Goal: Task Accomplishment & Management: Manage account settings

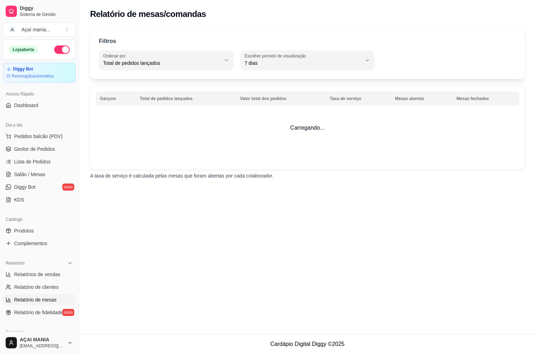
select select "TOTAL_OF_ORDERS"
select select "7"
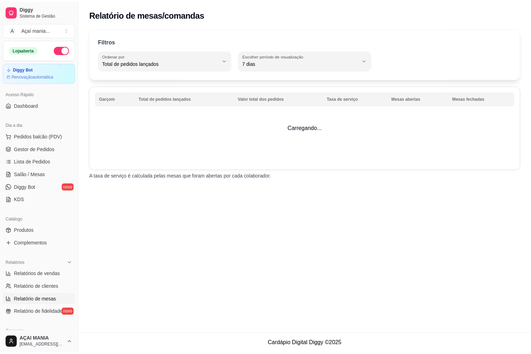
scroll to position [35, 0]
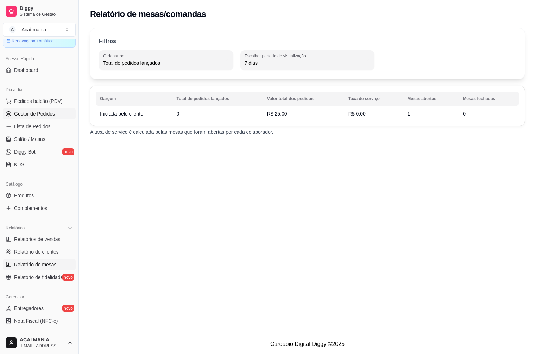
click at [33, 115] on span "Gestor de Pedidos" at bounding box center [34, 113] width 41 height 7
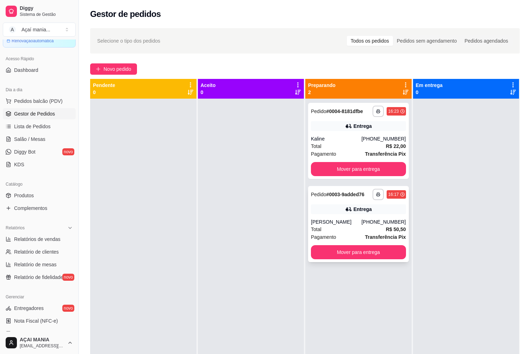
click at [369, 207] on div "Entrega" at bounding box center [358, 209] width 95 height 10
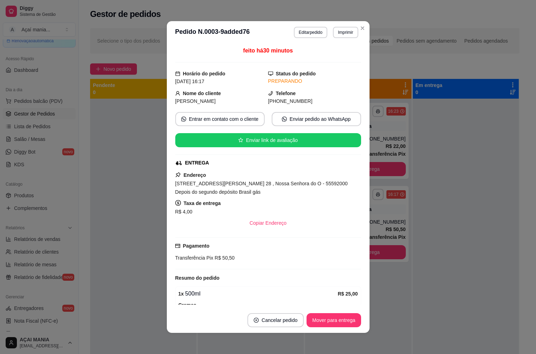
click at [336, 219] on div "Copiar Endereço" at bounding box center [268, 223] width 186 height 14
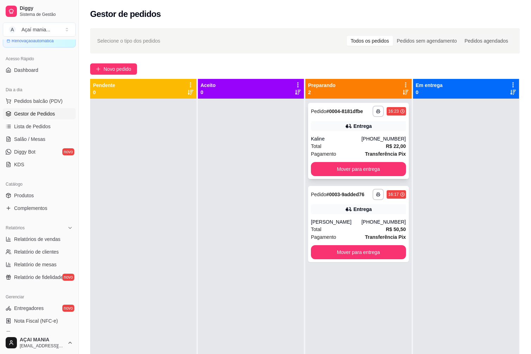
click at [368, 138] on div "[PHONE_NUMBER]" at bounding box center [383, 138] width 44 height 7
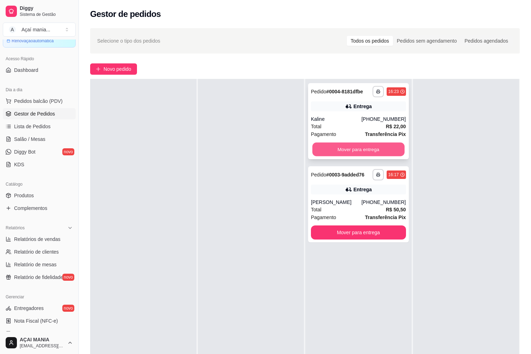
click at [383, 148] on button "Mover para entrega" at bounding box center [358, 150] width 92 height 14
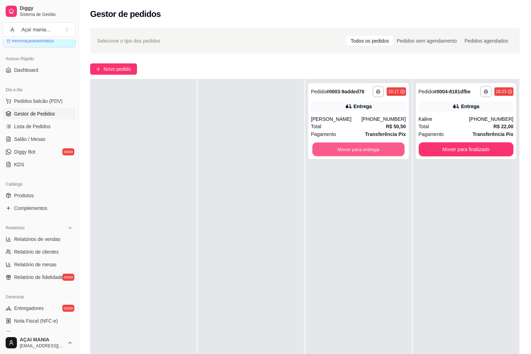
click at [380, 147] on button "Mover para entrega" at bounding box center [358, 150] width 92 height 14
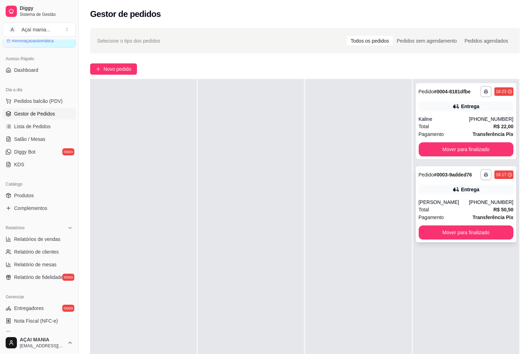
click at [464, 213] on div "Total R$ 50,50" at bounding box center [465, 210] width 95 height 8
click at [448, 101] on div "**********" at bounding box center [466, 121] width 101 height 76
drag, startPoint x: 194, startPoint y: 220, endPoint x: 91, endPoint y: 220, distance: 102.4
click at [194, 220] on div at bounding box center [143, 256] width 106 height 354
click at [209, 247] on div at bounding box center [251, 256] width 106 height 354
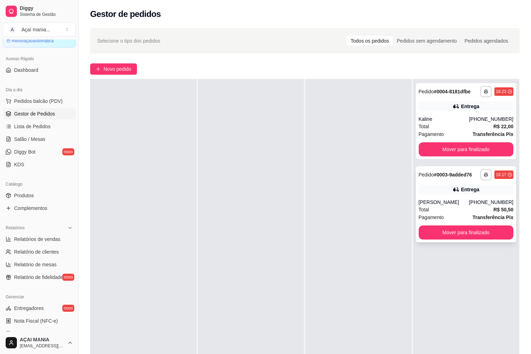
click at [434, 198] on div "**********" at bounding box center [466, 204] width 101 height 76
click at [476, 126] on div "Total R$ 22,00" at bounding box center [465, 126] width 95 height 8
drag, startPoint x: 175, startPoint y: 216, endPoint x: 157, endPoint y: 221, distance: 19.1
click at [175, 216] on div at bounding box center [143, 256] width 106 height 354
click at [26, 124] on span "Lista de Pedidos" at bounding box center [32, 126] width 37 height 7
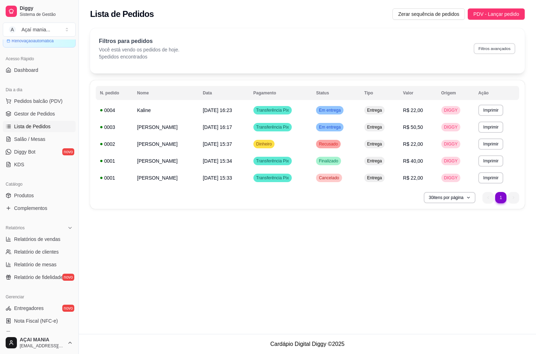
click at [489, 45] on button "Filtros avançados" at bounding box center [495, 48] width 42 height 11
select select "0"
click at [486, 48] on button "Filtros avançados" at bounding box center [494, 48] width 43 height 11
select select "0"
click at [499, 48] on button "Filtros avançados" at bounding box center [494, 48] width 43 height 11
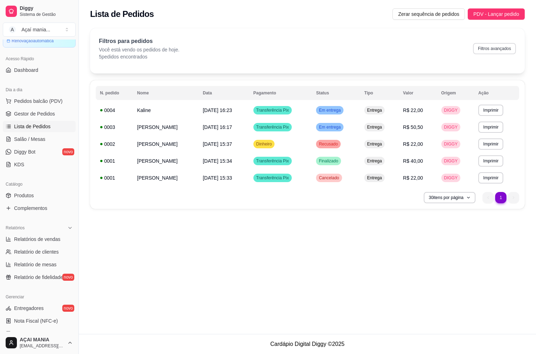
select select "0"
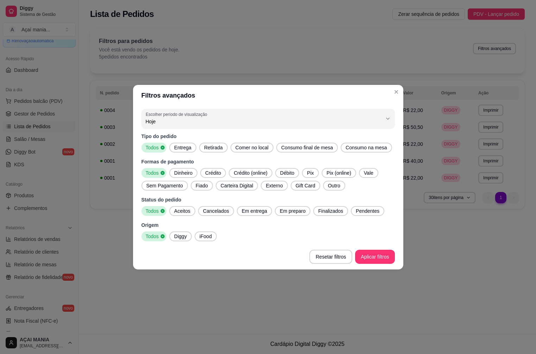
click at [385, 120] on icon "button" at bounding box center [388, 119] width 6 height 6
click at [158, 155] on li "Ontem" at bounding box center [268, 149] width 238 height 11
type input "1"
select select "1"
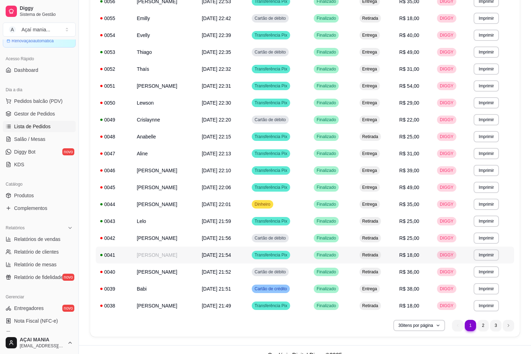
scroll to position [306, 0]
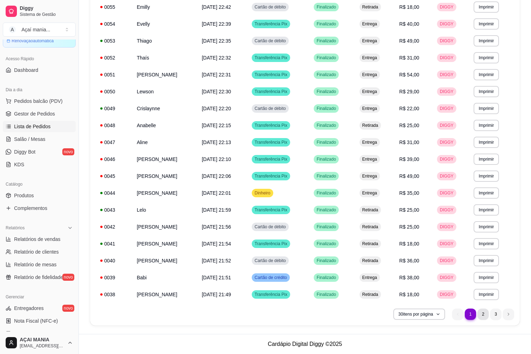
click at [485, 318] on li "2" at bounding box center [482, 313] width 11 height 11
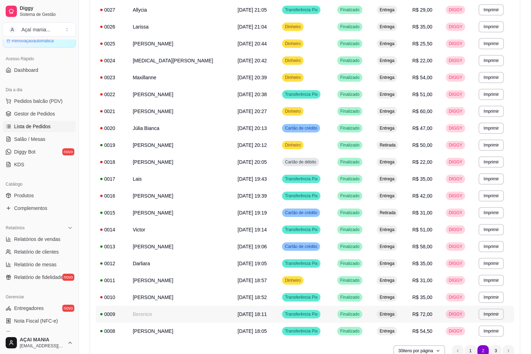
scroll to position [282, 0]
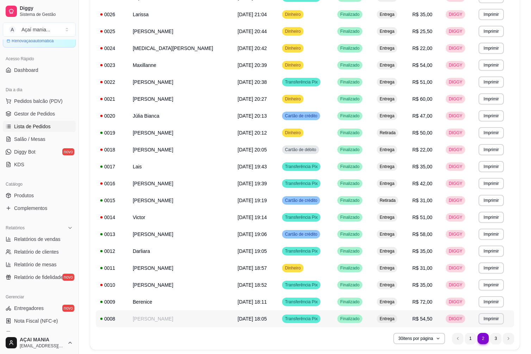
click at [238, 319] on span "[DATE] 18:05" at bounding box center [252, 319] width 29 height 6
click at [152, 265] on td "[PERSON_NAME]" at bounding box center [180, 267] width 105 height 17
click at [492, 340] on li "3" at bounding box center [495, 338] width 11 height 11
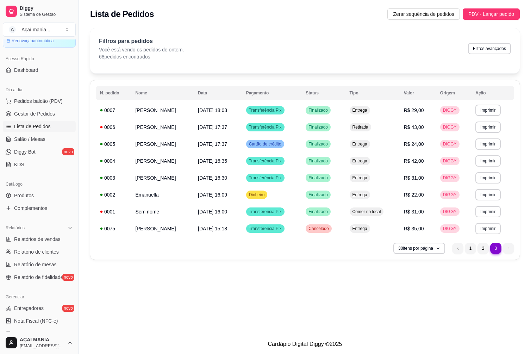
scroll to position [0, 0]
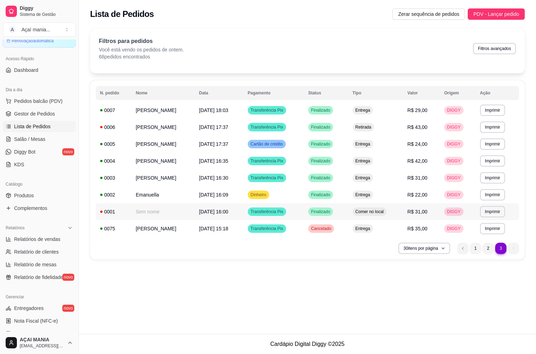
click at [182, 210] on td "Sem nome" at bounding box center [163, 211] width 63 height 17
click at [173, 147] on td "[PERSON_NAME]" at bounding box center [163, 143] width 63 height 17
click at [486, 251] on li "2" at bounding box center [487, 247] width 11 height 11
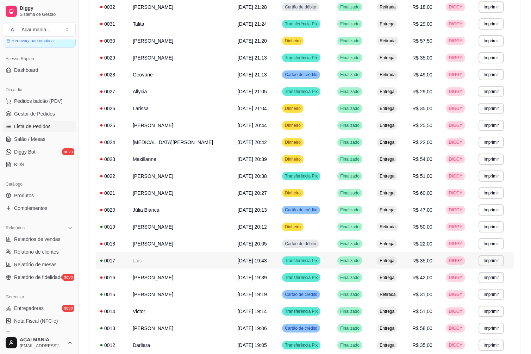
scroll to position [165, 0]
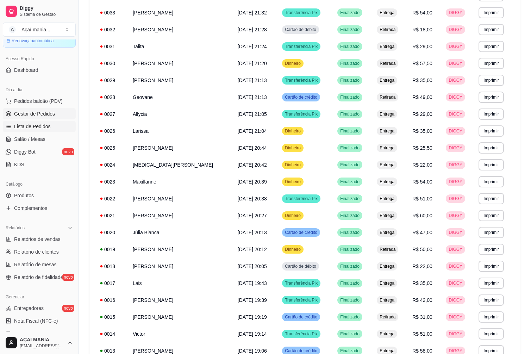
drag, startPoint x: 28, startPoint y: 112, endPoint x: 33, endPoint y: 118, distance: 7.2
click at [28, 112] on span "Gestor de Pedidos" at bounding box center [34, 113] width 41 height 7
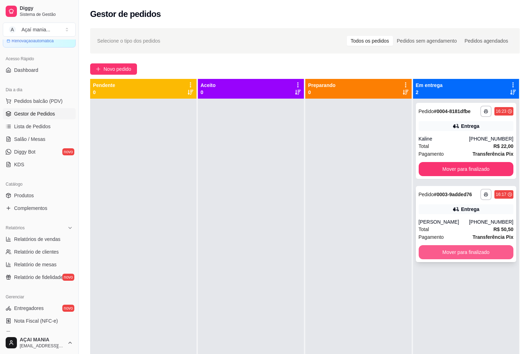
click at [471, 250] on button "Mover para finalizado" at bounding box center [465, 252] width 95 height 14
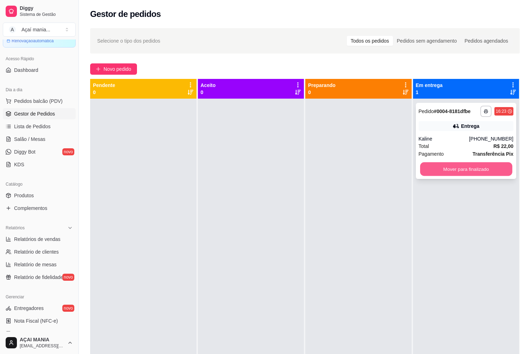
click at [485, 166] on button "Mover para finalizado" at bounding box center [466, 169] width 92 height 14
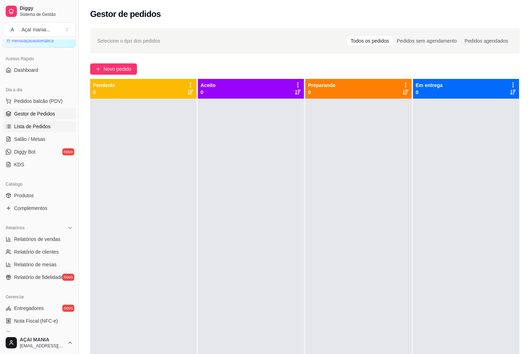
click at [20, 127] on span "Lista de Pedidos" at bounding box center [32, 126] width 37 height 7
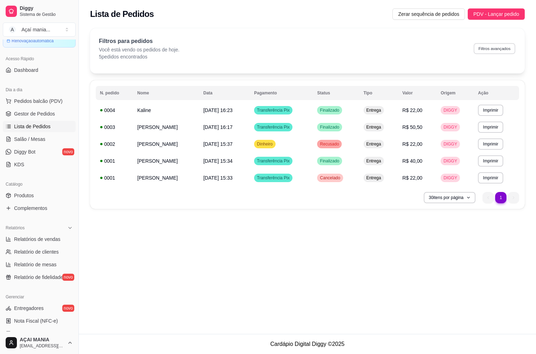
click at [509, 46] on button "Filtros avançados" at bounding box center [495, 48] width 42 height 11
select select "0"
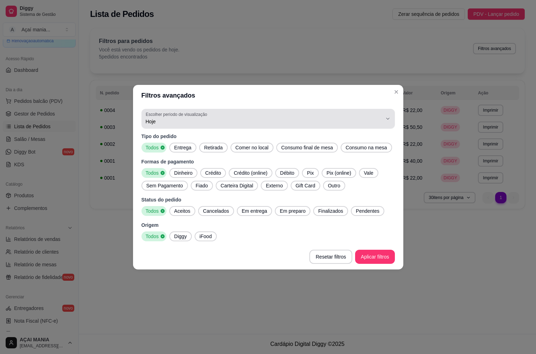
click at [178, 114] on label "Escolher período de visualização" at bounding box center [178, 114] width 64 height 6
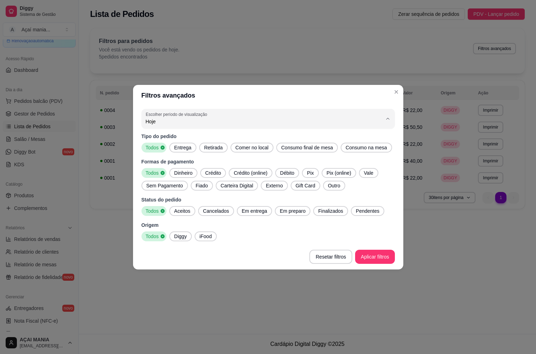
click at [166, 147] on span "Ontem" at bounding box center [265, 149] width 226 height 7
type input "1"
select select "1"
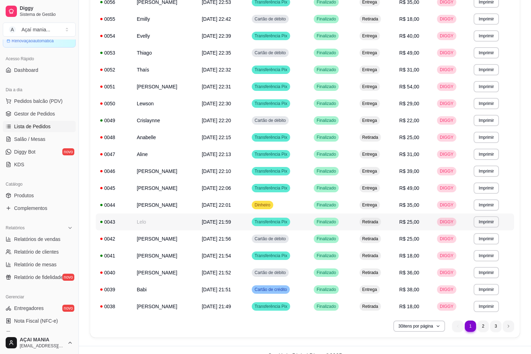
scroll to position [306, 0]
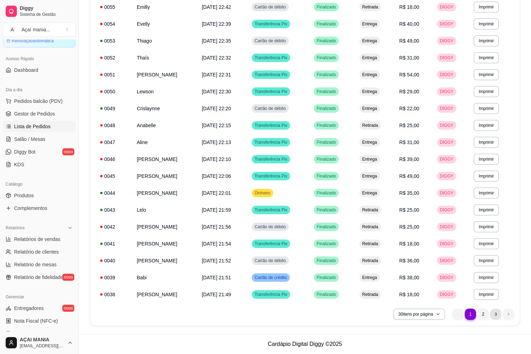
click at [497, 315] on li "3" at bounding box center [495, 313] width 11 height 11
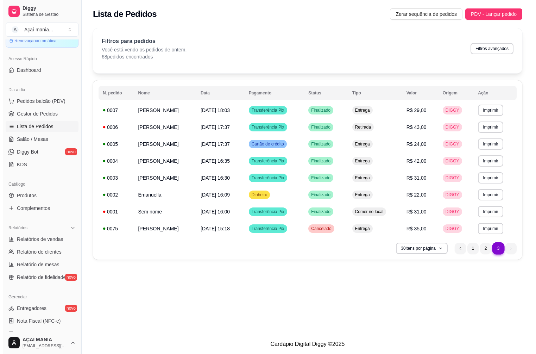
scroll to position [0, 0]
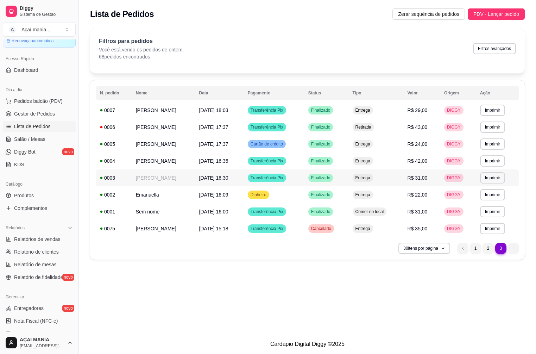
click at [161, 174] on td "[PERSON_NAME]" at bounding box center [163, 177] width 63 height 17
click at [140, 130] on td "[PERSON_NAME]" at bounding box center [163, 127] width 63 height 17
click at [485, 250] on li "2" at bounding box center [487, 247] width 11 height 11
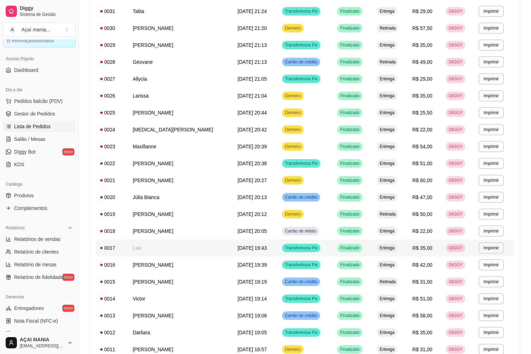
scroll to position [306, 0]
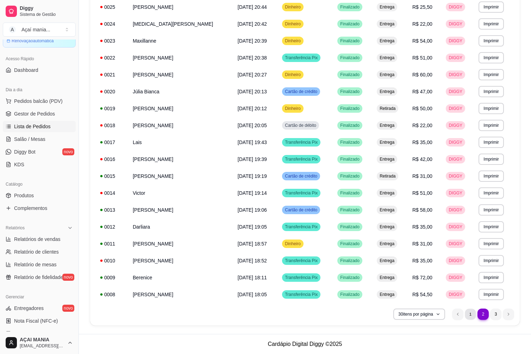
click at [467, 315] on li "1" at bounding box center [470, 313] width 11 height 11
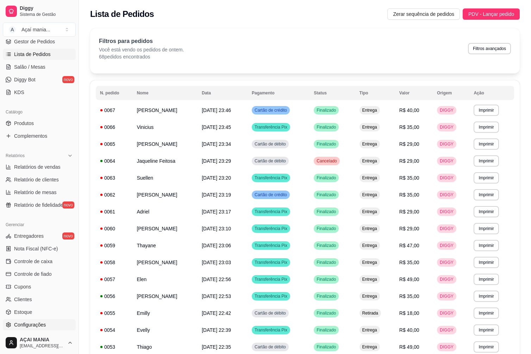
scroll to position [141, 0]
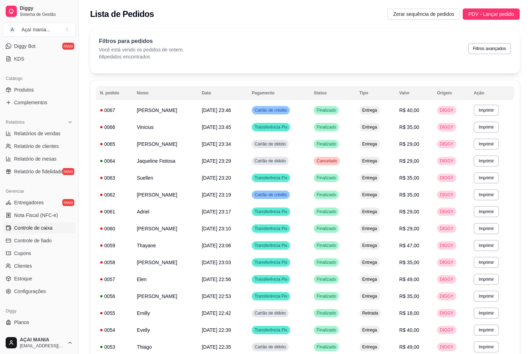
click at [43, 231] on span "Controle de caixa" at bounding box center [33, 227] width 38 height 7
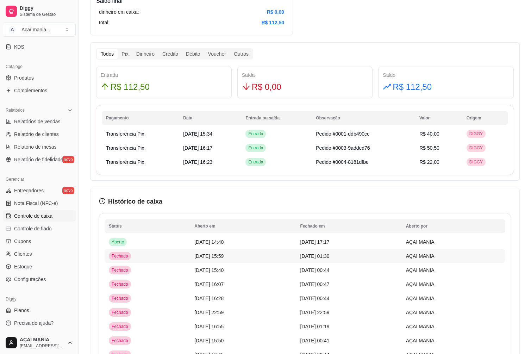
scroll to position [387, 0]
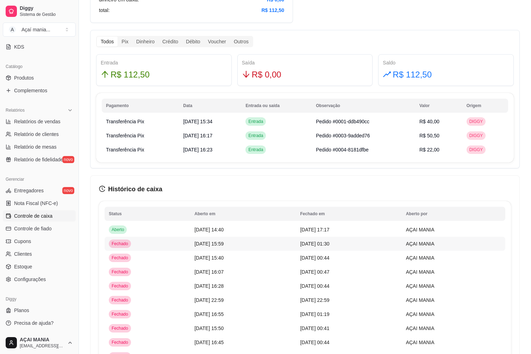
click at [146, 241] on td "Fechado" at bounding box center [148, 243] width 86 height 14
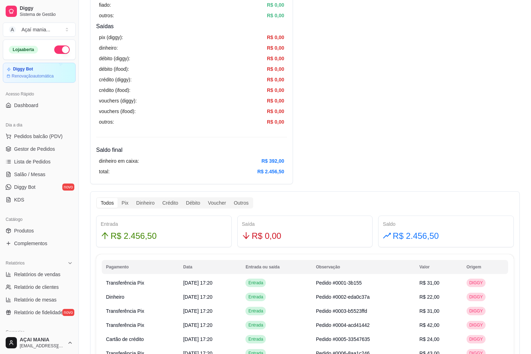
scroll to position [211, 0]
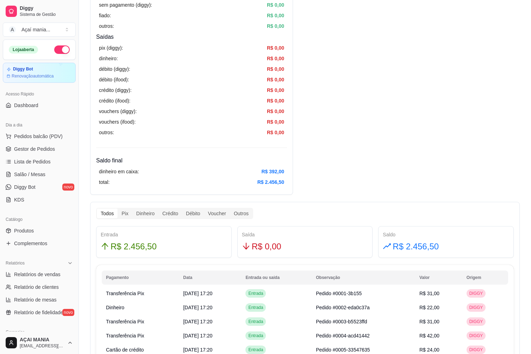
drag, startPoint x: 51, startPoint y: 109, endPoint x: 50, endPoint y: 113, distance: 3.6
click at [51, 109] on link "Dashboard" at bounding box center [39, 105] width 73 height 11
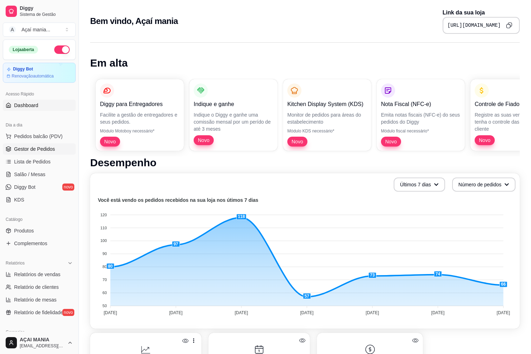
click at [39, 147] on span "Gestor de Pedidos" at bounding box center [34, 148] width 41 height 7
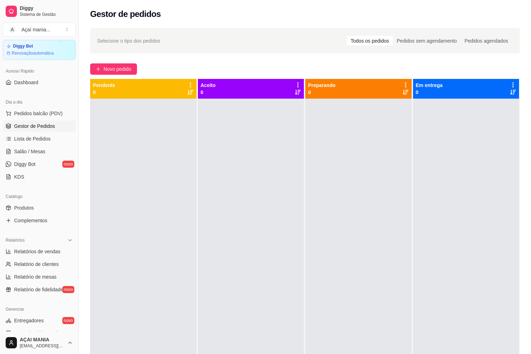
scroll to position [35, 0]
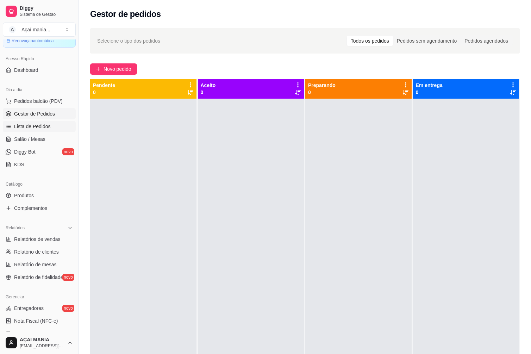
click at [48, 129] on span "Lista de Pedidos" at bounding box center [32, 126] width 37 height 7
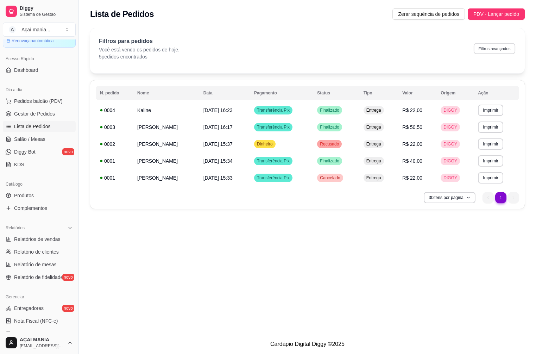
click at [500, 56] on div "Filtros para pedidos Você está vendo os pedidos de hoje. 5 pedidos encontrados …" at bounding box center [307, 48] width 417 height 23
click at [490, 50] on button "Filtros avançados" at bounding box center [494, 48] width 43 height 11
select select "0"
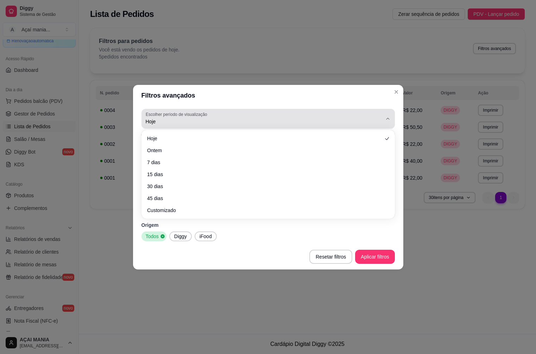
click at [191, 115] on label "Escolher período de visualização" at bounding box center [178, 114] width 64 height 6
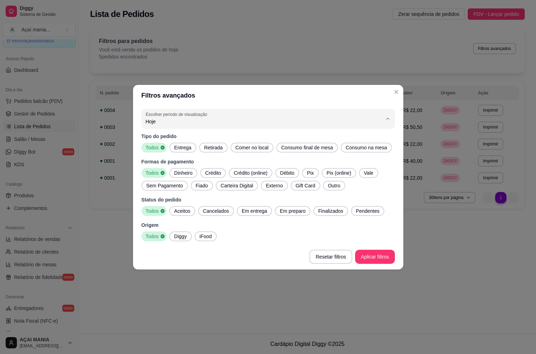
click at [170, 149] on span "Ontem" at bounding box center [265, 149] width 226 height 7
type input "1"
select select "1"
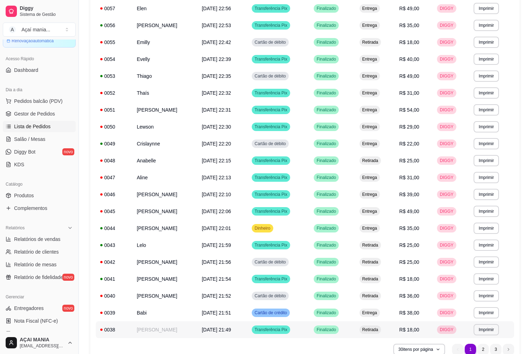
scroll to position [306, 0]
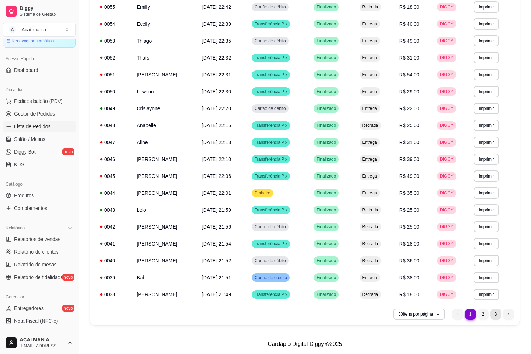
click at [500, 313] on li "3" at bounding box center [495, 313] width 11 height 11
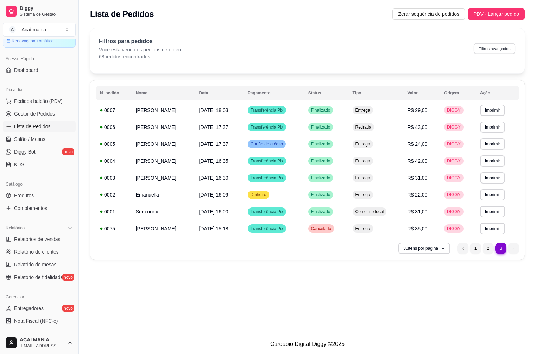
click at [486, 44] on button "Filtros avançados" at bounding box center [495, 48] width 42 height 11
select select "1"
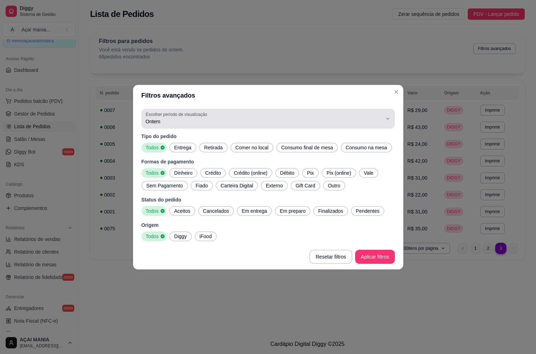
click at [315, 119] on span "Ontem" at bounding box center [264, 121] width 236 height 7
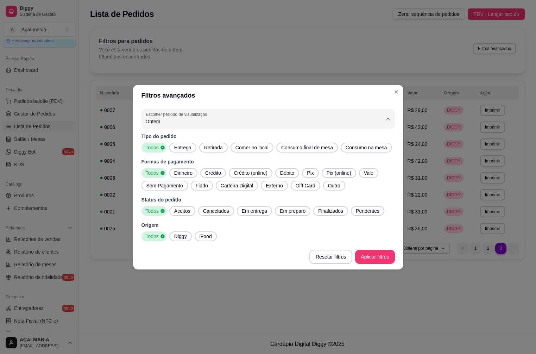
click at [157, 159] on span "7 dias" at bounding box center [265, 161] width 226 height 7
type input "7"
select select "7"
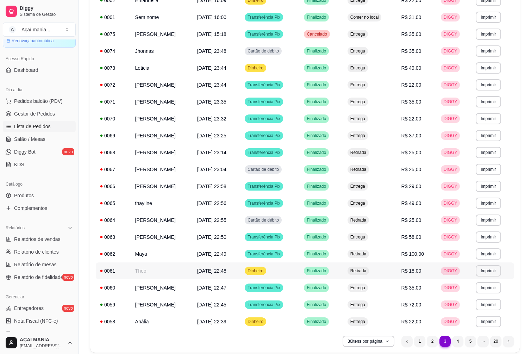
scroll to position [306, 0]
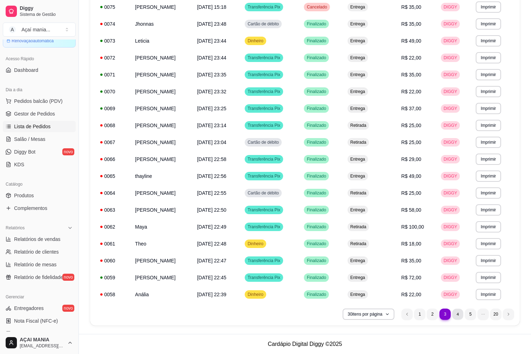
click at [457, 315] on li "4" at bounding box center [457, 313] width 11 height 11
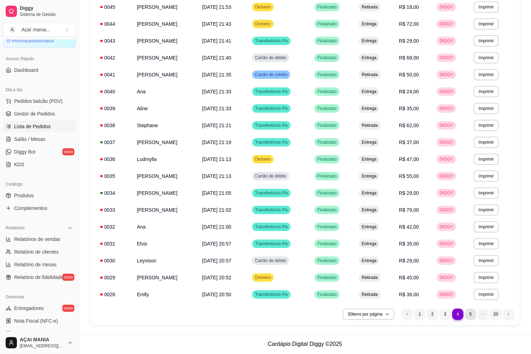
click at [467, 311] on li "5" at bounding box center [470, 313] width 11 height 11
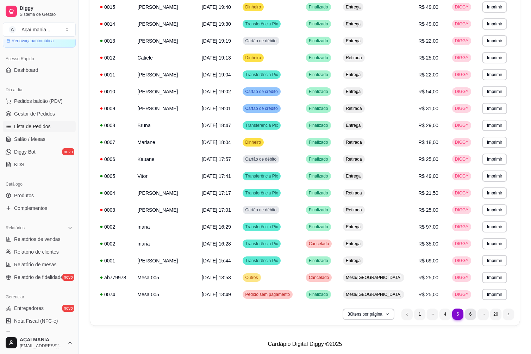
click at [472, 313] on li "6" at bounding box center [470, 313] width 11 height 11
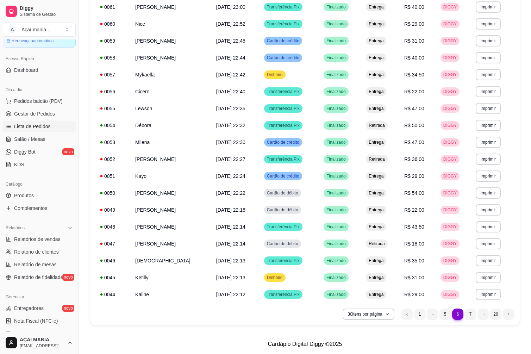
click at [424, 318] on li "1" at bounding box center [419, 313] width 11 height 11
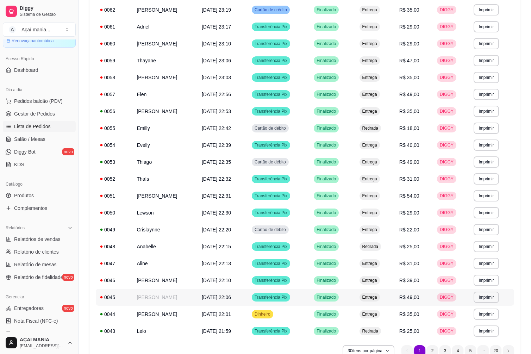
scroll to position [282, 0]
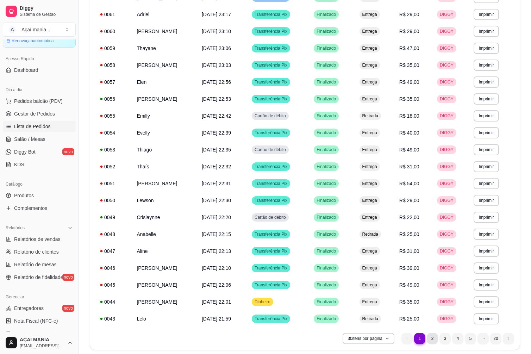
click at [436, 340] on li "2" at bounding box center [432, 338] width 11 height 11
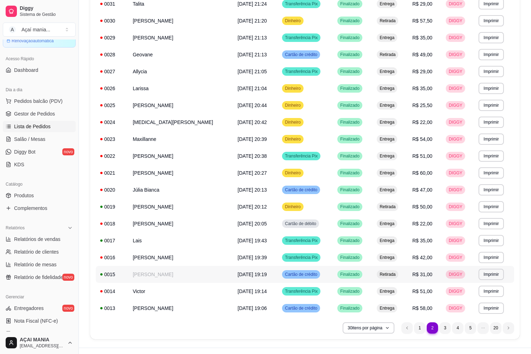
scroll to position [306, 0]
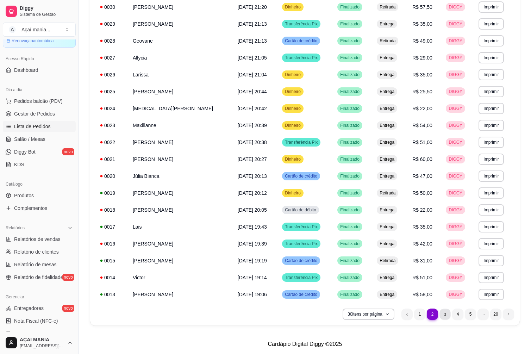
click at [444, 316] on li "3" at bounding box center [444, 313] width 11 height 11
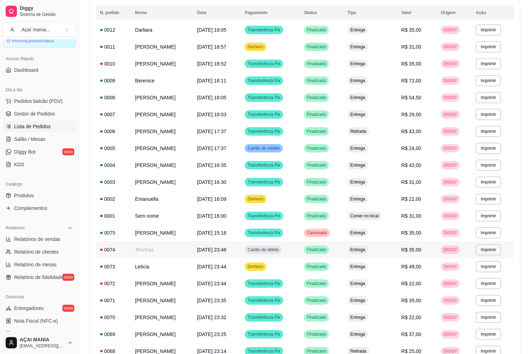
scroll to position [0, 0]
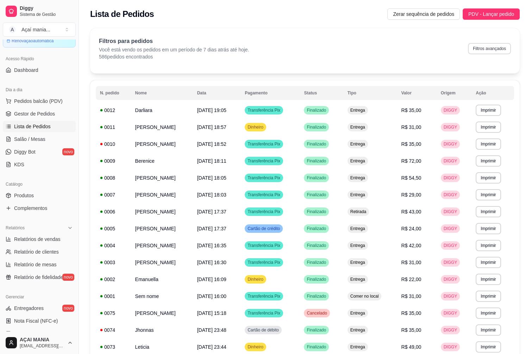
click at [490, 49] on button "Filtros avançados" at bounding box center [489, 48] width 43 height 11
select select "7"
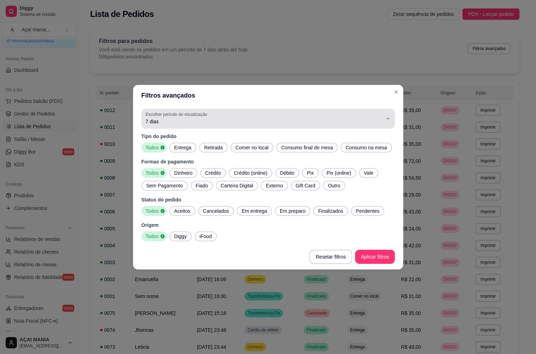
click at [374, 120] on span "7 dias" at bounding box center [264, 121] width 236 height 7
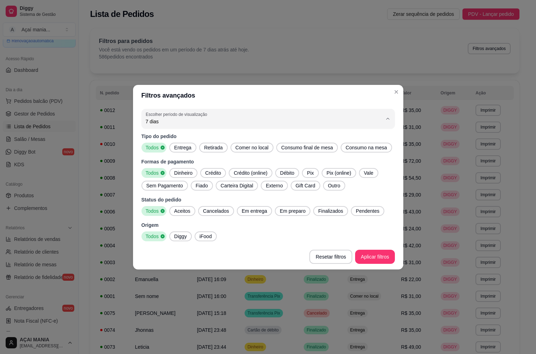
click at [188, 150] on span "Ontem" at bounding box center [265, 149] width 226 height 7
type input "1"
select select "1"
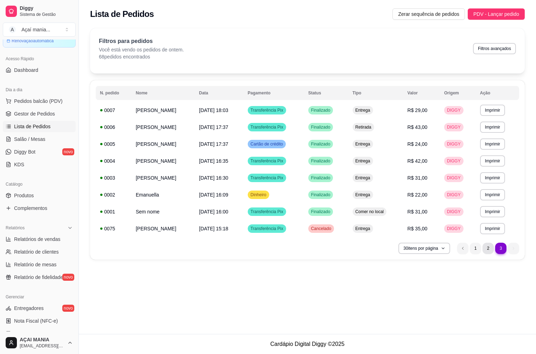
click at [484, 248] on li "2" at bounding box center [487, 247] width 11 height 11
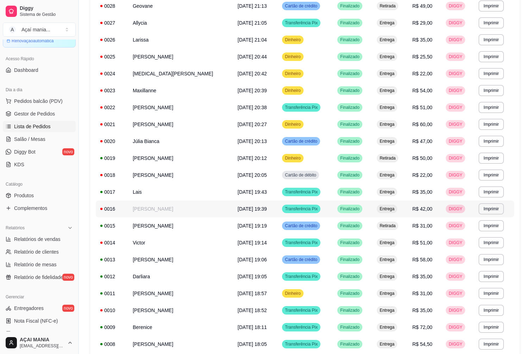
scroll to position [306, 0]
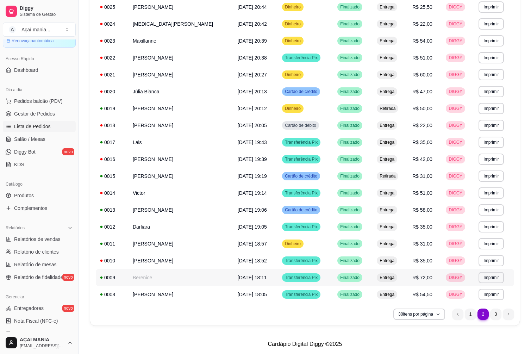
click at [433, 278] on tr "**********" at bounding box center [305, 277] width 418 height 17
click at [472, 313] on li "1" at bounding box center [470, 313] width 11 height 11
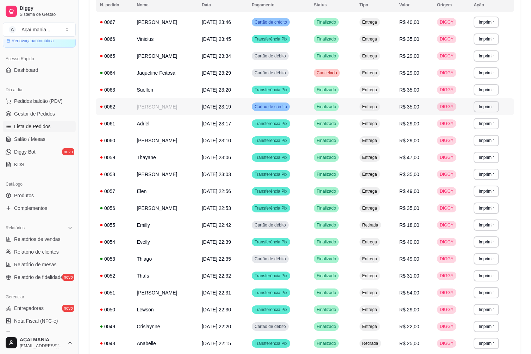
scroll to position [24, 0]
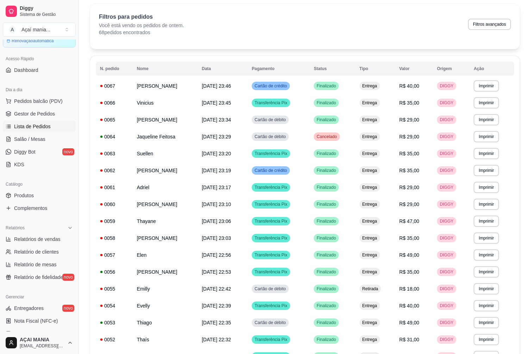
click at [365, 41] on div "Filtros para pedidos Você está vendo os pedidos de ontem. 68 pedidos encontrado…" at bounding box center [304, 26] width 429 height 45
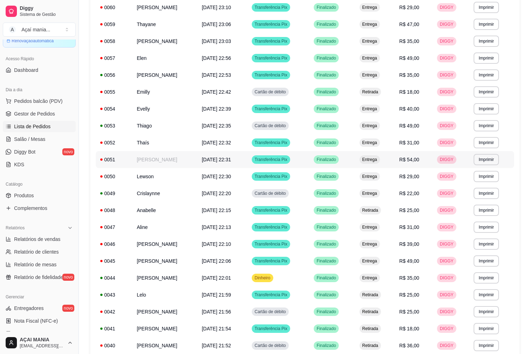
scroll to position [306, 0]
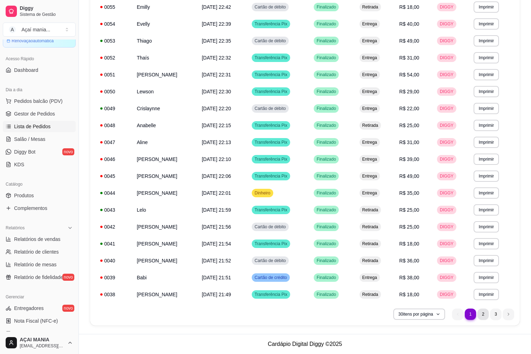
click at [488, 316] on li "2" at bounding box center [482, 313] width 11 height 11
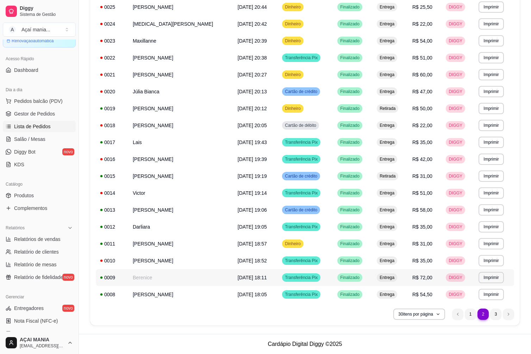
click at [431, 277] on td "R$ 72,00" at bounding box center [424, 277] width 33 height 17
click at [498, 312] on li "3" at bounding box center [495, 313] width 11 height 11
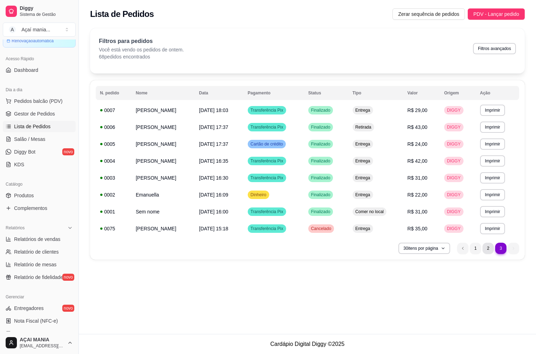
click at [489, 248] on li "2" at bounding box center [487, 247] width 11 height 11
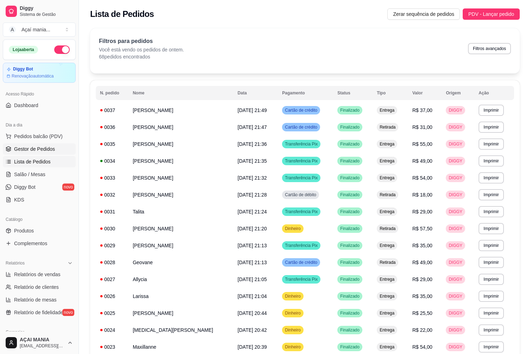
click at [21, 147] on span "Gestor de Pedidos" at bounding box center [34, 148] width 41 height 7
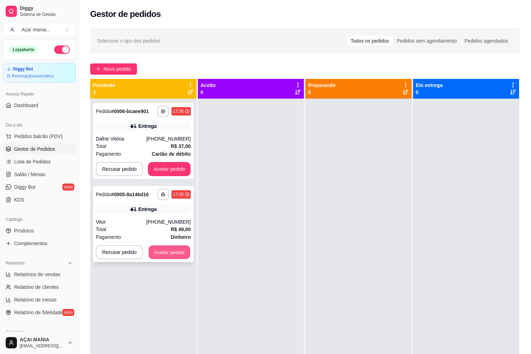
click at [170, 248] on button "Aceitar pedido" at bounding box center [170, 252] width 42 height 14
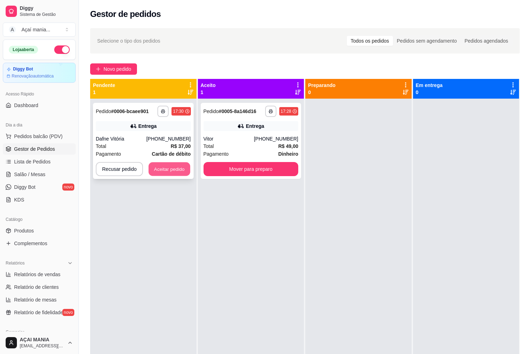
click at [179, 167] on button "Aceitar pedido" at bounding box center [170, 169] width 42 height 14
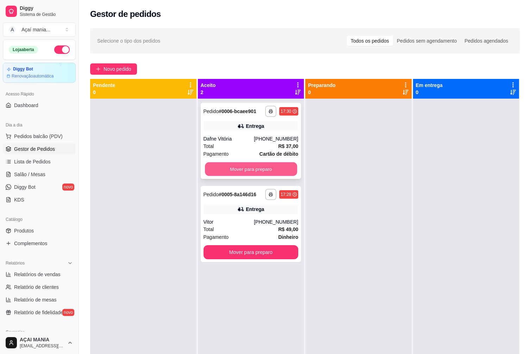
click at [226, 171] on button "Mover para preparo" at bounding box center [251, 169] width 92 height 14
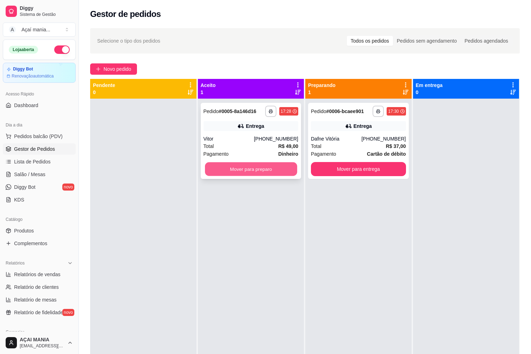
click at [247, 165] on button "Mover para preparo" at bounding box center [251, 169] width 92 height 14
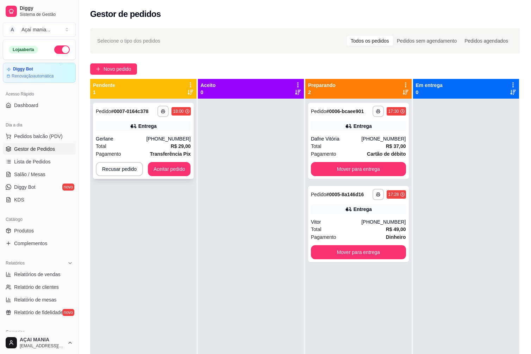
click at [154, 152] on strong "Transferência Pix" at bounding box center [170, 154] width 41 height 6
click at [171, 165] on button "Aceitar pedido" at bounding box center [170, 169] width 42 height 14
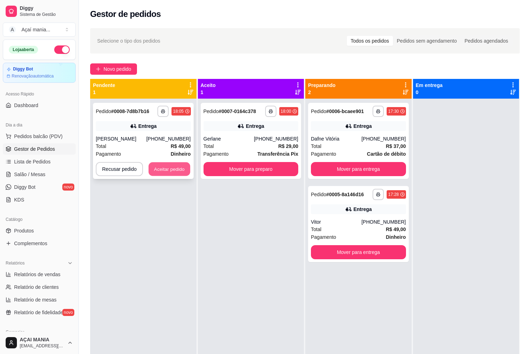
click at [168, 166] on button "Aceitar pedido" at bounding box center [170, 169] width 42 height 14
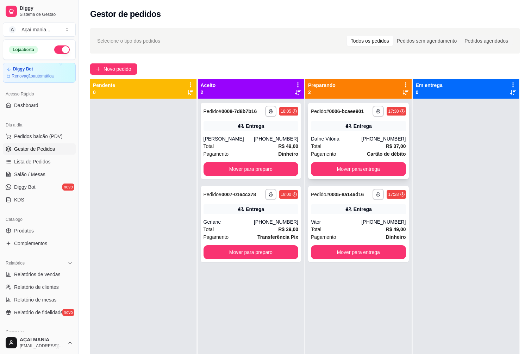
click at [349, 136] on div "Dafne Vitória" at bounding box center [336, 138] width 50 height 7
click at [345, 231] on div "Total R$ 49,00" at bounding box center [358, 229] width 95 height 8
click at [333, 128] on div "Entrega" at bounding box center [358, 126] width 95 height 10
click at [375, 254] on button "Mover para entrega" at bounding box center [358, 252] width 95 height 14
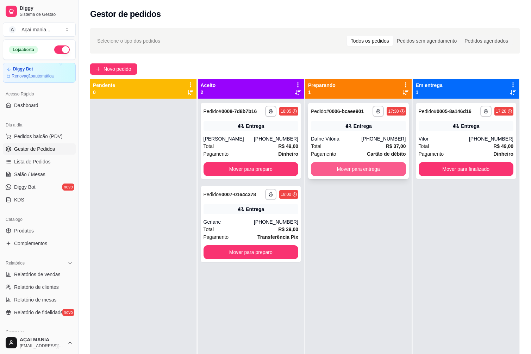
click at [382, 172] on button "Mover para entrega" at bounding box center [358, 169] width 95 height 14
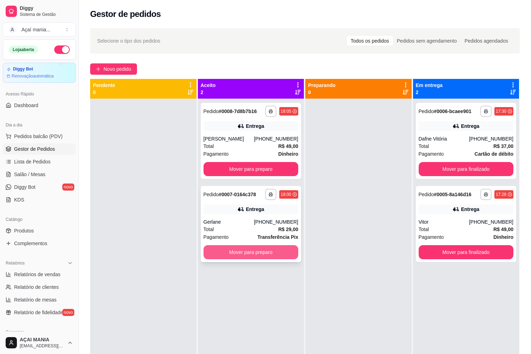
click at [288, 252] on button "Mover para preparo" at bounding box center [250, 252] width 95 height 14
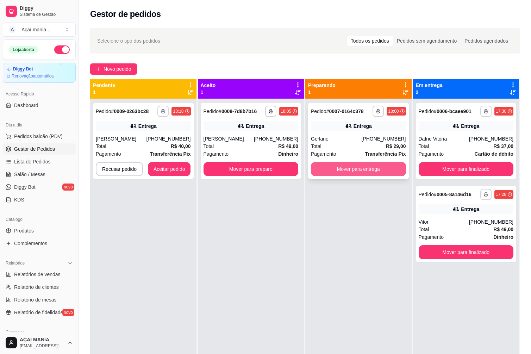
click at [327, 169] on button "Mover para entrega" at bounding box center [358, 169] width 95 height 14
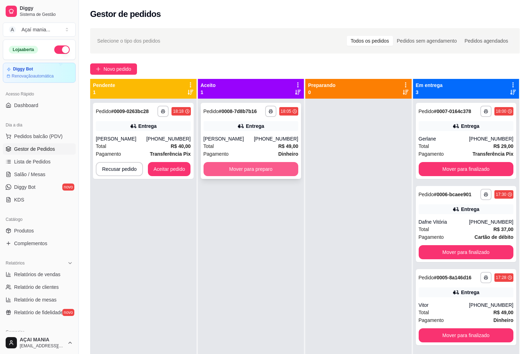
click at [263, 169] on button "Mover para preparo" at bounding box center [250, 169] width 95 height 14
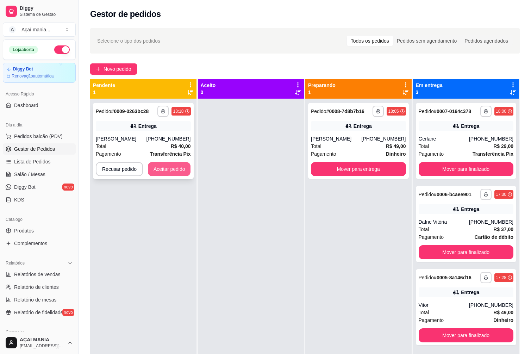
click at [149, 170] on button "Aceitar pedido" at bounding box center [169, 169] width 43 height 14
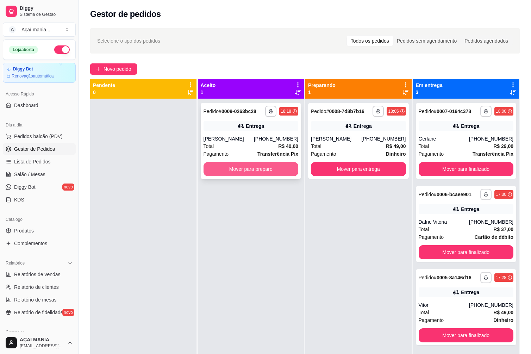
click at [235, 169] on button "Mover para preparo" at bounding box center [250, 169] width 95 height 14
click at [230, 171] on button "Mover para preparo" at bounding box center [251, 169] width 92 height 14
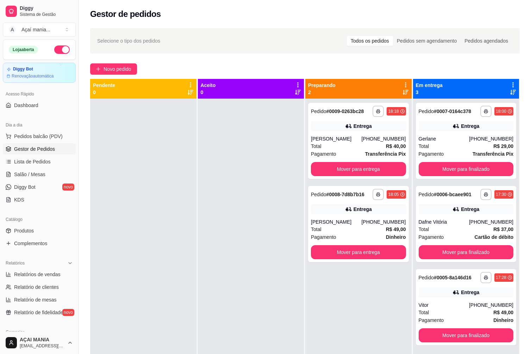
click at [257, 295] on div at bounding box center [251, 276] width 106 height 354
click at [168, 169] on div at bounding box center [143, 276] width 106 height 354
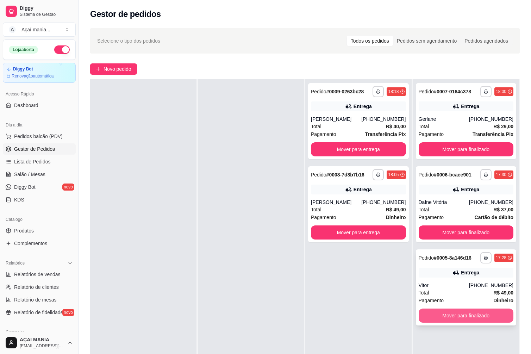
click at [457, 313] on button "Mover para finalizado" at bounding box center [465, 315] width 95 height 14
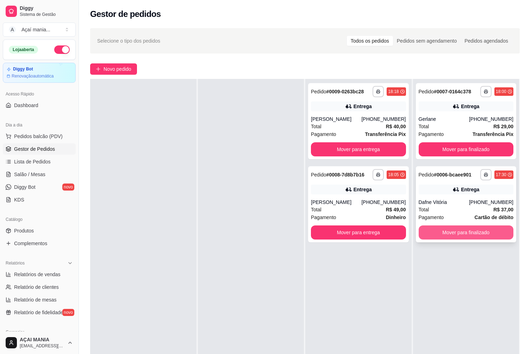
click at [452, 234] on button "Mover para finalizado" at bounding box center [465, 232] width 95 height 14
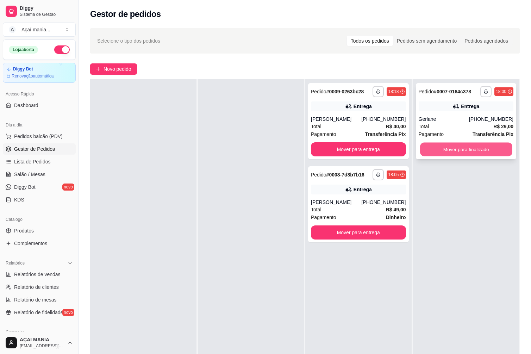
click at [471, 147] on button "Mover para finalizado" at bounding box center [466, 150] width 92 height 14
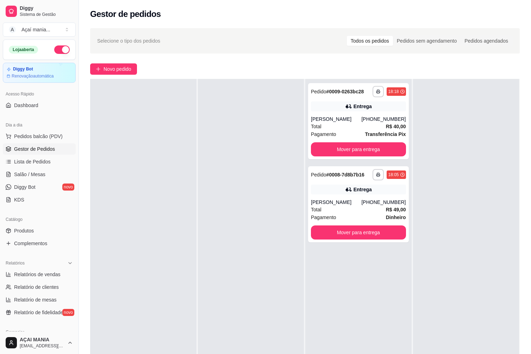
click at [332, 295] on div "**********" at bounding box center [358, 256] width 106 height 354
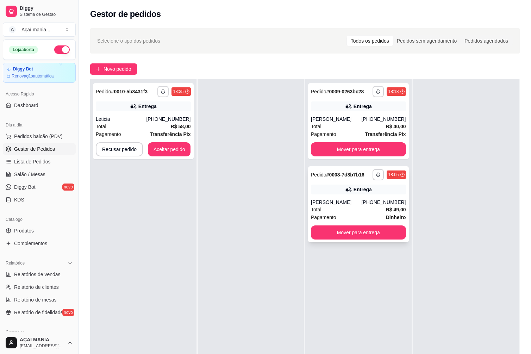
click at [332, 197] on div "**********" at bounding box center [358, 204] width 101 height 76
click at [374, 210] on div "Total R$ 49,00" at bounding box center [358, 210] width 95 height 8
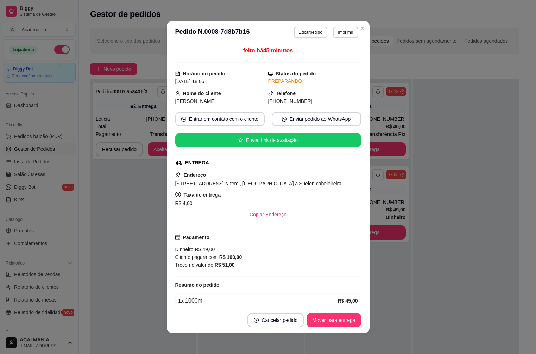
click at [168, 166] on div "**********" at bounding box center [268, 177] width 536 height 354
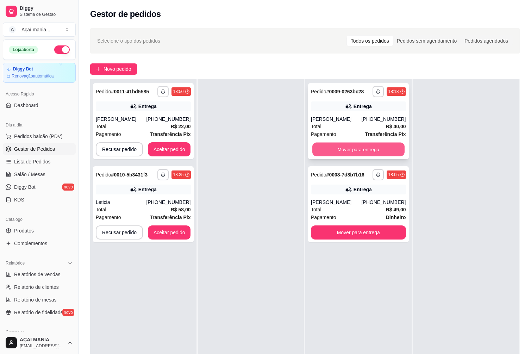
click at [350, 150] on button "Mover para entrega" at bounding box center [358, 150] width 92 height 14
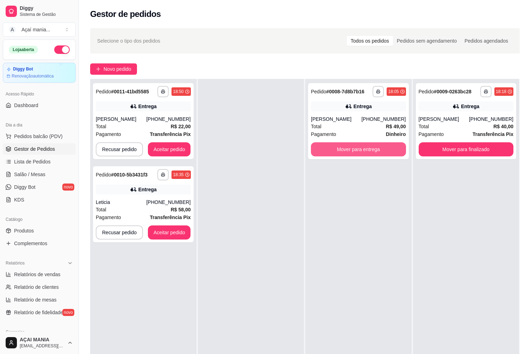
click at [350, 150] on button "Mover para entrega" at bounding box center [358, 149] width 95 height 14
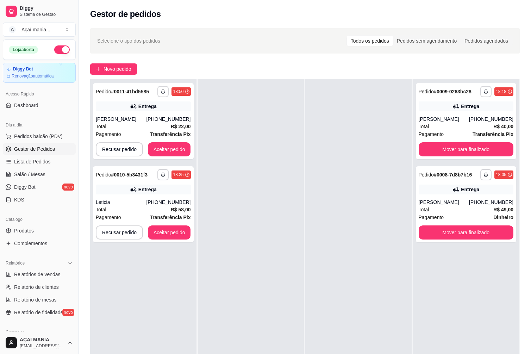
scroll to position [107, 0]
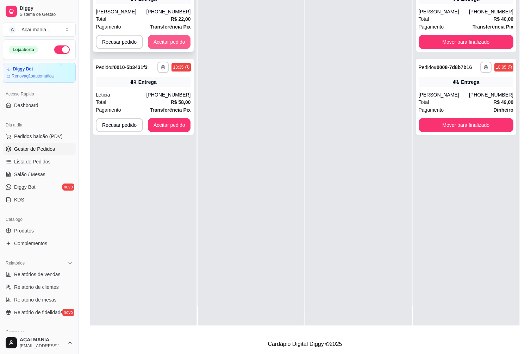
click at [153, 46] on button "Aceitar pedido" at bounding box center [169, 42] width 43 height 14
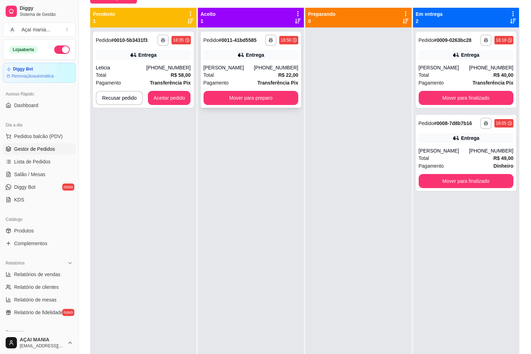
scroll to position [37, 0]
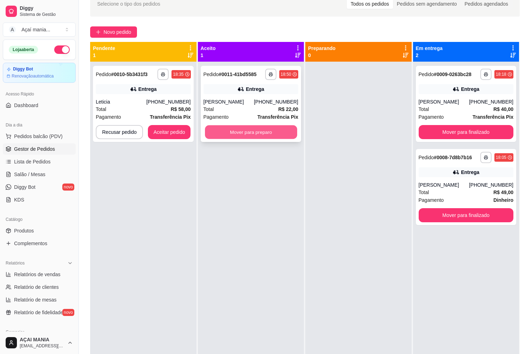
click at [253, 129] on button "Mover para preparo" at bounding box center [251, 132] width 92 height 14
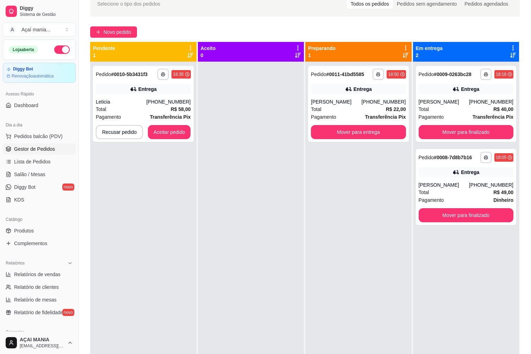
scroll to position [0, 0]
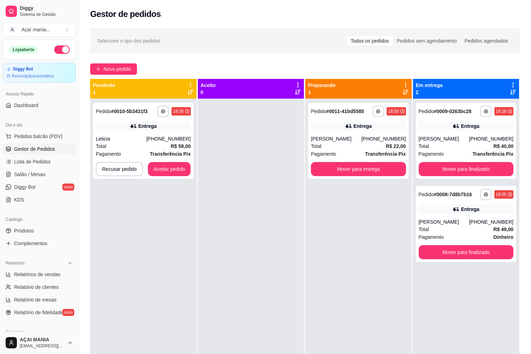
drag, startPoint x: 227, startPoint y: 256, endPoint x: 221, endPoint y: 257, distance: 6.3
click at [223, 257] on div at bounding box center [251, 276] width 106 height 354
click at [159, 113] on button "button" at bounding box center [163, 111] width 11 height 11
click at [143, 130] on div "Escolha a impressora IMPRESSORA" at bounding box center [143, 131] width 58 height 24
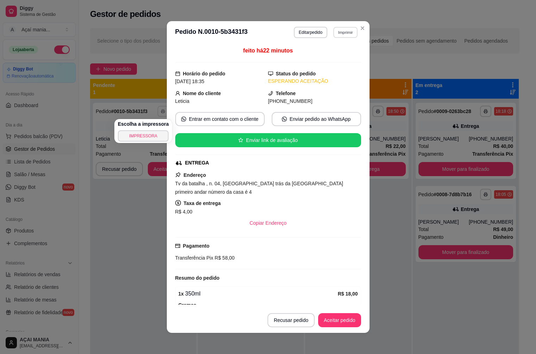
click at [342, 33] on button "Imprimir" at bounding box center [345, 32] width 24 height 11
click at [328, 55] on button "IMPRESSORA" at bounding box center [330, 56] width 51 height 11
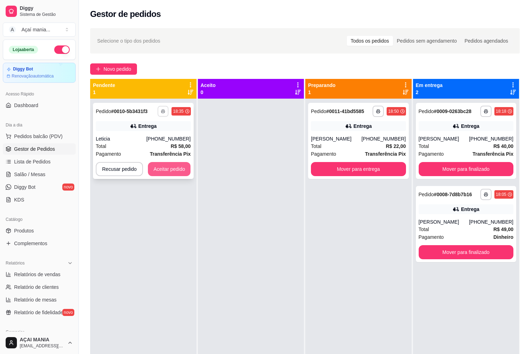
click at [166, 169] on button "Aceitar pedido" at bounding box center [169, 169] width 43 height 14
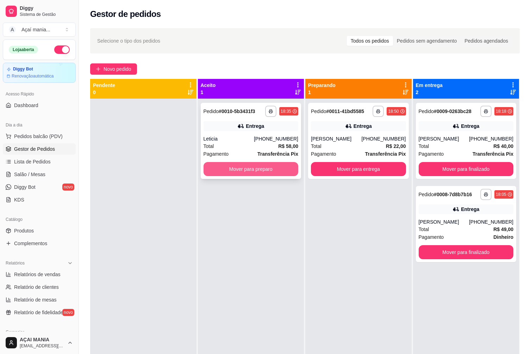
click at [245, 162] on button "Mover para preparo" at bounding box center [250, 169] width 95 height 14
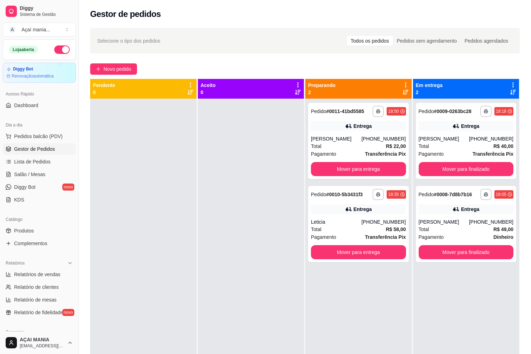
click at [236, 277] on div at bounding box center [251, 276] width 106 height 354
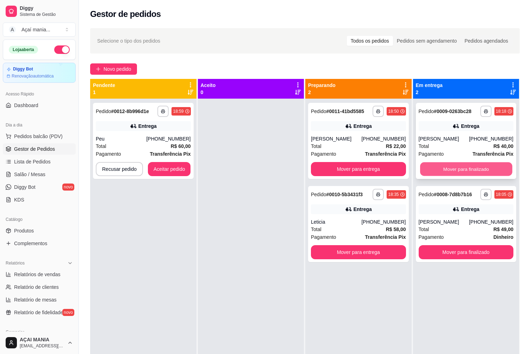
click at [449, 173] on button "Mover para finalizado" at bounding box center [466, 169] width 92 height 14
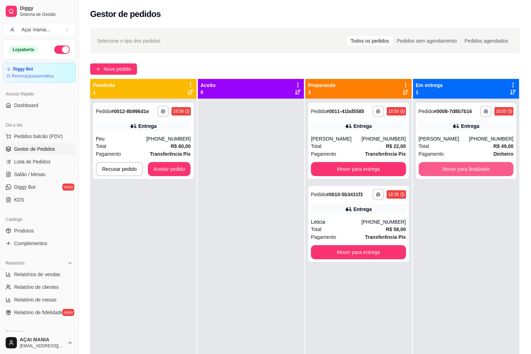
click at [449, 173] on button "Mover para finalizado" at bounding box center [465, 169] width 95 height 14
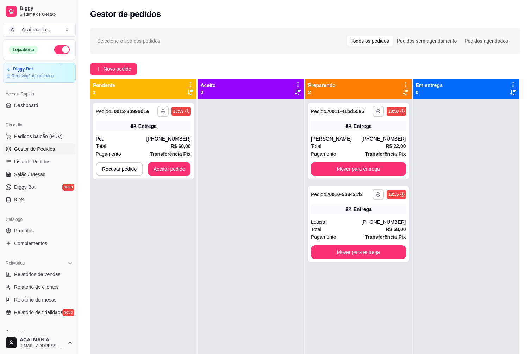
click at [237, 274] on div at bounding box center [251, 276] width 106 height 354
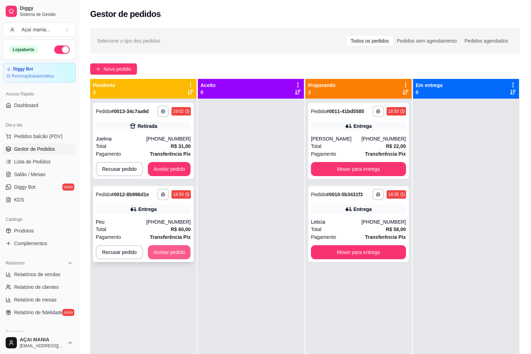
click at [176, 251] on button "Aceitar pedido" at bounding box center [169, 252] width 43 height 14
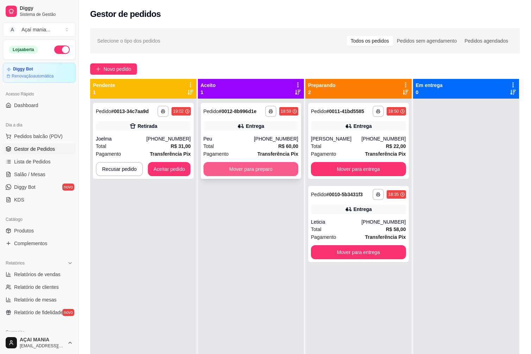
click at [269, 167] on button "Mover para preparo" at bounding box center [250, 169] width 95 height 14
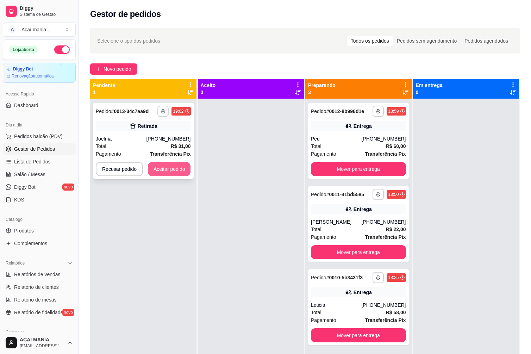
click at [175, 164] on button "Aceitar pedido" at bounding box center [169, 169] width 43 height 14
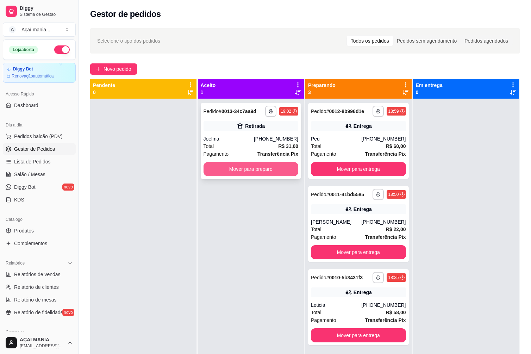
click at [263, 174] on button "Mover para preparo" at bounding box center [250, 169] width 95 height 14
click at [262, 174] on button "Mover para preparo" at bounding box center [251, 169] width 92 height 14
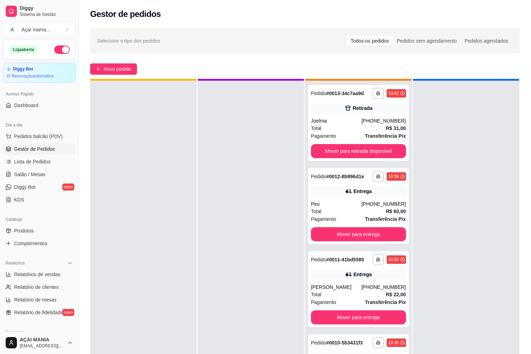
scroll to position [20, 0]
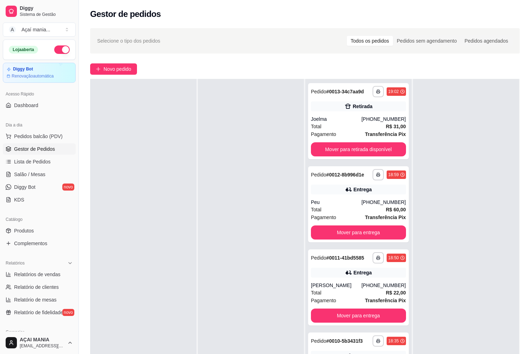
click at [256, 165] on div at bounding box center [251, 256] width 106 height 354
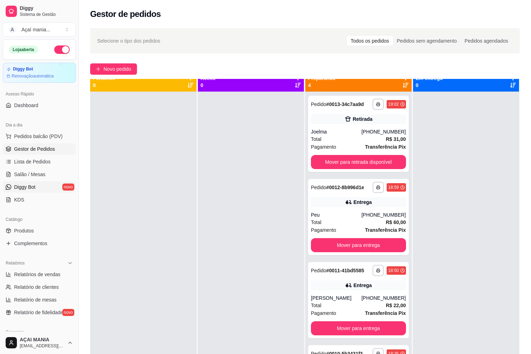
scroll to position [0, 0]
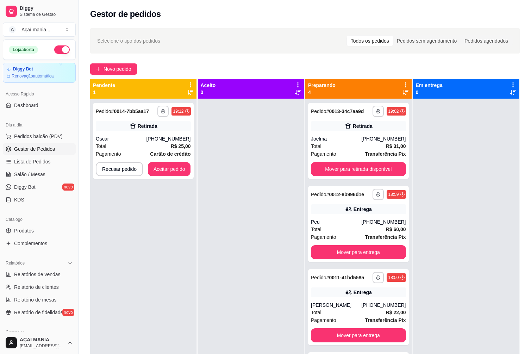
click at [213, 249] on div at bounding box center [251, 276] width 106 height 354
click at [358, 165] on button "Mover para retirada disponível" at bounding box center [358, 169] width 95 height 14
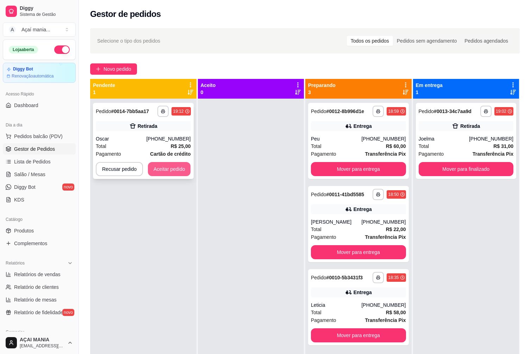
click at [164, 173] on button "Aceitar pedido" at bounding box center [169, 169] width 43 height 14
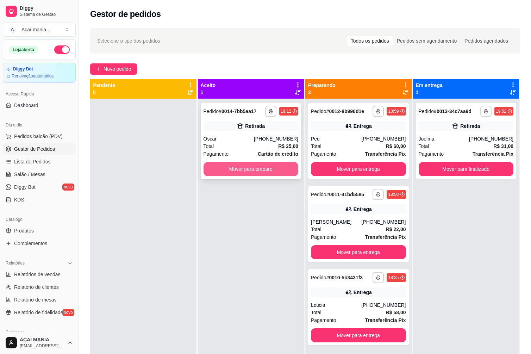
click at [239, 171] on button "Mover para preparo" at bounding box center [250, 169] width 95 height 14
click at [252, 170] on button "Mover para preparo" at bounding box center [251, 169] width 92 height 14
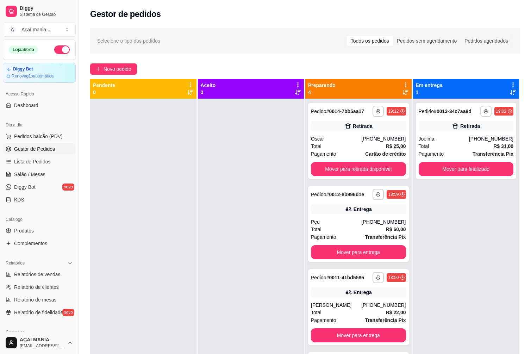
click at [192, 158] on div at bounding box center [143, 276] width 106 height 354
click at [337, 249] on button "Mover para entrega" at bounding box center [358, 252] width 92 height 14
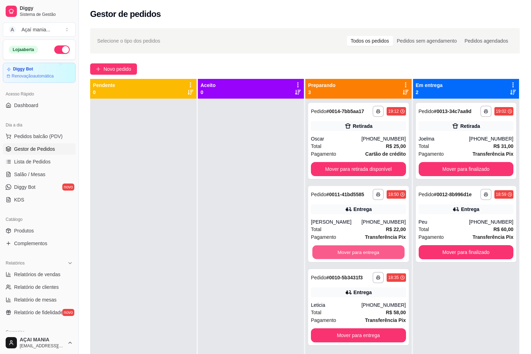
click at [337, 249] on button "Mover para entrega" at bounding box center [358, 252] width 92 height 14
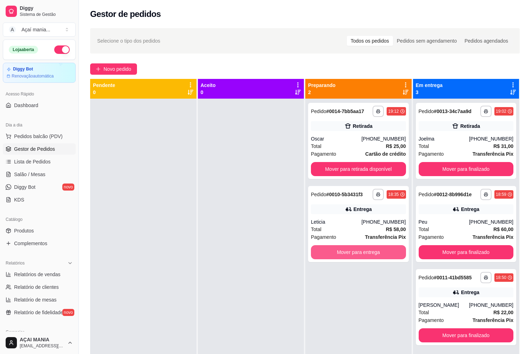
click at [337, 250] on button "Mover para entrega" at bounding box center [358, 252] width 95 height 14
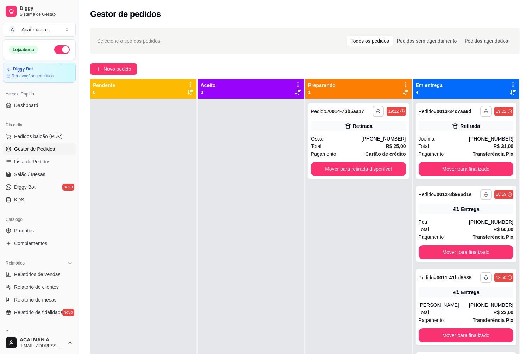
click at [145, 160] on div at bounding box center [143, 276] width 106 height 354
click at [377, 169] on button "Mover para retirada disponível" at bounding box center [358, 169] width 95 height 14
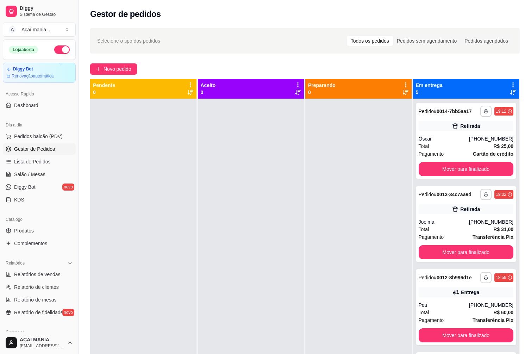
click at [153, 244] on div at bounding box center [143, 276] width 106 height 354
click at [444, 250] on button "Mover para finalizado" at bounding box center [465, 252] width 95 height 14
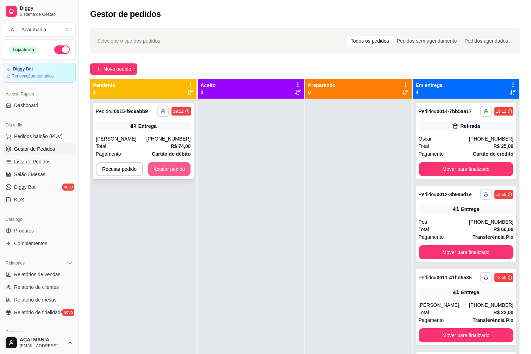
click at [173, 169] on button "Aceitar pedido" at bounding box center [169, 169] width 43 height 14
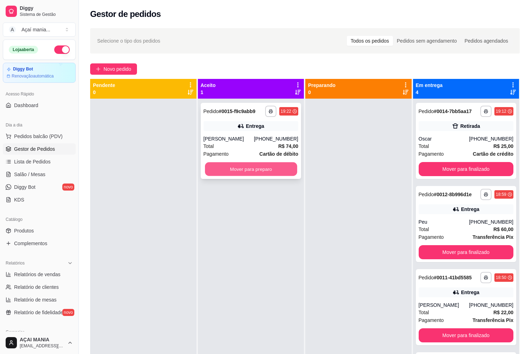
click at [243, 167] on button "Mover para preparo" at bounding box center [251, 169] width 92 height 14
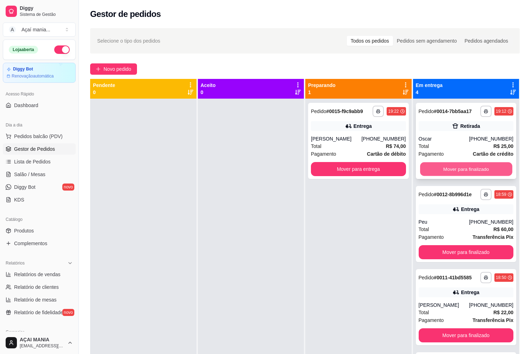
click at [468, 168] on button "Mover para finalizado" at bounding box center [466, 169] width 92 height 14
click at [143, 256] on div at bounding box center [143, 276] width 106 height 354
click at [220, 274] on div at bounding box center [251, 276] width 106 height 354
click at [500, 157] on span "Transferência Pix" at bounding box center [492, 154] width 41 height 8
click at [495, 170] on button "Mover para finalizado" at bounding box center [466, 169] width 92 height 14
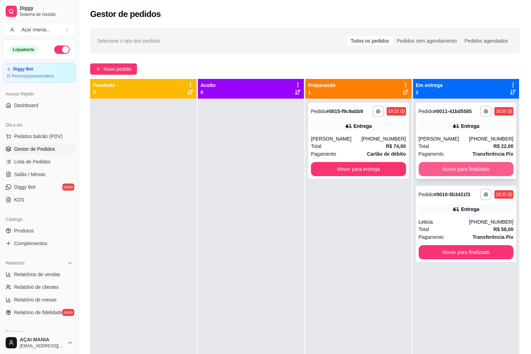
click at [497, 166] on button "Mover para finalizado" at bounding box center [465, 169] width 95 height 14
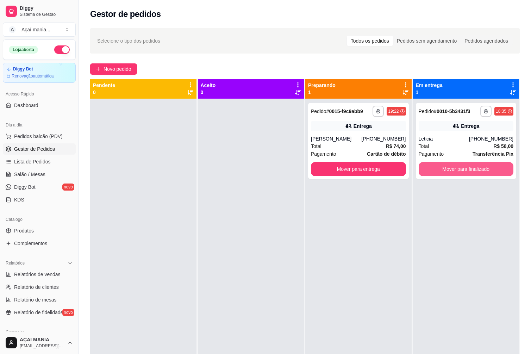
click at [497, 167] on button "Mover para finalizado" at bounding box center [465, 169] width 95 height 14
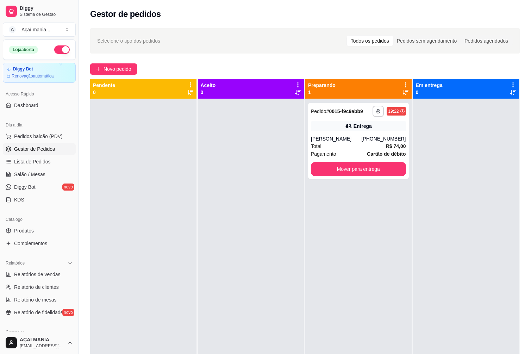
drag, startPoint x: 237, startPoint y: 255, endPoint x: 244, endPoint y: 247, distance: 10.5
click at [237, 254] on div at bounding box center [251, 276] width 106 height 354
click at [330, 148] on div "Total R$ 74,00" at bounding box center [358, 146] width 95 height 8
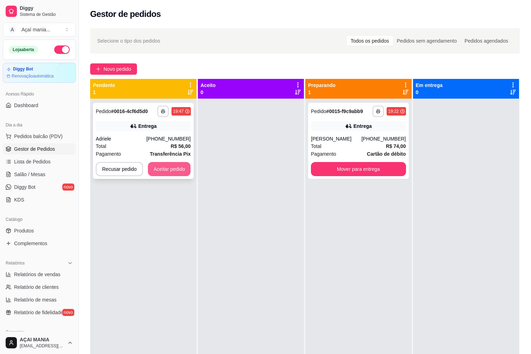
click at [157, 171] on button "Aceitar pedido" at bounding box center [169, 169] width 43 height 14
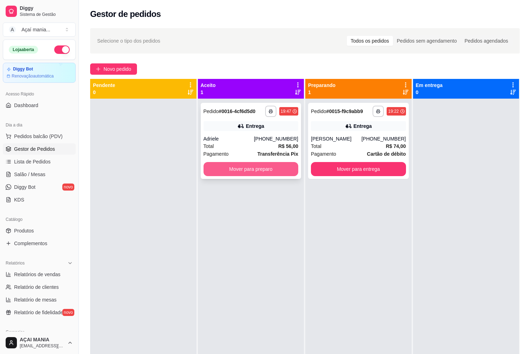
click at [236, 169] on button "Mover para preparo" at bounding box center [250, 169] width 95 height 14
click at [209, 246] on div "**********" at bounding box center [251, 276] width 106 height 354
click at [238, 177] on div "**********" at bounding box center [251, 141] width 101 height 76
click at [260, 166] on button "Mover para preparo" at bounding box center [250, 169] width 95 height 14
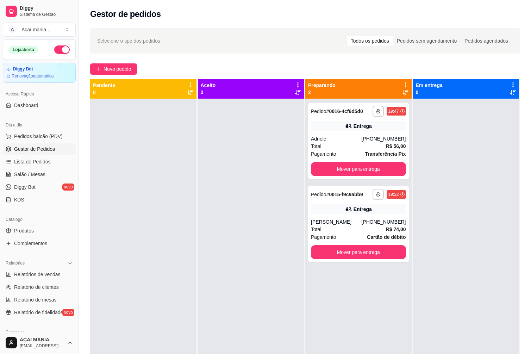
drag, startPoint x: 380, startPoint y: 304, endPoint x: 386, endPoint y: 318, distance: 15.6
click at [379, 307] on div "**********" at bounding box center [358, 276] width 106 height 354
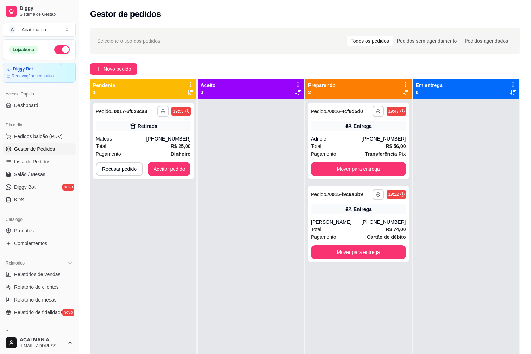
drag, startPoint x: 254, startPoint y: 218, endPoint x: 239, endPoint y: 204, distance: 20.4
click at [254, 218] on div at bounding box center [251, 276] width 106 height 354
click at [164, 169] on button "Aceitar pedido" at bounding box center [169, 169] width 43 height 14
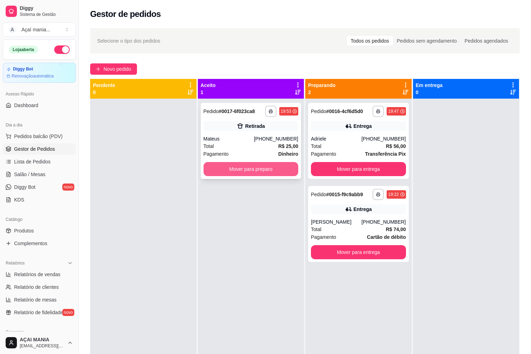
click at [248, 168] on button "Mover para preparo" at bounding box center [250, 169] width 95 height 14
click at [278, 165] on button "Mover para preparo" at bounding box center [251, 169] width 92 height 14
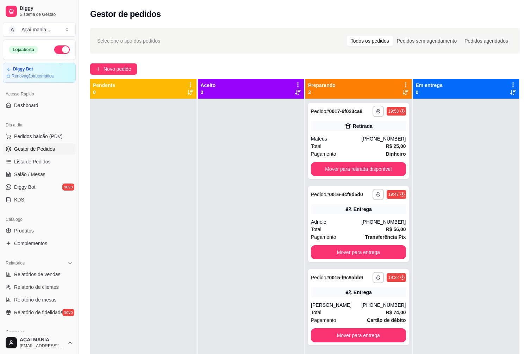
click at [215, 287] on div at bounding box center [251, 276] width 106 height 354
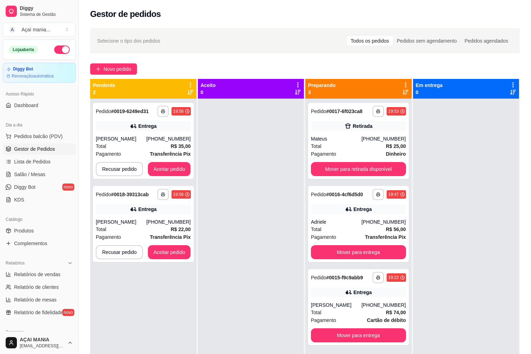
click at [240, 230] on div at bounding box center [251, 276] width 106 height 354
click at [340, 165] on button "Mover para retirada disponível" at bounding box center [358, 169] width 95 height 14
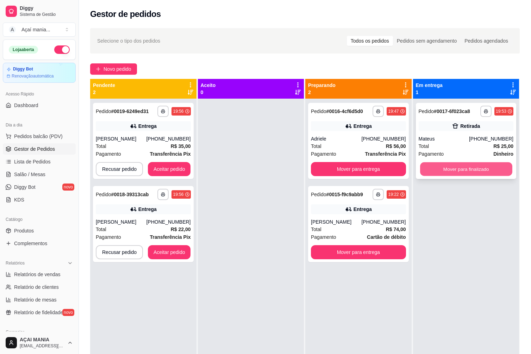
click at [450, 165] on button "Mover para finalizado" at bounding box center [466, 169] width 92 height 14
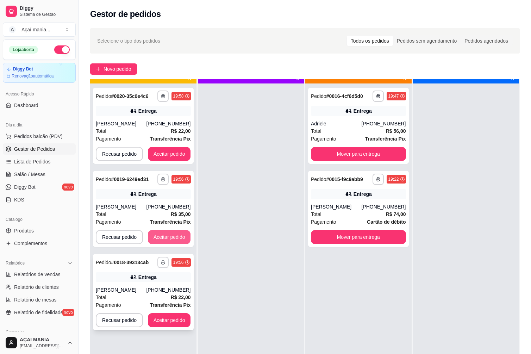
scroll to position [20, 0]
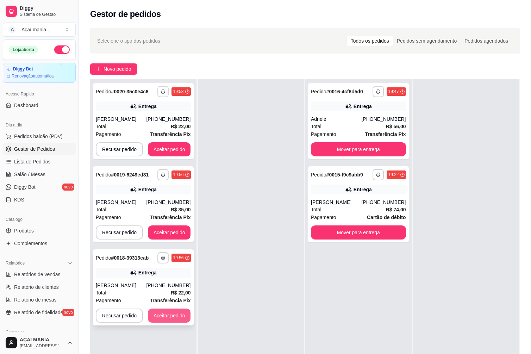
click at [167, 318] on button "Aceitar pedido" at bounding box center [169, 315] width 43 height 14
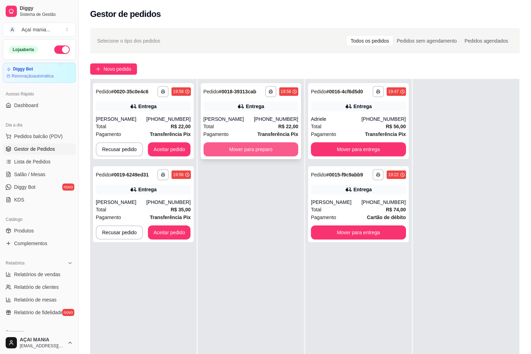
click at [236, 147] on button "Mover para preparo" at bounding box center [250, 149] width 95 height 14
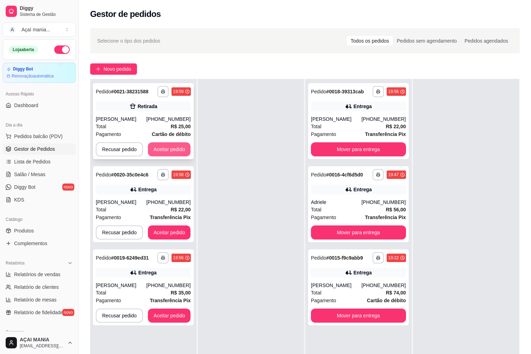
click at [173, 147] on button "Aceitar pedido" at bounding box center [169, 149] width 43 height 14
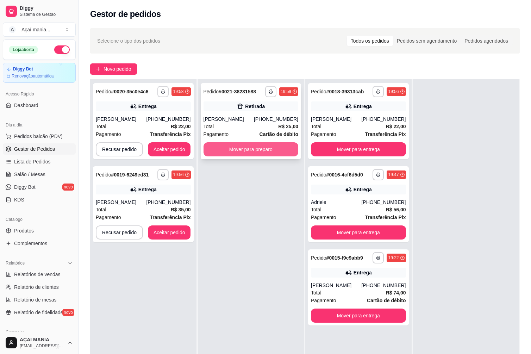
click at [248, 147] on button "Mover para preparo" at bounding box center [250, 149] width 95 height 14
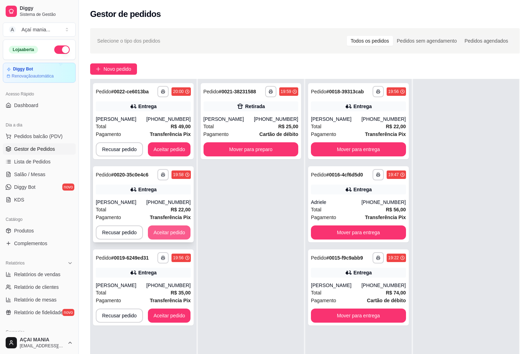
click at [166, 231] on button "Aceitar pedido" at bounding box center [169, 232] width 43 height 14
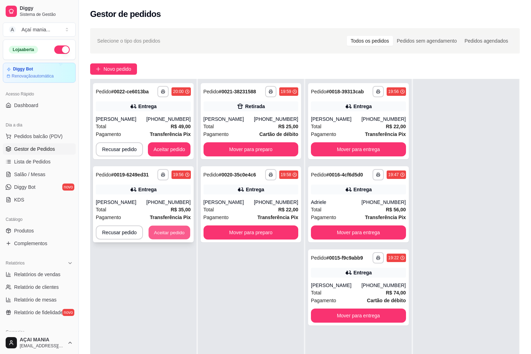
click at [163, 230] on button "Aceitar pedido" at bounding box center [170, 233] width 42 height 14
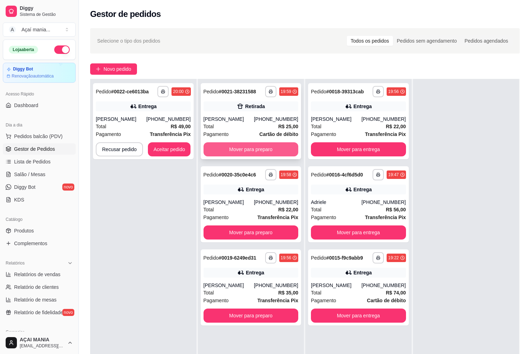
click at [246, 150] on button "Mover para preparo" at bounding box center [250, 149] width 95 height 14
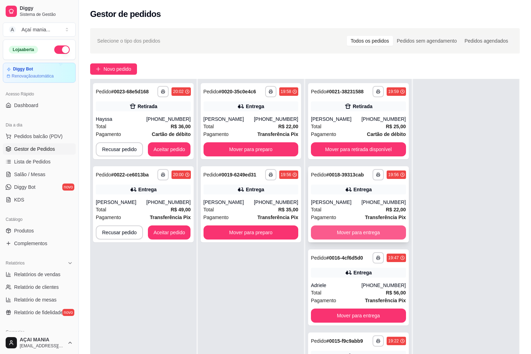
click at [369, 229] on button "Mover para entrega" at bounding box center [358, 232] width 95 height 14
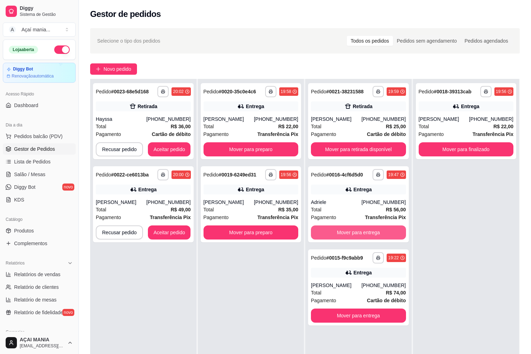
click at [369, 229] on button "Mover para entrega" at bounding box center [358, 232] width 95 height 14
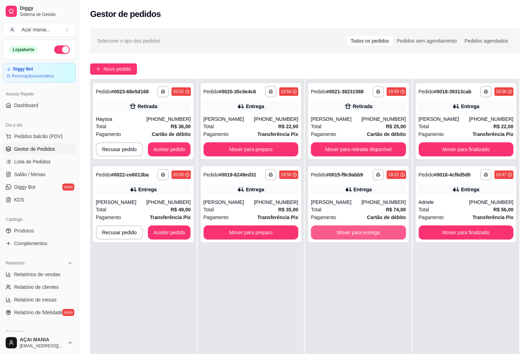
click at [369, 229] on button "Mover para entrega" at bounding box center [358, 232] width 95 height 14
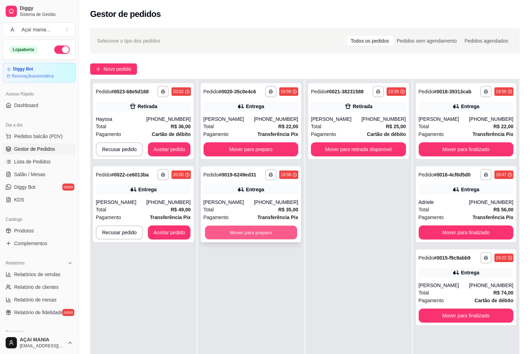
click at [274, 233] on button "Mover para preparo" at bounding box center [251, 233] width 92 height 14
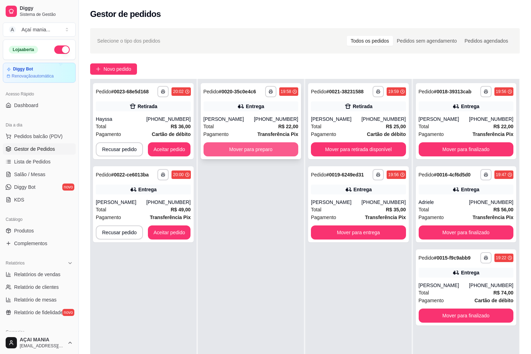
click at [268, 151] on button "Mover para preparo" at bounding box center [250, 149] width 95 height 14
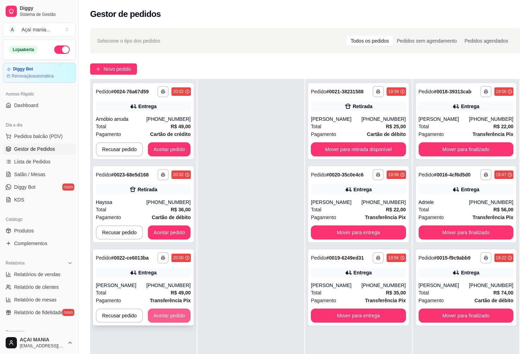
click at [177, 316] on button "Aceitar pedido" at bounding box center [169, 315] width 43 height 14
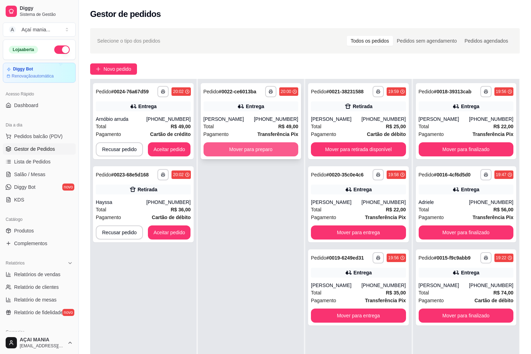
click at [269, 146] on button "Mover para preparo" at bounding box center [250, 149] width 95 height 14
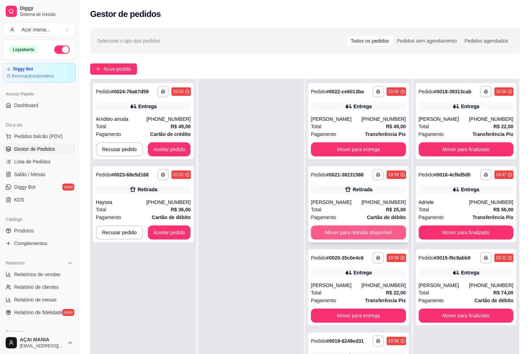
click at [320, 231] on button "Mover para retirada disponível" at bounding box center [358, 232] width 95 height 14
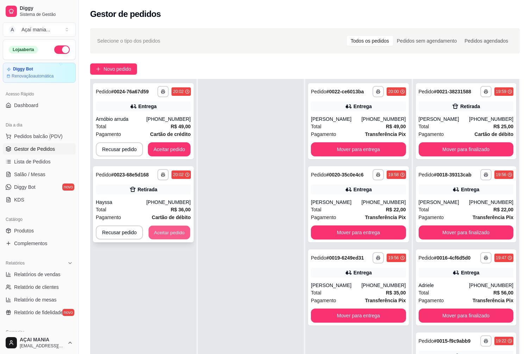
click at [153, 230] on button "Aceitar pedido" at bounding box center [170, 233] width 42 height 14
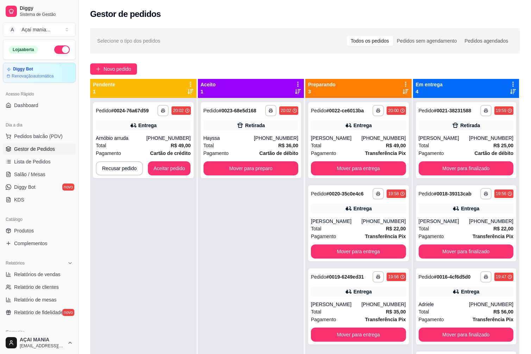
scroll to position [0, 0]
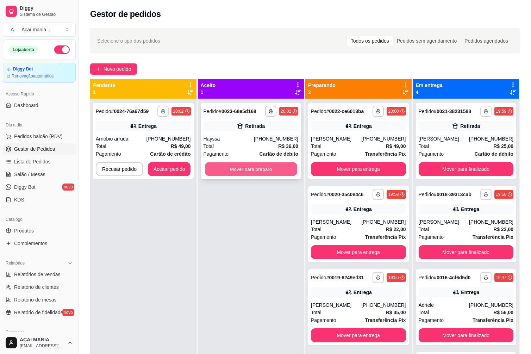
click at [247, 171] on button "Mover para preparo" at bounding box center [251, 169] width 92 height 14
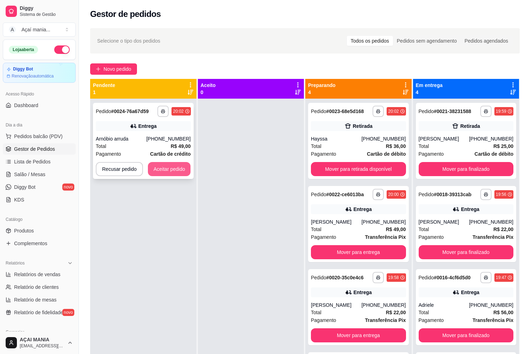
click at [172, 171] on button "Aceitar pedido" at bounding box center [169, 169] width 43 height 14
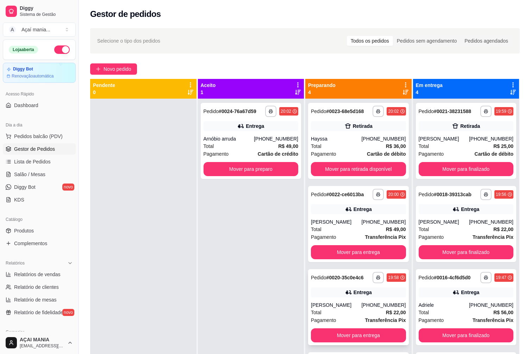
click at [318, 271] on div "**********" at bounding box center [358, 307] width 101 height 76
click at [148, 244] on div at bounding box center [143, 276] width 106 height 354
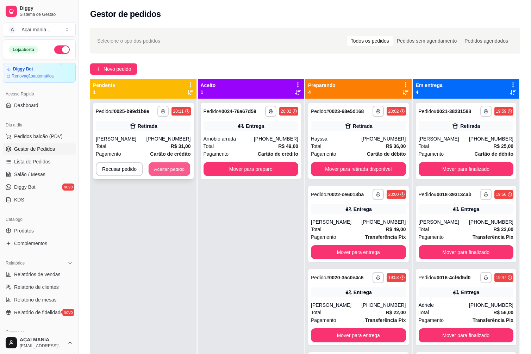
click at [163, 168] on button "Aceitar pedido" at bounding box center [170, 169] width 42 height 14
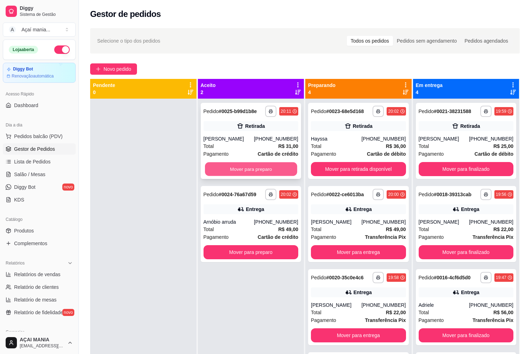
click at [221, 169] on button "Mover para preparo" at bounding box center [251, 169] width 92 height 14
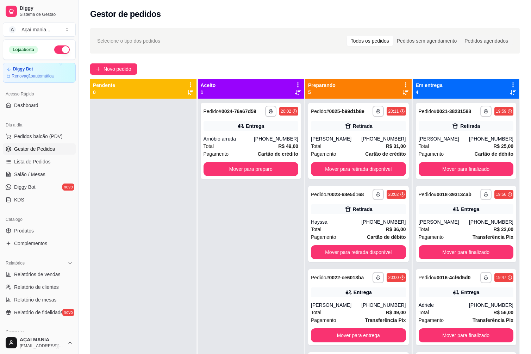
click at [121, 258] on div at bounding box center [143, 276] width 106 height 354
click at [254, 136] on div "Arnóbio arruda" at bounding box center [228, 138] width 50 height 7
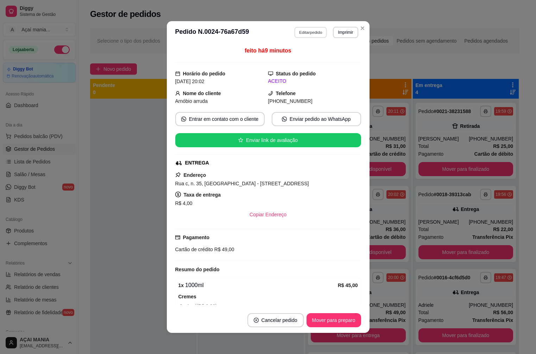
click at [300, 31] on button "Editar pedido" at bounding box center [310, 32] width 33 height 11
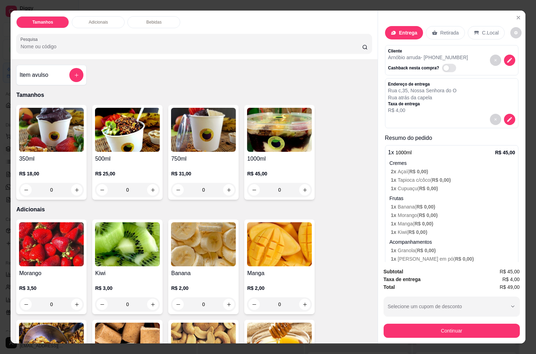
click at [440, 29] on p "Retirada" at bounding box center [449, 32] width 19 height 7
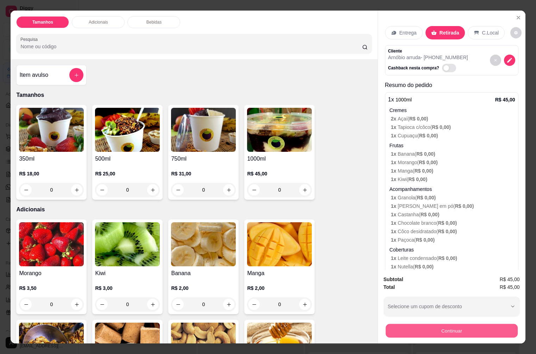
click at [437, 332] on button "Continuar" at bounding box center [451, 330] width 132 height 14
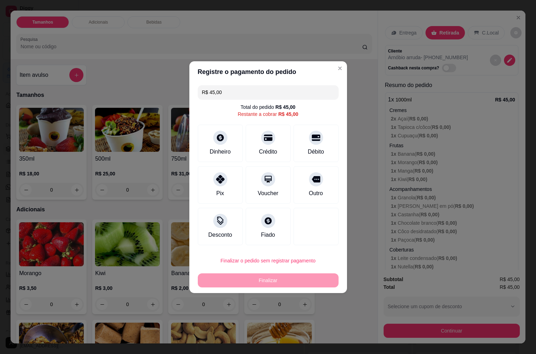
click at [255, 152] on div "Crédito" at bounding box center [268, 143] width 45 height 37
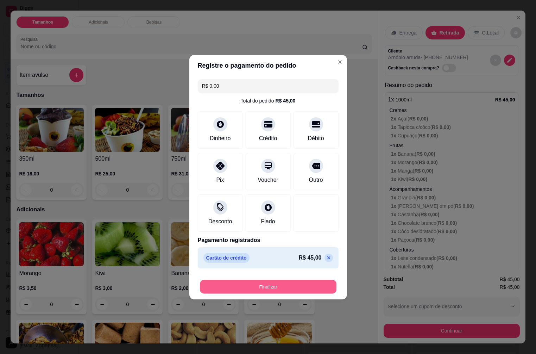
click at [241, 291] on button "Finalizar" at bounding box center [268, 286] width 137 height 14
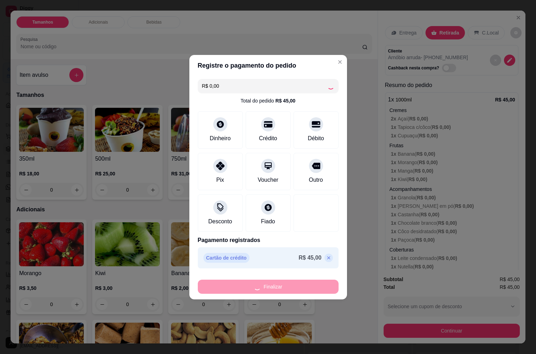
type input "-R$ 45,00"
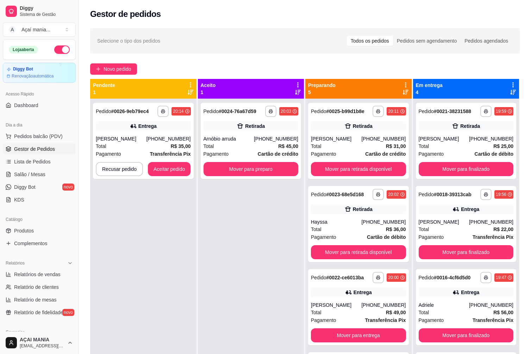
click at [154, 296] on div "**********" at bounding box center [143, 276] width 106 height 354
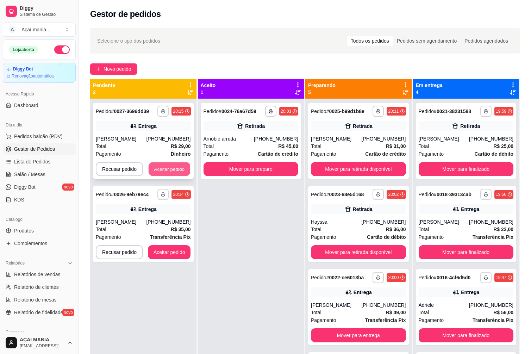
click at [157, 168] on button "Aceitar pedido" at bounding box center [170, 169] width 42 height 14
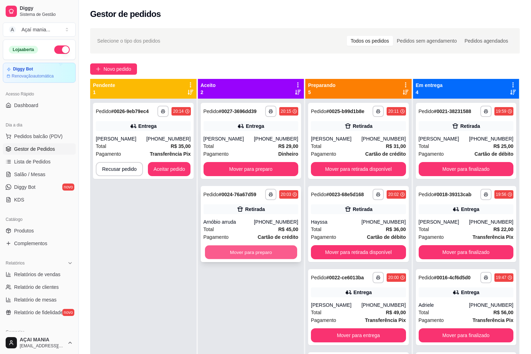
click at [241, 252] on button "Mover para preparo" at bounding box center [251, 252] width 92 height 14
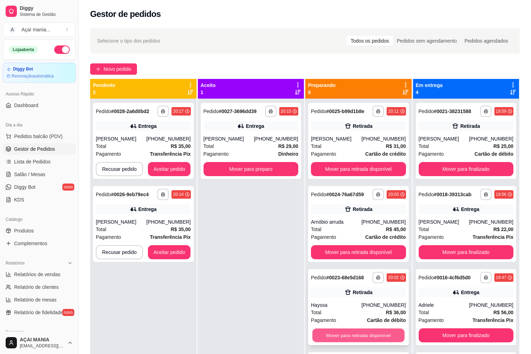
click at [327, 336] on button "Mover para retirada disponível" at bounding box center [358, 335] width 92 height 14
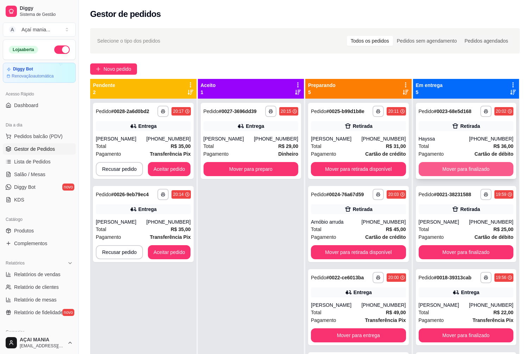
click at [436, 166] on button "Mover para finalizado" at bounding box center [465, 169] width 95 height 14
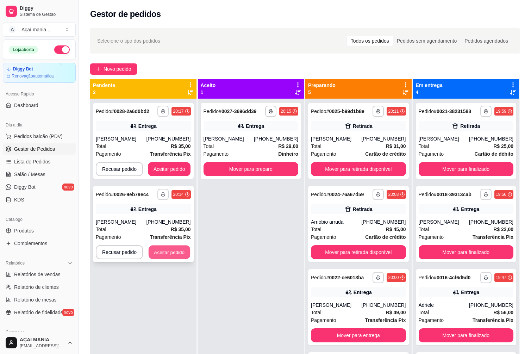
click at [172, 256] on button "Aceitar pedido" at bounding box center [170, 252] width 42 height 14
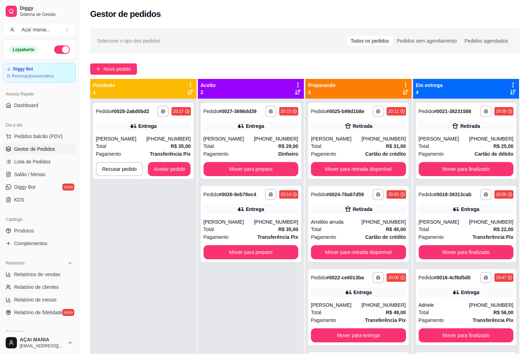
click at [185, 280] on div "**********" at bounding box center [143, 276] width 106 height 354
click at [326, 253] on button "Mover para retirada disponível" at bounding box center [358, 252] width 92 height 14
click at [455, 252] on button "Mover para finalizado" at bounding box center [466, 252] width 92 height 14
click at [326, 171] on button "Mover para retirada disponível" at bounding box center [358, 169] width 95 height 14
click at [435, 167] on button "Mover para finalizado" at bounding box center [466, 169] width 92 height 14
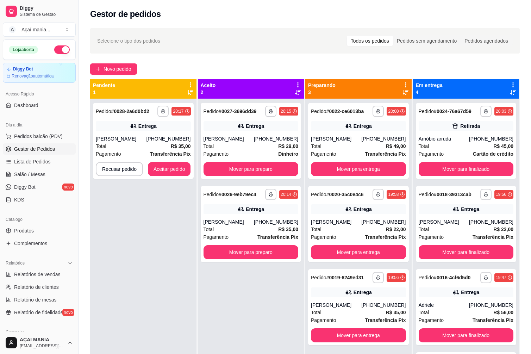
click at [291, 317] on div "**********" at bounding box center [251, 276] width 106 height 354
click at [191, 343] on div "**********" at bounding box center [143, 276] width 106 height 354
click at [352, 165] on button "Mover para entrega" at bounding box center [358, 169] width 95 height 14
click at [352, 245] on button "Mover para entrega" at bounding box center [358, 252] width 95 height 14
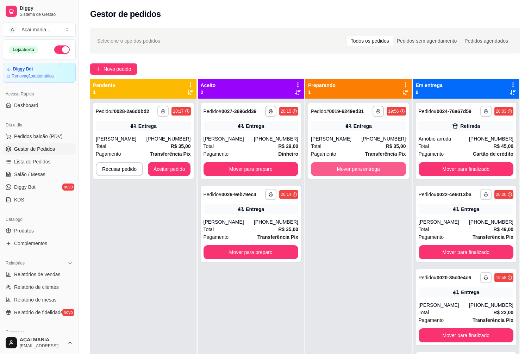
click at [352, 166] on button "Mover para entrega" at bounding box center [358, 169] width 95 height 14
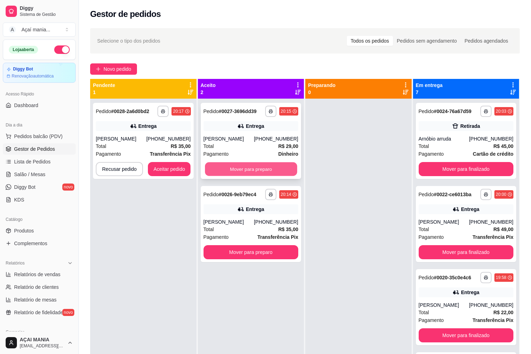
click at [270, 172] on button "Mover para preparo" at bounding box center [251, 169] width 92 height 14
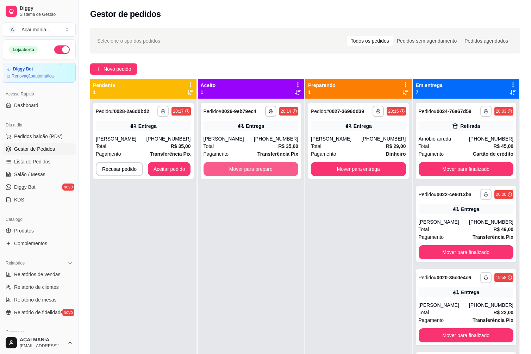
click at [270, 173] on button "Mover para preparo" at bounding box center [250, 169] width 95 height 14
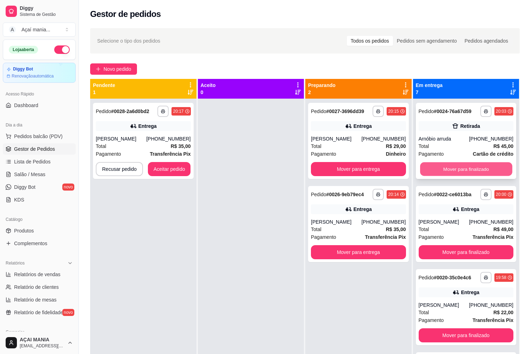
click at [476, 170] on button "Mover para finalizado" at bounding box center [466, 169] width 92 height 14
click at [151, 221] on div "**********" at bounding box center [143, 276] width 106 height 354
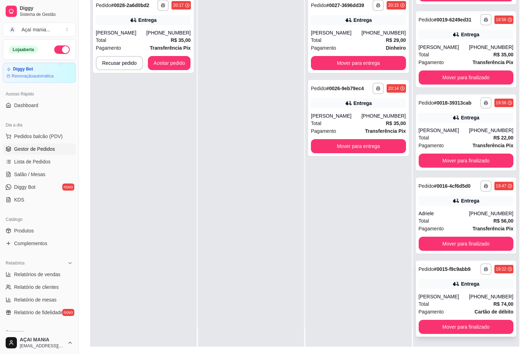
scroll to position [107, 0]
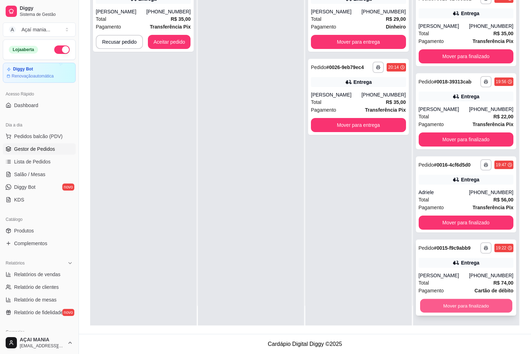
click at [462, 300] on button "Mover para finalizado" at bounding box center [466, 306] width 92 height 14
click at [471, 304] on button "Mover para finalizado" at bounding box center [465, 305] width 95 height 14
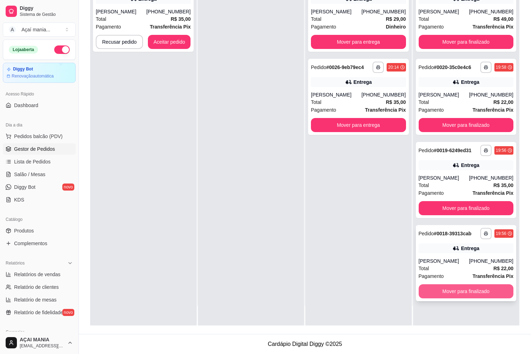
scroll to position [0, 0]
click at [464, 291] on button "Mover para finalizado" at bounding box center [466, 291] width 92 height 14
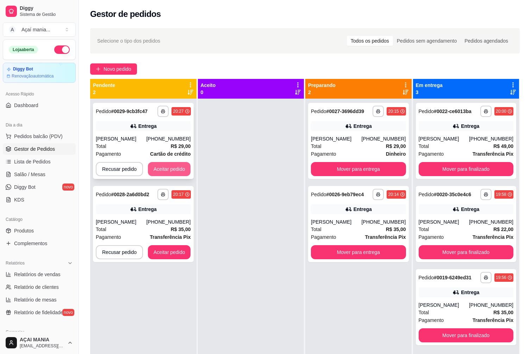
click at [162, 173] on button "Aceitar pedido" at bounding box center [169, 169] width 43 height 14
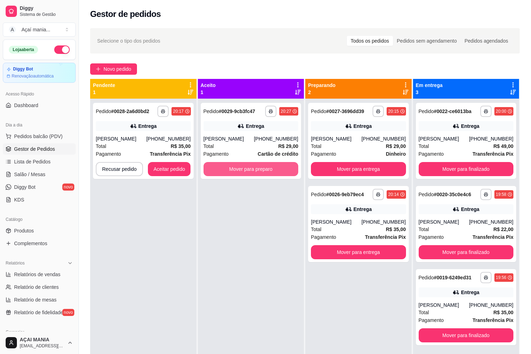
click at [267, 171] on button "Mover para preparo" at bounding box center [250, 169] width 95 height 14
click at [287, 171] on button "Mover para preparo" at bounding box center [251, 169] width 92 height 14
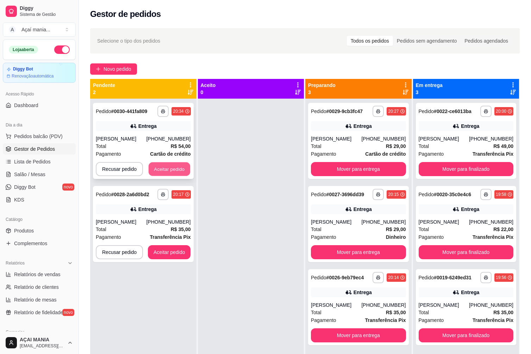
click at [178, 168] on button "Aceitar pedido" at bounding box center [170, 169] width 42 height 14
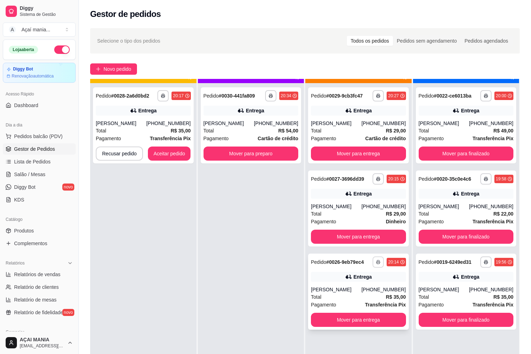
scroll to position [20, 0]
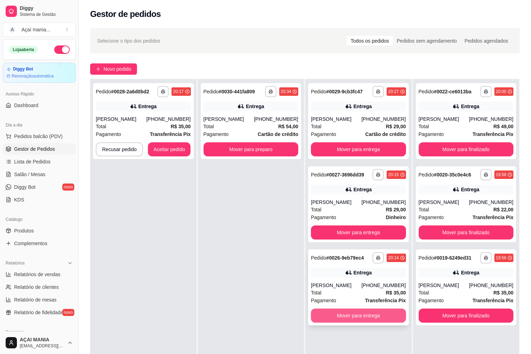
click at [361, 316] on button "Mover para entrega" at bounding box center [358, 315] width 95 height 14
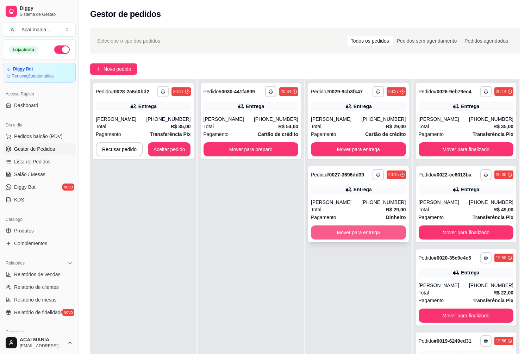
click at [353, 236] on button "Mover para entrega" at bounding box center [358, 232] width 95 height 14
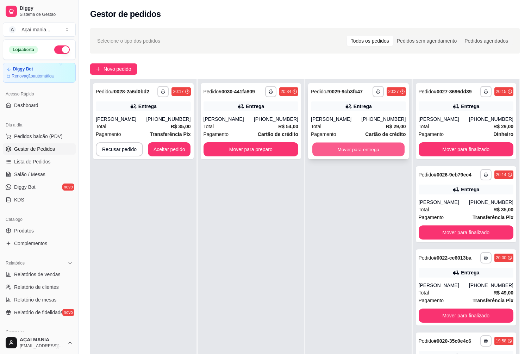
click at [341, 153] on button "Mover para entrega" at bounding box center [358, 150] width 92 height 14
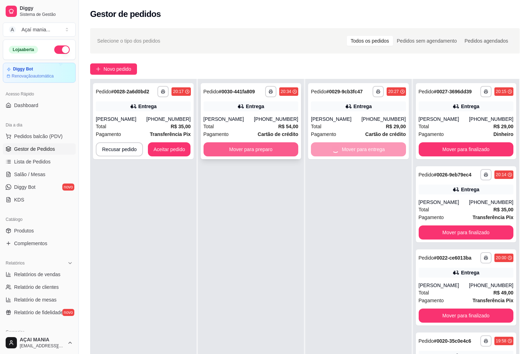
click at [259, 147] on button "Mover para preparo" at bounding box center [250, 149] width 95 height 14
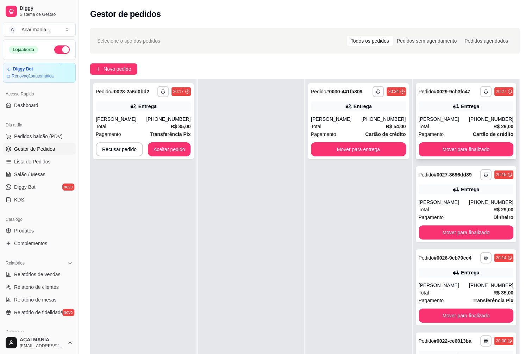
scroll to position [0, 0]
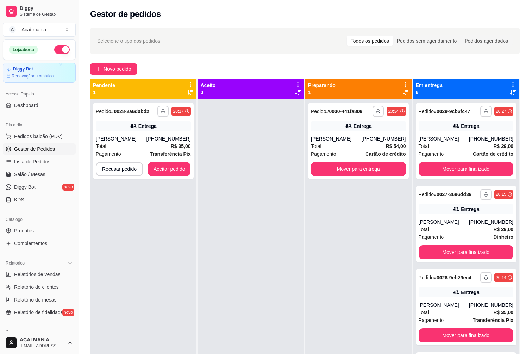
click at [284, 276] on div at bounding box center [251, 276] width 106 height 354
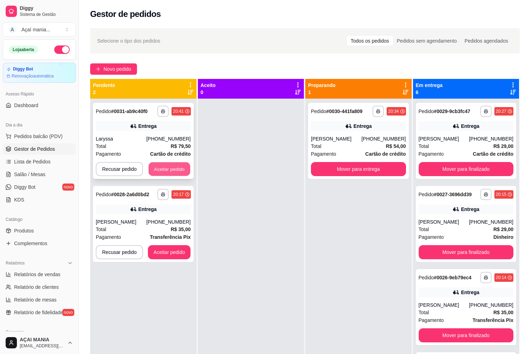
click at [184, 173] on button "Aceitar pedido" at bounding box center [170, 169] width 42 height 14
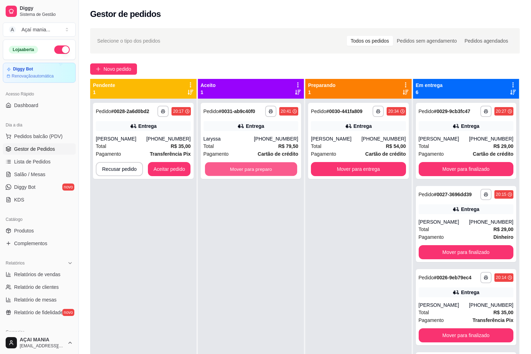
click at [234, 171] on button "Mover para preparo" at bounding box center [251, 169] width 92 height 14
click at [229, 173] on button "Mover para preparo" at bounding box center [251, 169] width 92 height 14
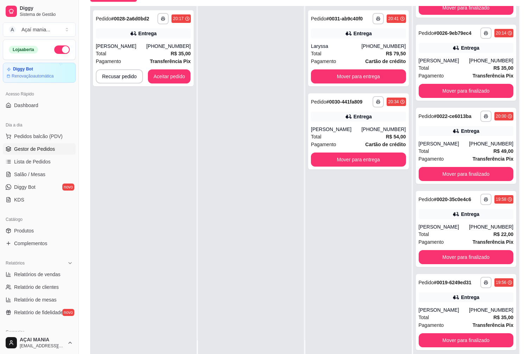
scroll to position [107, 0]
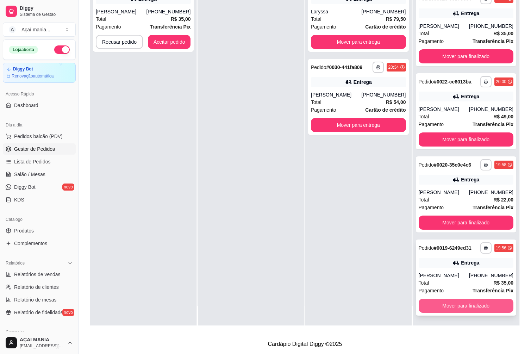
click at [473, 303] on button "Mover para finalizado" at bounding box center [465, 305] width 95 height 14
click at [464, 302] on button "Mover para finalizado" at bounding box center [465, 305] width 95 height 14
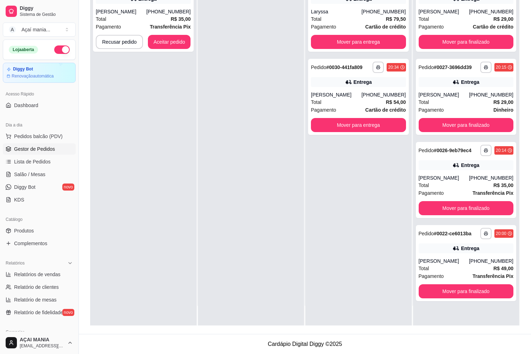
scroll to position [0, 0]
click at [458, 295] on button "Mover para finalizado" at bounding box center [465, 291] width 95 height 14
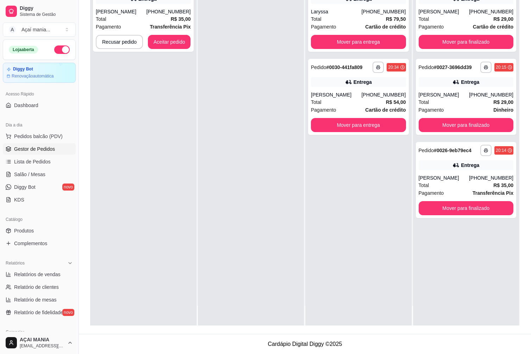
click at [276, 261] on div at bounding box center [251, 148] width 106 height 354
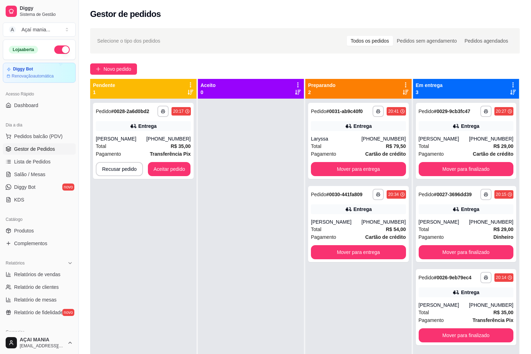
click at [212, 245] on div at bounding box center [251, 276] width 106 height 354
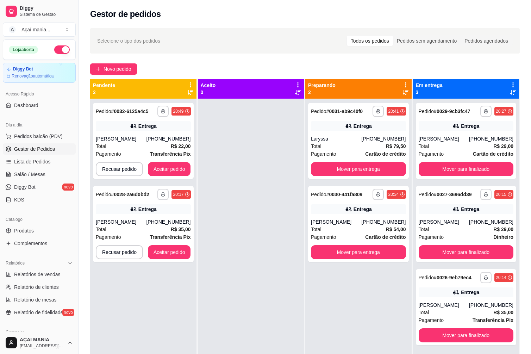
click at [127, 293] on div "**********" at bounding box center [143, 276] width 106 height 354
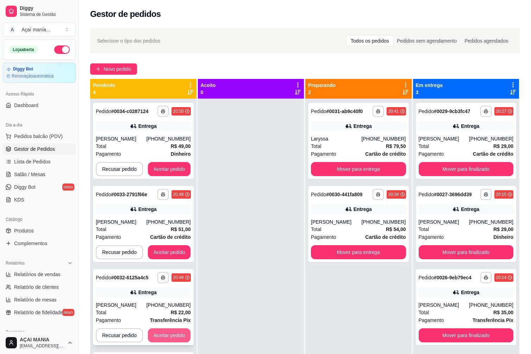
click at [168, 335] on button "Aceitar pedido" at bounding box center [169, 335] width 43 height 14
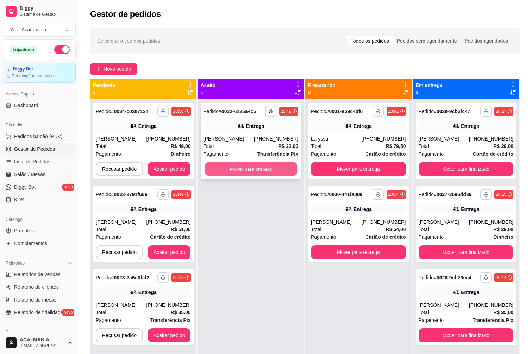
click at [235, 171] on button "Mover para preparo" at bounding box center [251, 169] width 92 height 14
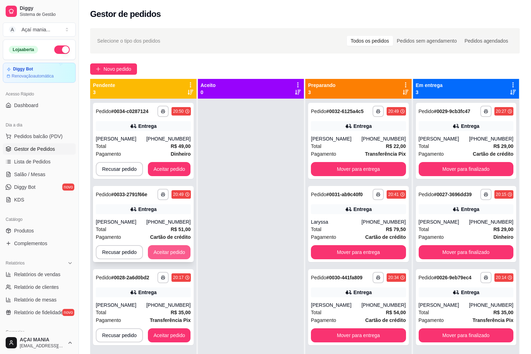
click at [187, 254] on button "Aceitar pedido" at bounding box center [169, 252] width 43 height 14
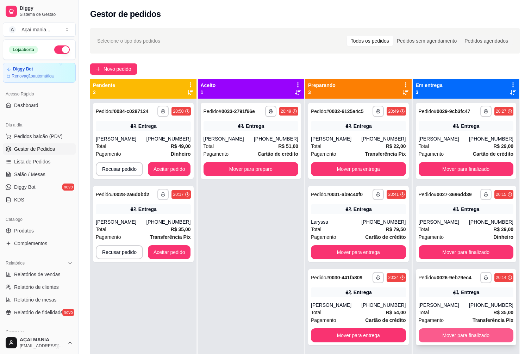
click at [500, 334] on button "Mover para finalizado" at bounding box center [465, 335] width 95 height 14
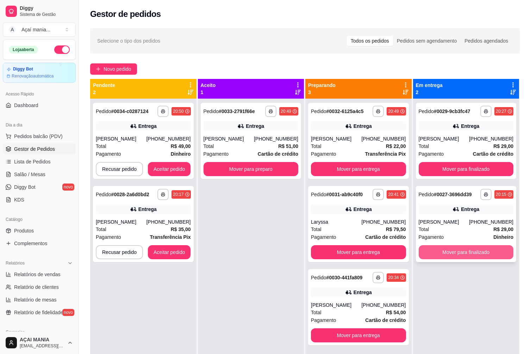
click at [484, 255] on button "Mover para finalizado" at bounding box center [465, 252] width 95 height 14
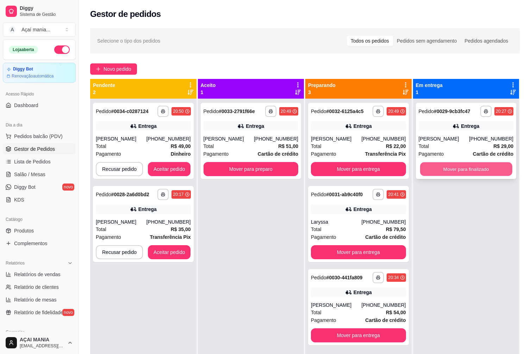
click at [465, 167] on button "Mover para finalizado" at bounding box center [466, 169] width 92 height 14
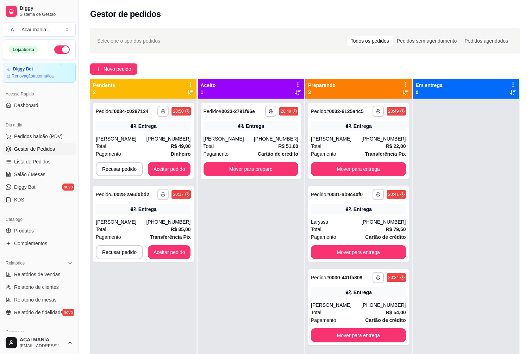
click at [155, 319] on div "**********" at bounding box center [143, 276] width 106 height 354
click at [165, 169] on button "Aceitar pedido" at bounding box center [169, 169] width 43 height 14
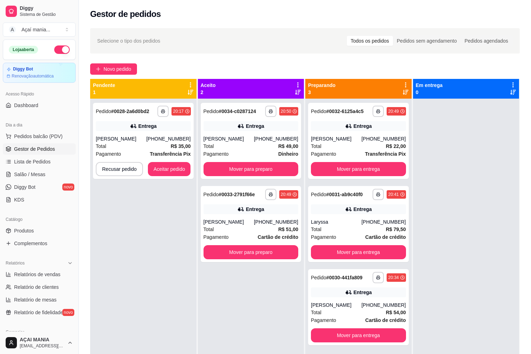
click at [163, 292] on div "**********" at bounding box center [143, 276] width 106 height 354
click at [107, 218] on div "**********" at bounding box center [143, 276] width 106 height 354
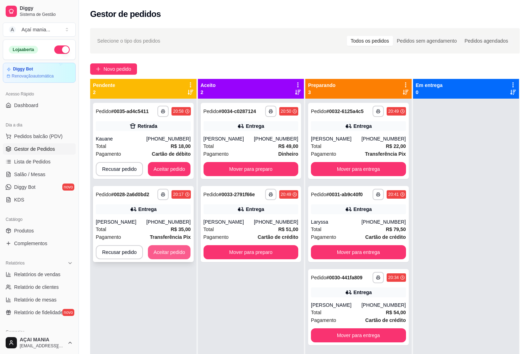
click at [160, 249] on button "Aceitar pedido" at bounding box center [169, 252] width 43 height 14
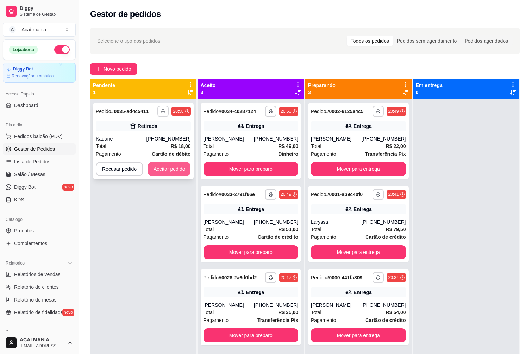
click at [171, 167] on button "Aceitar pedido" at bounding box center [169, 169] width 43 height 14
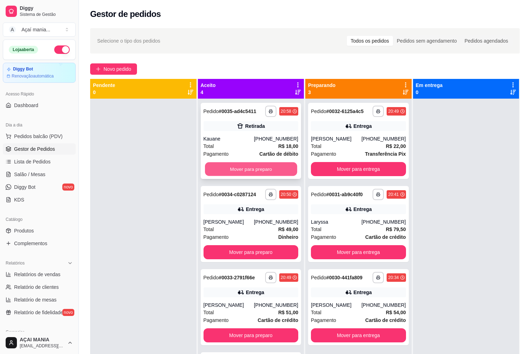
click at [260, 174] on button "Mover para preparo" at bounding box center [251, 169] width 92 height 14
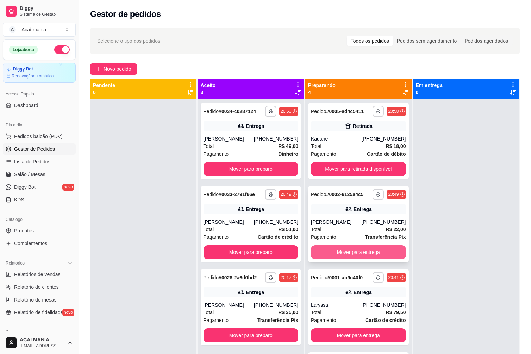
click at [360, 256] on button "Mover para entrega" at bounding box center [358, 252] width 95 height 14
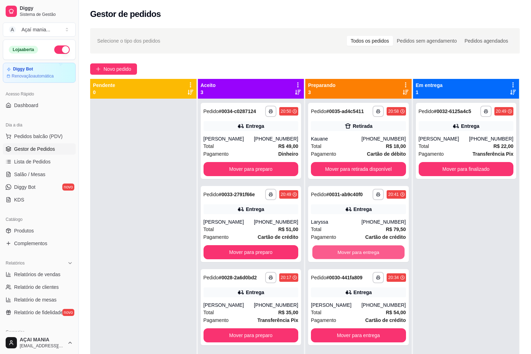
click at [360, 255] on button "Mover para entrega" at bounding box center [358, 252] width 92 height 14
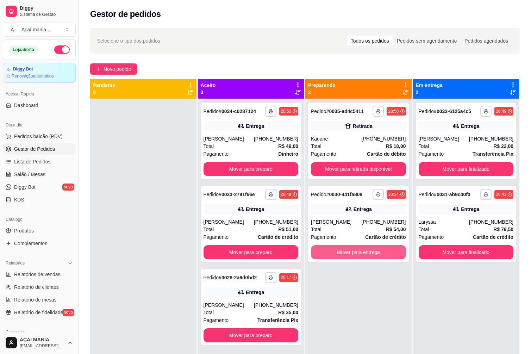
click at [361, 253] on button "Mover para entrega" at bounding box center [358, 252] width 95 height 14
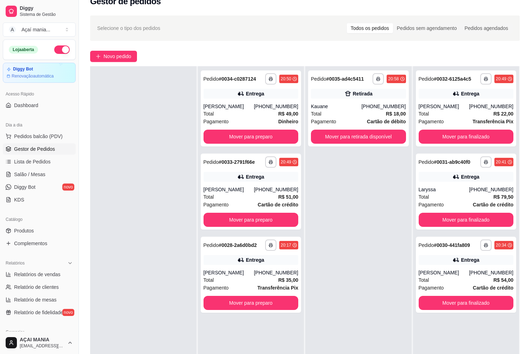
scroll to position [35, 0]
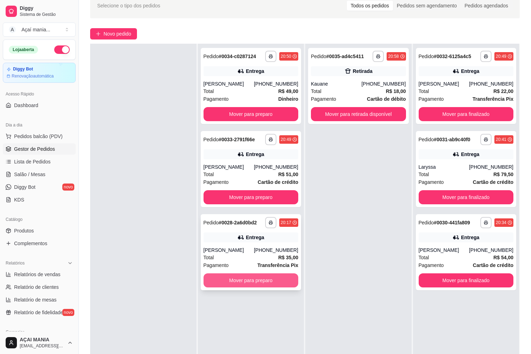
click at [279, 278] on button "Mover para preparo" at bounding box center [250, 280] width 95 height 14
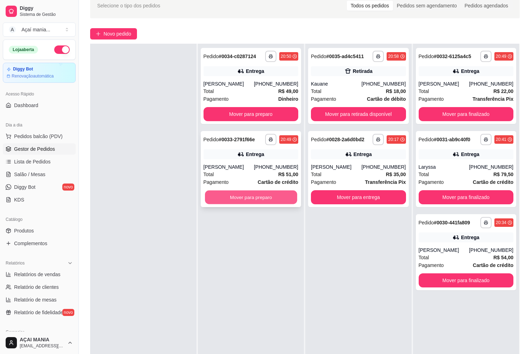
click at [266, 198] on button "Mover para preparo" at bounding box center [251, 197] width 92 height 14
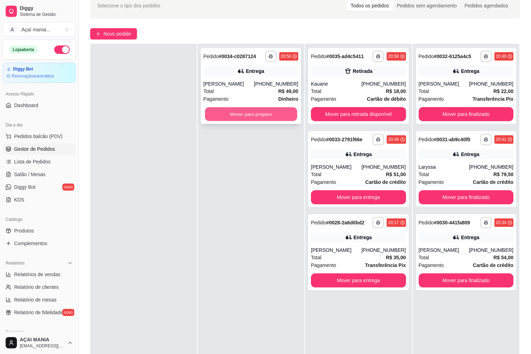
click at [269, 115] on button "Mover para preparo" at bounding box center [251, 114] width 92 height 14
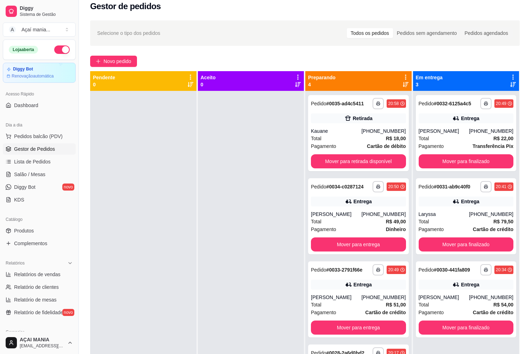
scroll to position [0, 0]
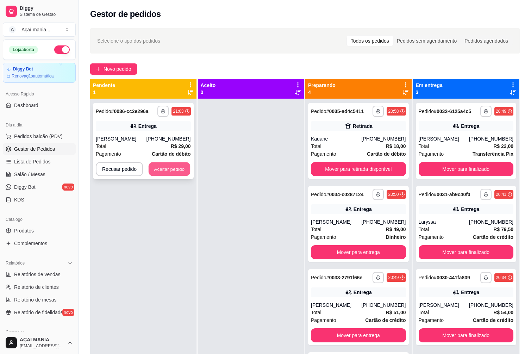
click at [160, 169] on button "Aceitar pedido" at bounding box center [170, 169] width 42 height 14
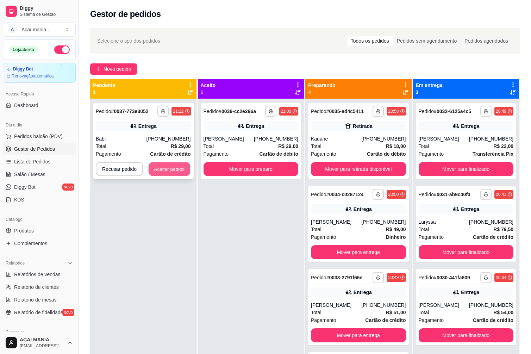
click at [179, 172] on button "Aceitar pedido" at bounding box center [170, 169] width 42 height 14
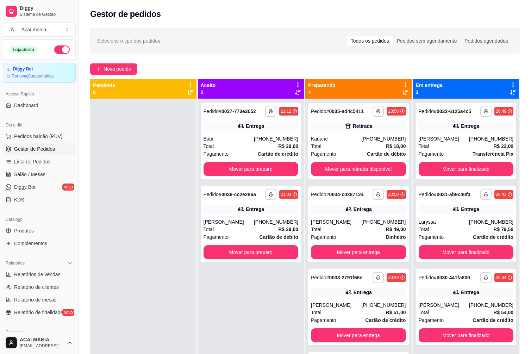
click at [195, 318] on div "Pendente 0" at bounding box center [143, 265] width 107 height 373
click at [390, 171] on button "Mover para retirada disponível" at bounding box center [358, 169] width 92 height 14
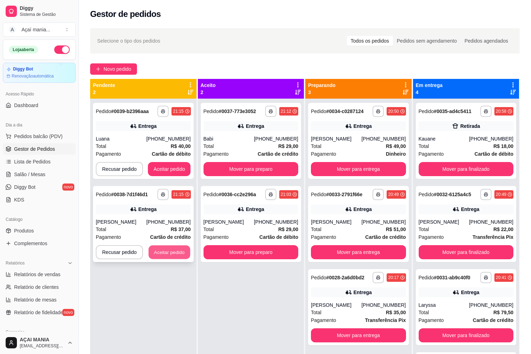
click at [172, 254] on button "Aceitar pedido" at bounding box center [170, 252] width 42 height 14
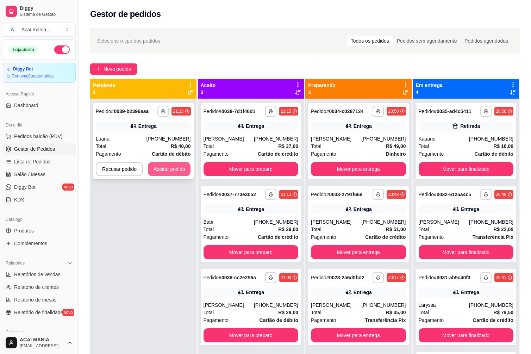
click at [176, 171] on button "Aceitar pedido" at bounding box center [169, 169] width 43 height 14
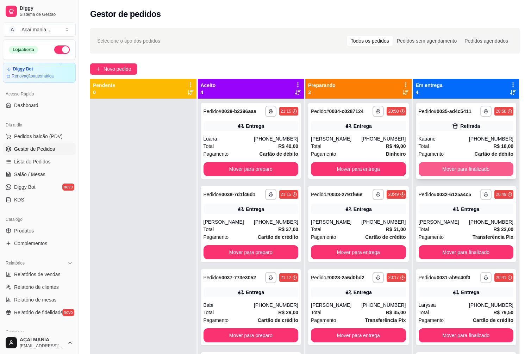
click at [481, 173] on button "Mover para finalizado" at bounding box center [465, 169] width 95 height 14
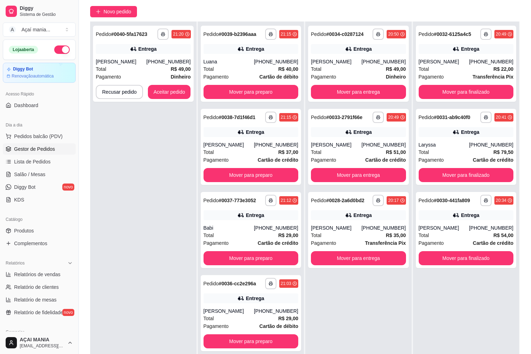
scroll to position [107, 0]
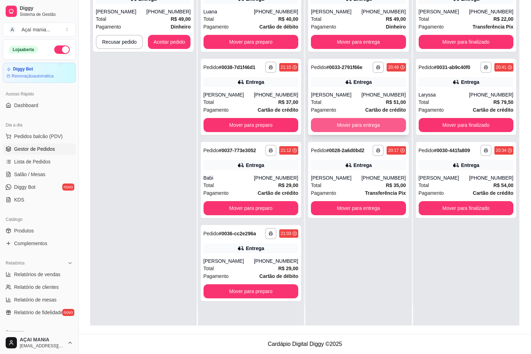
click at [369, 130] on button "Mover para entrega" at bounding box center [358, 125] width 95 height 14
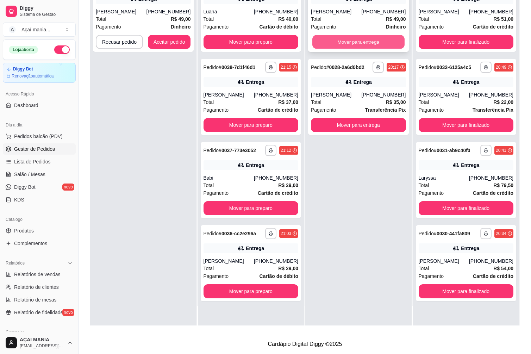
click at [329, 41] on button "Mover para entrega" at bounding box center [358, 42] width 92 height 14
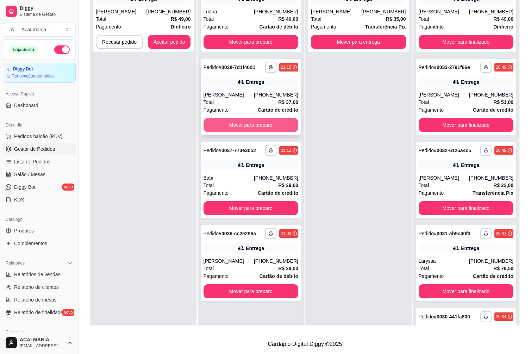
click at [244, 122] on button "Mover para preparo" at bounding box center [250, 125] width 95 height 14
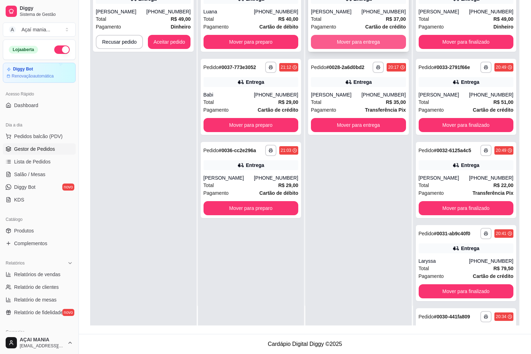
click at [332, 42] on button "Mover para entrega" at bounding box center [358, 42] width 95 height 14
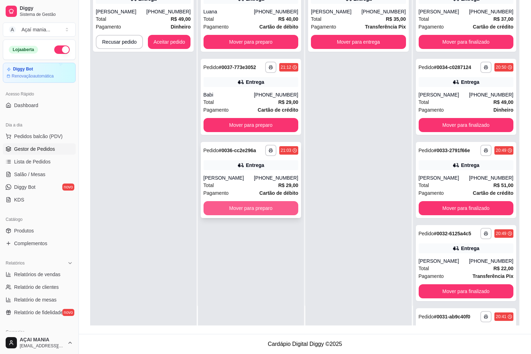
click at [279, 207] on button "Mover para preparo" at bounding box center [250, 208] width 95 height 14
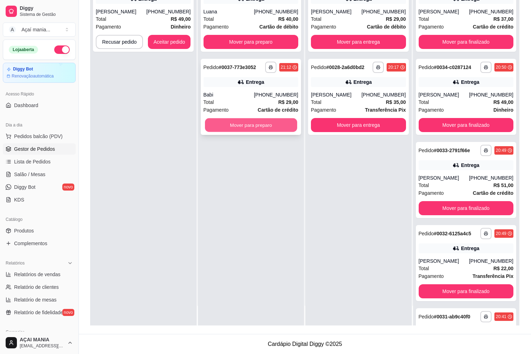
click at [267, 123] on button "Mover para preparo" at bounding box center [251, 125] width 92 height 14
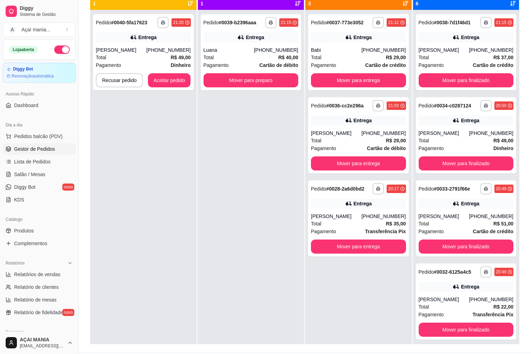
scroll to position [0, 0]
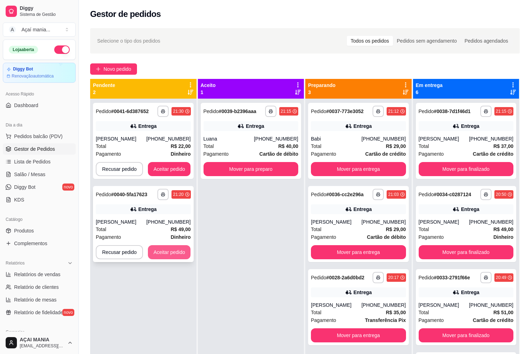
click at [169, 255] on button "Aceitar pedido" at bounding box center [169, 252] width 43 height 14
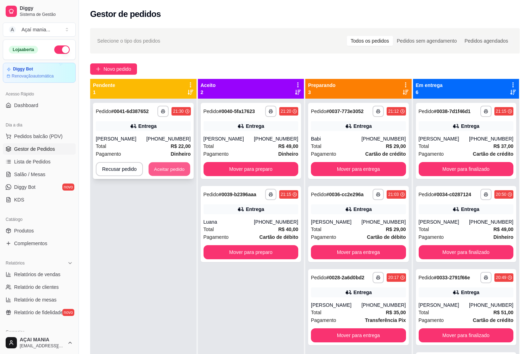
click at [179, 170] on button "Aceitar pedido" at bounding box center [170, 169] width 42 height 14
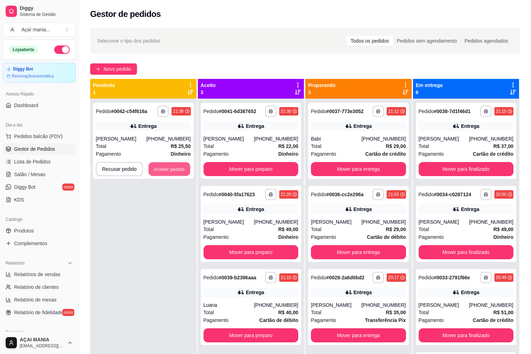
click at [179, 170] on button "Aceitar pedido" at bounding box center [170, 169] width 42 height 14
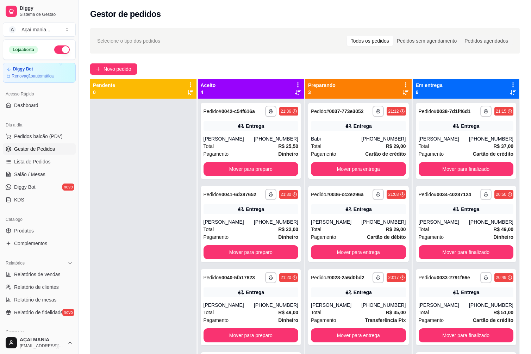
click at [160, 176] on div at bounding box center [143, 276] width 106 height 354
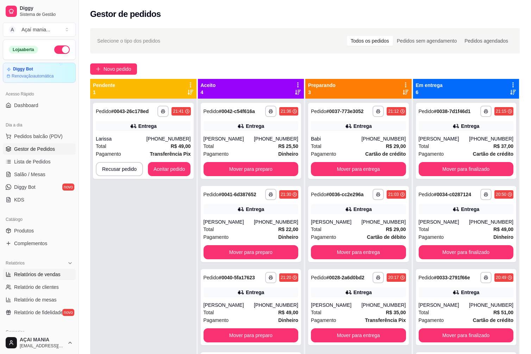
click at [25, 276] on span "Relatórios de vendas" at bounding box center [37, 274] width 46 height 7
select select "ALL"
select select "0"
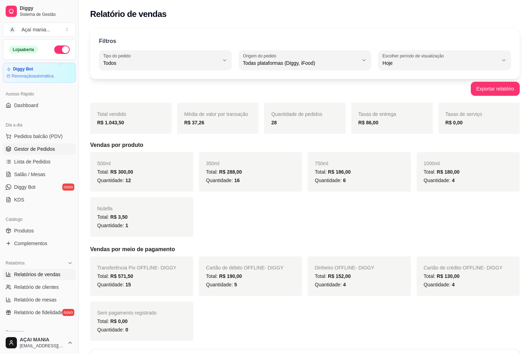
click at [49, 151] on span "Gestor de Pedidos" at bounding box center [34, 148] width 41 height 7
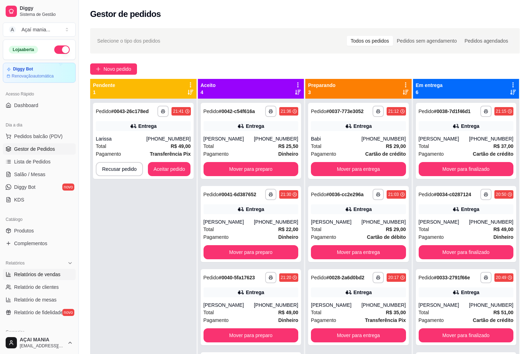
click at [37, 270] on link "Relatórios de vendas" at bounding box center [39, 274] width 73 height 11
select select "ALL"
select select "0"
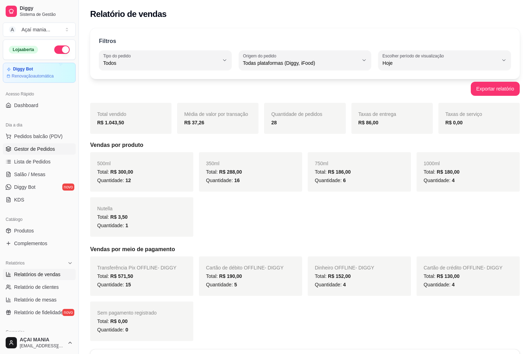
click at [5, 148] on link "Gestor de Pedidos" at bounding box center [39, 148] width 73 height 11
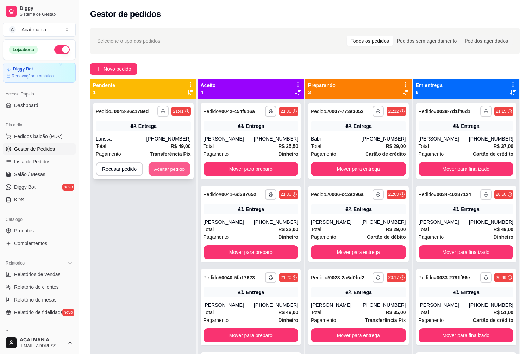
click at [170, 165] on button "Aceitar pedido" at bounding box center [170, 169] width 42 height 14
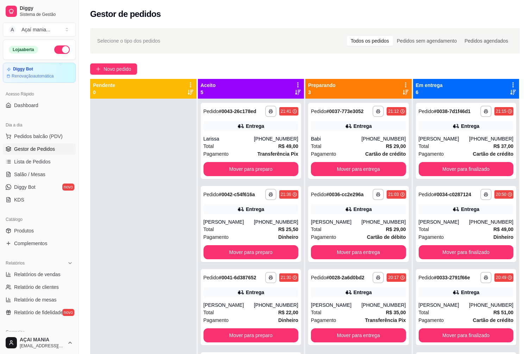
click at [179, 272] on div at bounding box center [143, 276] width 106 height 354
click at [385, 236] on strong "Cartão de débito" at bounding box center [386, 237] width 39 height 6
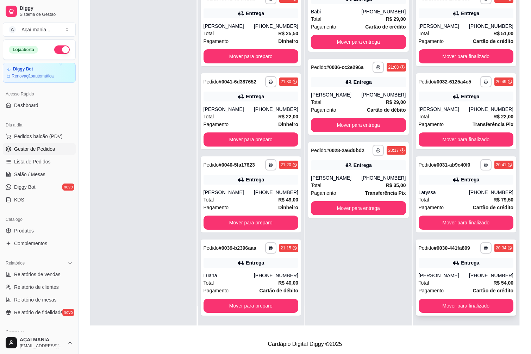
scroll to position [159, 0]
click at [458, 305] on button "Mover para finalizado" at bounding box center [466, 306] width 92 height 14
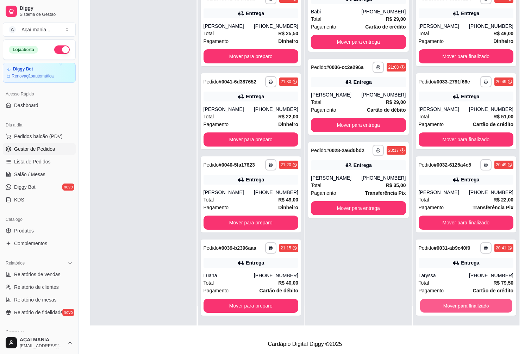
click at [458, 305] on button "Mover para finalizado" at bounding box center [466, 306] width 92 height 14
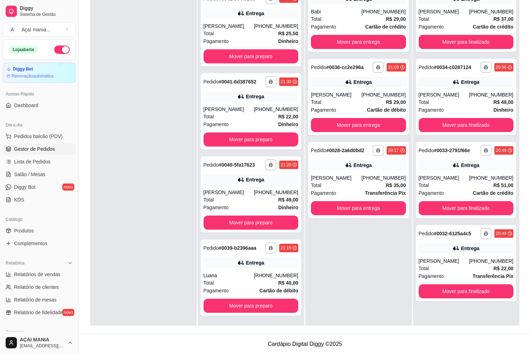
scroll to position [0, 0]
click at [460, 304] on div "**********" at bounding box center [466, 148] width 106 height 354
click at [474, 293] on button "Mover para finalizado" at bounding box center [466, 291] width 92 height 14
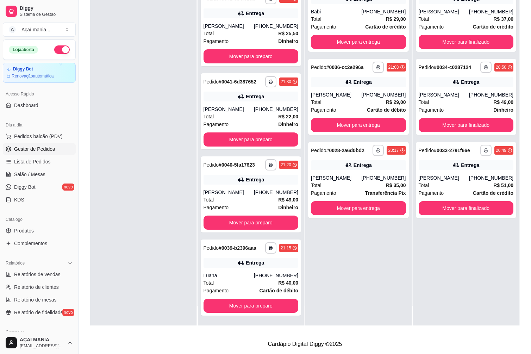
click at [378, 286] on div "**********" at bounding box center [358, 148] width 106 height 354
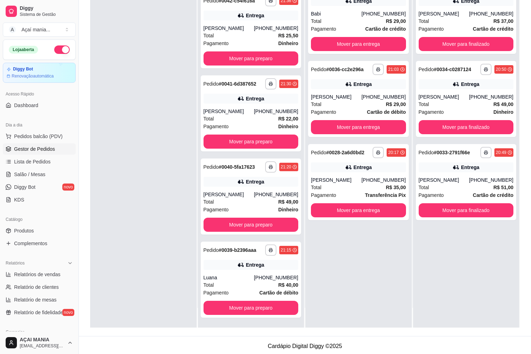
scroll to position [106, 0]
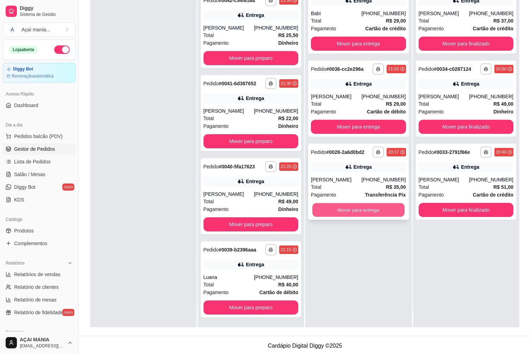
click at [325, 207] on button "Mover para entrega" at bounding box center [358, 210] width 92 height 14
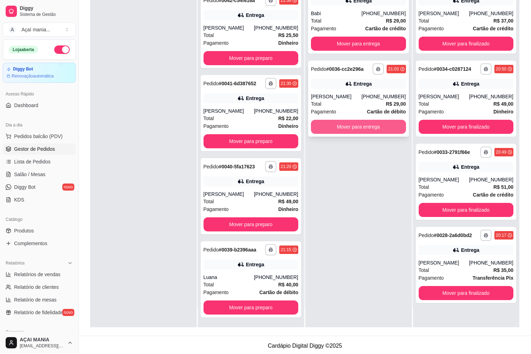
click at [329, 122] on button "Mover para entrega" at bounding box center [358, 127] width 95 height 14
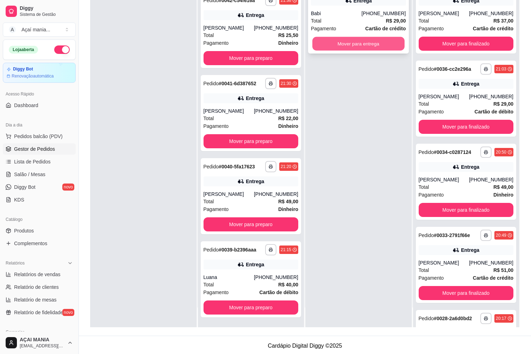
click at [347, 43] on button "Mover para entrega" at bounding box center [358, 44] width 92 height 14
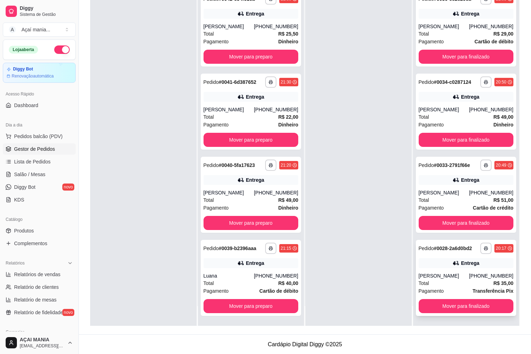
scroll to position [107, 0]
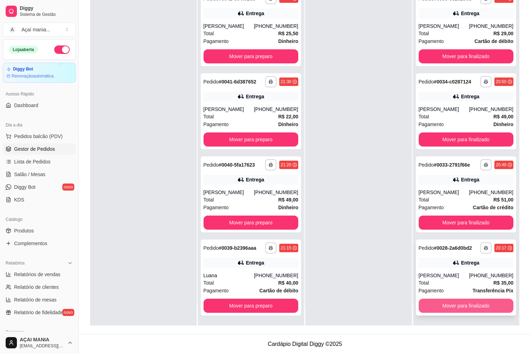
click at [433, 303] on button "Mover para finalizado" at bounding box center [465, 305] width 95 height 14
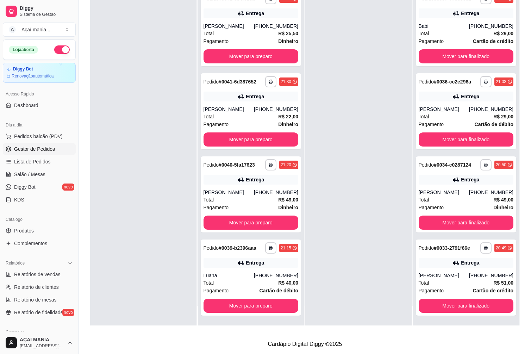
scroll to position [76, 0]
click at [433, 304] on button "Mover para finalizado" at bounding box center [465, 305] width 95 height 14
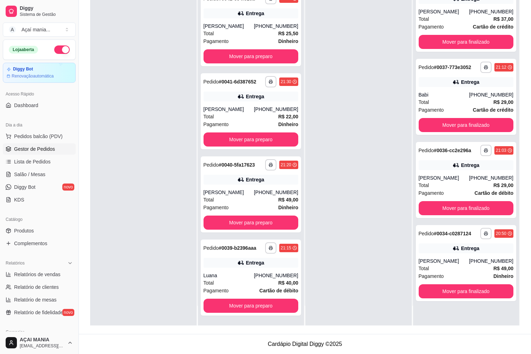
scroll to position [0, 0]
click at [433, 284] on button "Mover para finalizado" at bounding box center [465, 291] width 95 height 14
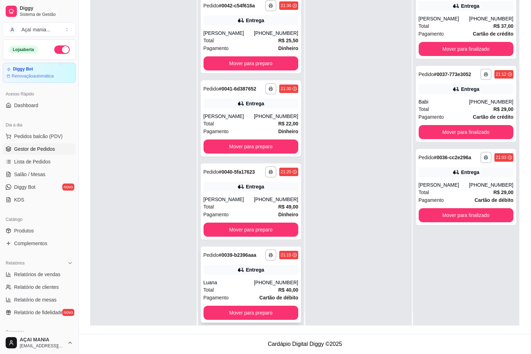
scroll to position [20, 0]
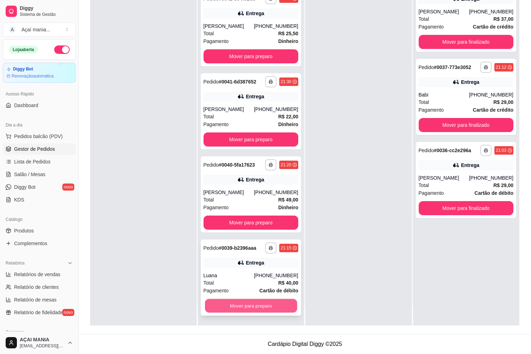
click at [225, 303] on button "Mover para preparo" at bounding box center [251, 306] width 92 height 14
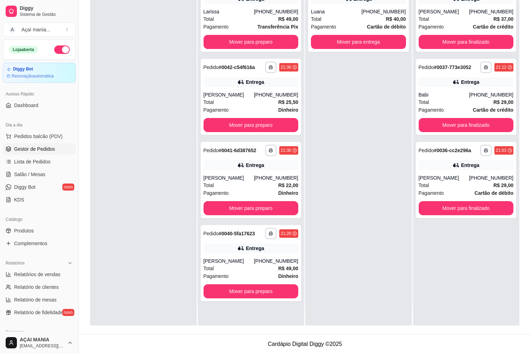
scroll to position [0, 0]
click at [229, 286] on button "Mover para preparo" at bounding box center [250, 291] width 95 height 14
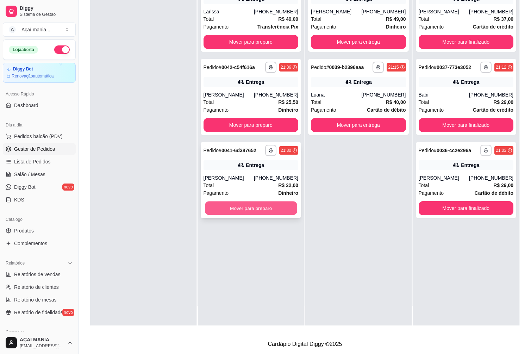
click at [229, 209] on button "Mover para preparo" at bounding box center [251, 208] width 92 height 14
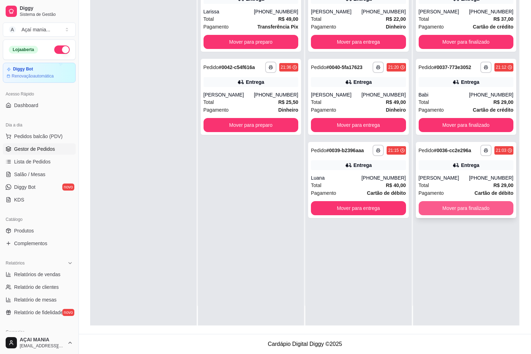
click at [455, 207] on button "Mover para finalizado" at bounding box center [465, 208] width 95 height 14
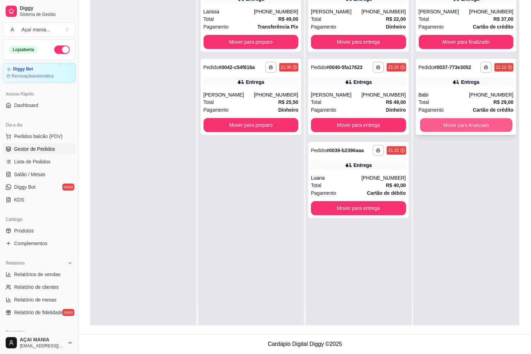
click at [448, 127] on button "Mover para finalizado" at bounding box center [466, 125] width 92 height 14
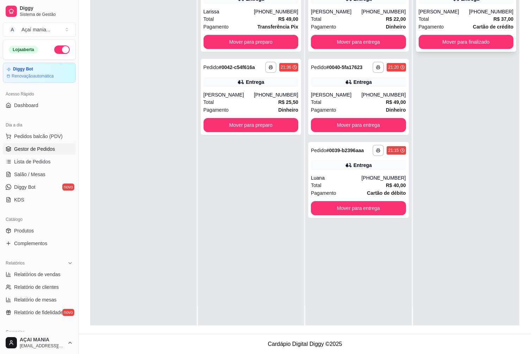
click at [438, 45] on button "Mover para finalizado" at bounding box center [465, 42] width 95 height 14
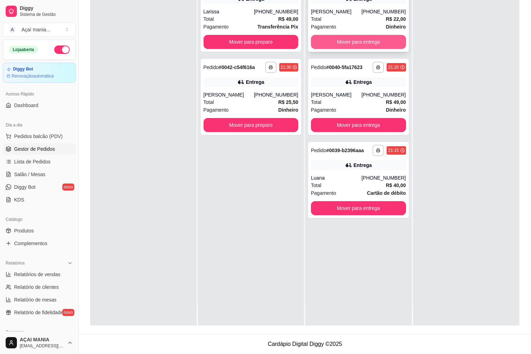
click at [362, 45] on button "Mover para entrega" at bounding box center [358, 42] width 95 height 14
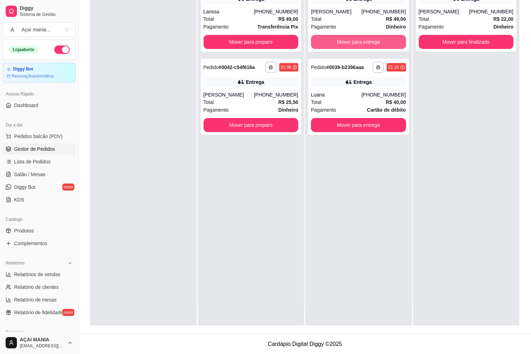
click at [358, 45] on button "Mover para entrega" at bounding box center [358, 42] width 95 height 14
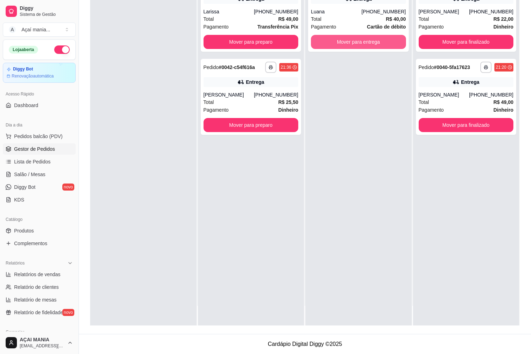
click at [344, 42] on button "Mover para entrega" at bounding box center [358, 42] width 95 height 14
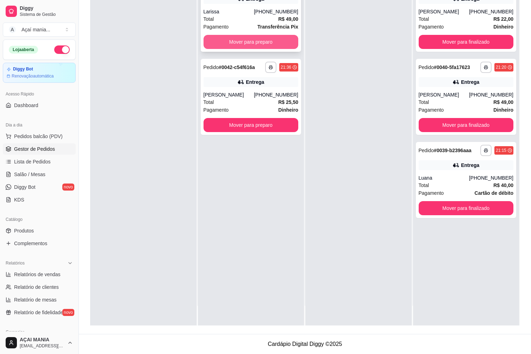
click at [255, 38] on button "Mover para preparo" at bounding box center [250, 42] width 95 height 14
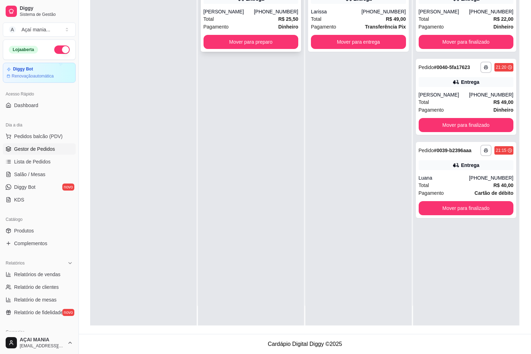
click at [251, 42] on button "Mover para preparo" at bounding box center [250, 42] width 95 height 14
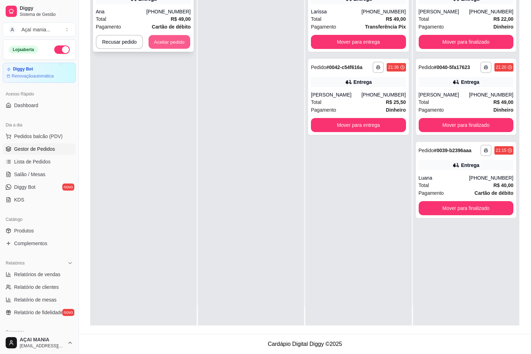
click at [179, 38] on button "Aceitar pedido" at bounding box center [170, 42] width 42 height 14
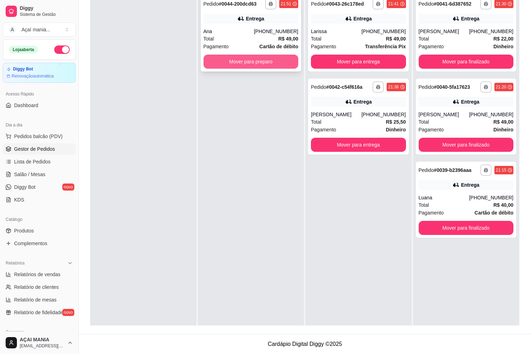
scroll to position [72, 0]
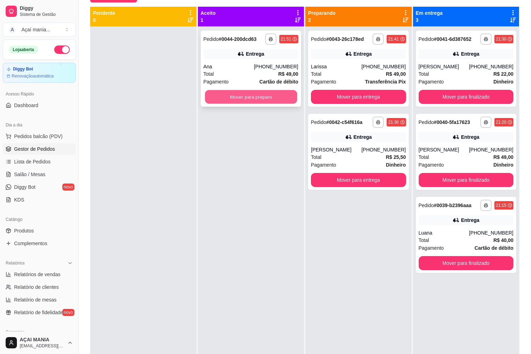
click at [246, 93] on button "Mover para preparo" at bounding box center [251, 97] width 92 height 14
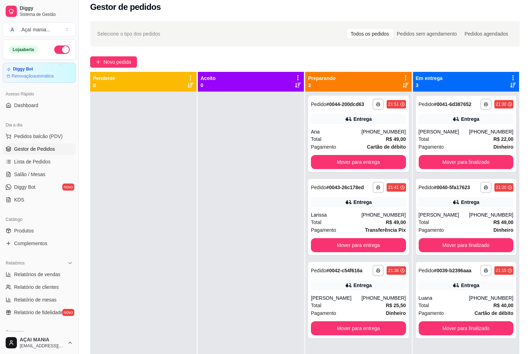
scroll to position [0, 0]
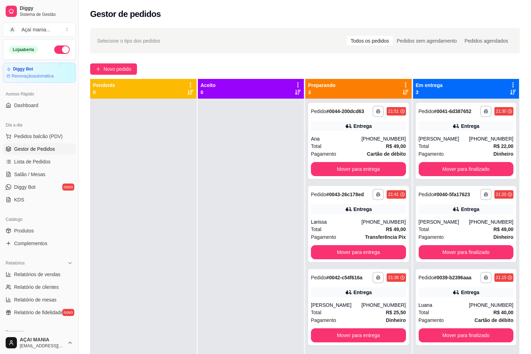
click at [178, 246] on div at bounding box center [143, 276] width 106 height 354
click at [134, 285] on div at bounding box center [143, 276] width 106 height 354
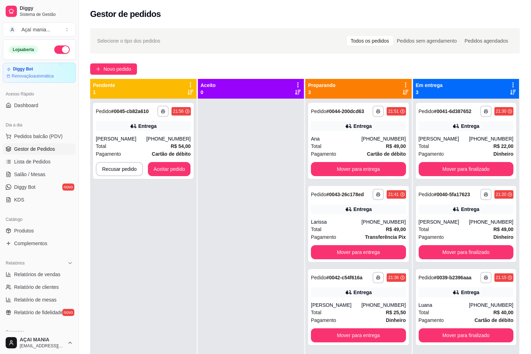
click at [242, 273] on div at bounding box center [251, 276] width 106 height 354
click at [159, 175] on button "Aceitar pedido" at bounding box center [169, 169] width 43 height 14
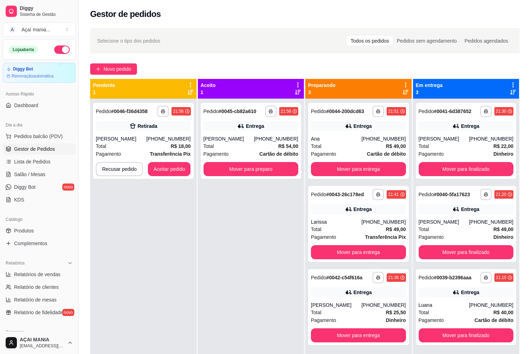
click at [190, 241] on div "**********" at bounding box center [143, 276] width 106 height 354
click at [190, 247] on div "**********" at bounding box center [143, 276] width 106 height 354
click at [189, 248] on div "**********" at bounding box center [143, 276] width 106 height 354
drag, startPoint x: 193, startPoint y: 247, endPoint x: 194, endPoint y: 263, distance: 15.2
click at [194, 263] on div "**********" at bounding box center [143, 276] width 106 height 354
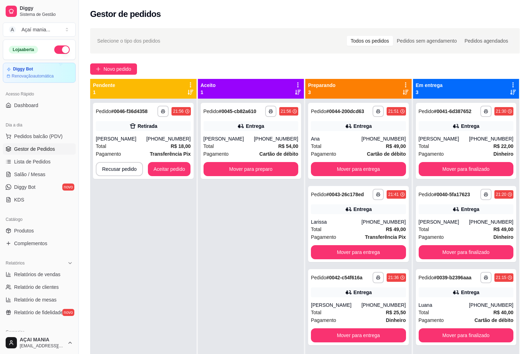
click at [139, 353] on html "Diggy Sistema de Gestão A Açaí mania ... Loja aberta Diggy Bot Renovação automá…" at bounding box center [265, 177] width 531 height 354
click at [133, 320] on div "**********" at bounding box center [143, 276] width 106 height 354
click at [127, 317] on div "**********" at bounding box center [143, 276] width 106 height 354
drag, startPoint x: 125, startPoint y: 317, endPoint x: 125, endPoint y: 309, distance: 8.4
click at [125, 308] on div "**********" at bounding box center [143, 276] width 106 height 354
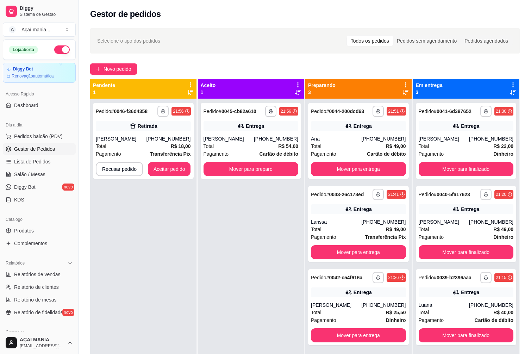
click at [125, 307] on div "**********" at bounding box center [143, 276] width 106 height 354
drag, startPoint x: 125, startPoint y: 307, endPoint x: 117, endPoint y: 271, distance: 36.8
click at [117, 271] on div "**********" at bounding box center [143, 276] width 106 height 354
click at [174, 171] on button "Aceitar pedido" at bounding box center [169, 169] width 43 height 14
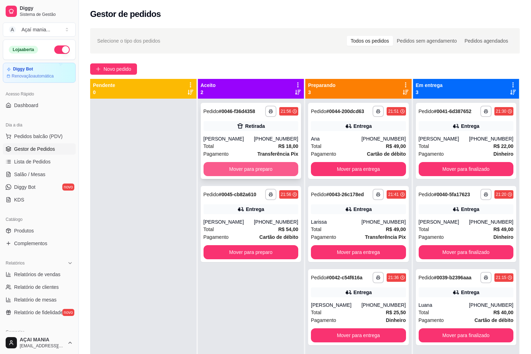
click at [228, 171] on button "Mover para preparo" at bounding box center [250, 169] width 95 height 14
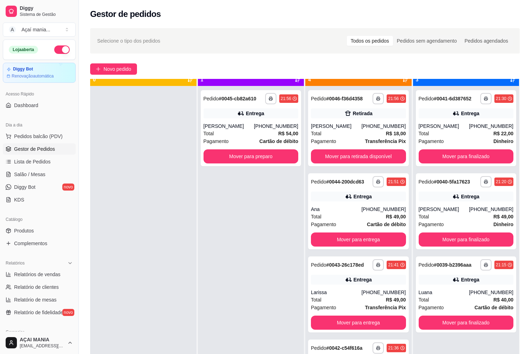
scroll to position [20, 0]
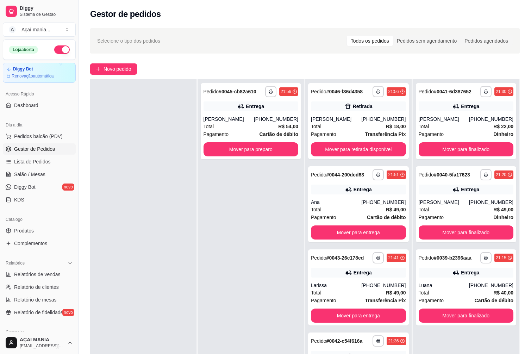
click at [206, 274] on div "**********" at bounding box center [251, 256] width 106 height 354
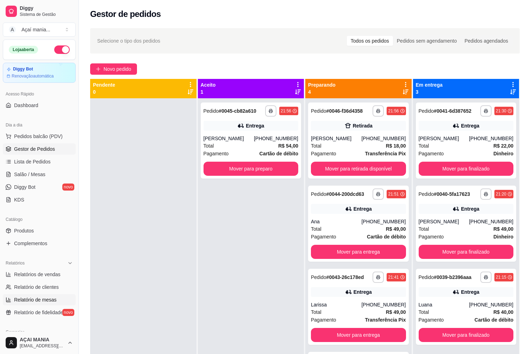
scroll to position [0, 0]
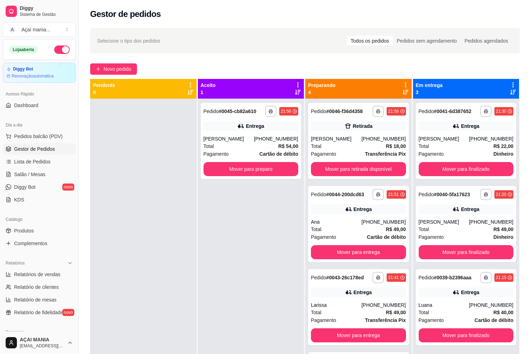
click at [130, 225] on div at bounding box center [143, 276] width 106 height 354
click at [340, 257] on button "Mover para entrega" at bounding box center [358, 252] width 95 height 14
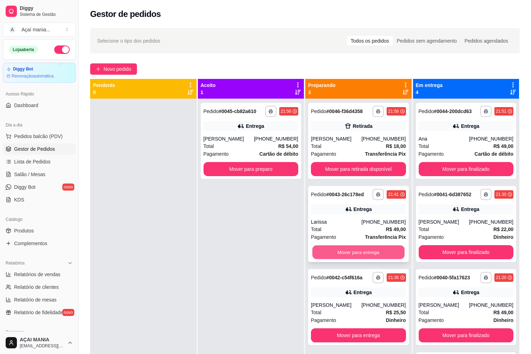
click at [341, 252] on button "Mover para entrega" at bounding box center [358, 252] width 92 height 14
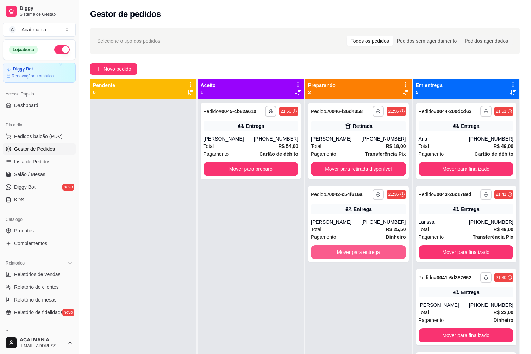
click at [341, 252] on button "Mover para entrega" at bounding box center [358, 252] width 95 height 14
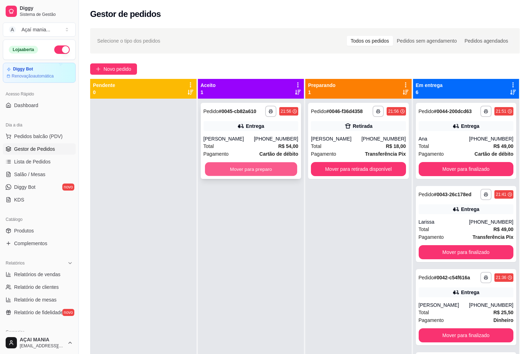
click at [280, 176] on button "Mover para preparo" at bounding box center [251, 169] width 92 height 14
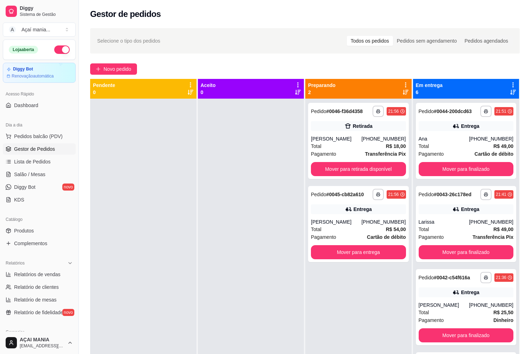
click at [166, 231] on div at bounding box center [143, 276] width 106 height 354
click at [353, 168] on button "Mover para retirada disponível" at bounding box center [358, 169] width 95 height 14
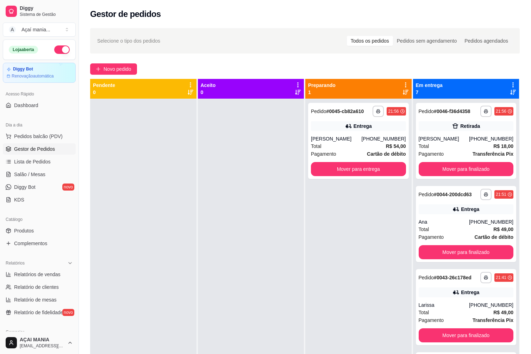
click at [177, 230] on div at bounding box center [143, 276] width 106 height 354
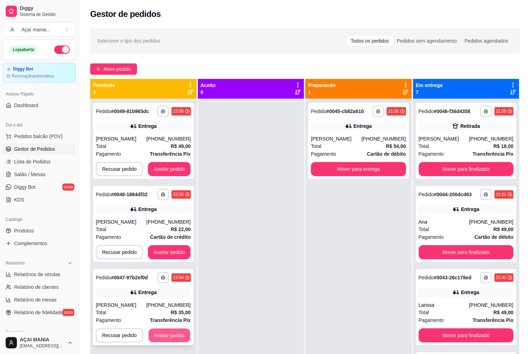
click at [172, 333] on button "Aceitar pedido" at bounding box center [170, 335] width 42 height 14
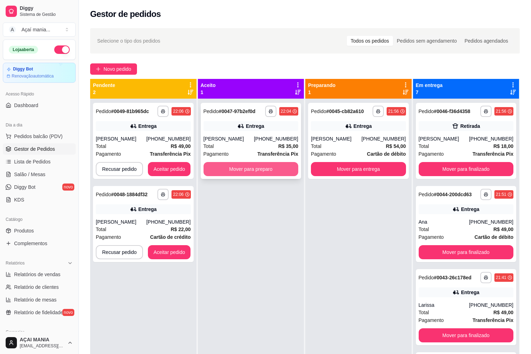
click at [259, 169] on button "Mover para preparo" at bounding box center [250, 169] width 95 height 14
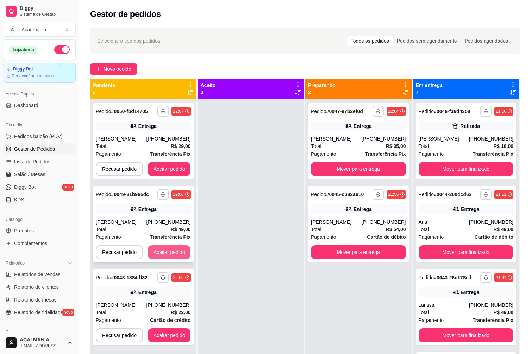
click at [180, 253] on button "Aceitar pedido" at bounding box center [169, 252] width 43 height 14
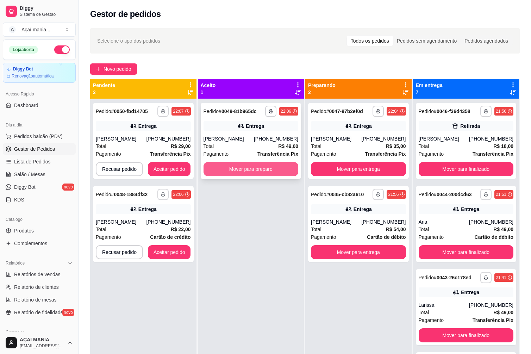
click at [247, 171] on button "Mover para preparo" at bounding box center [250, 169] width 95 height 14
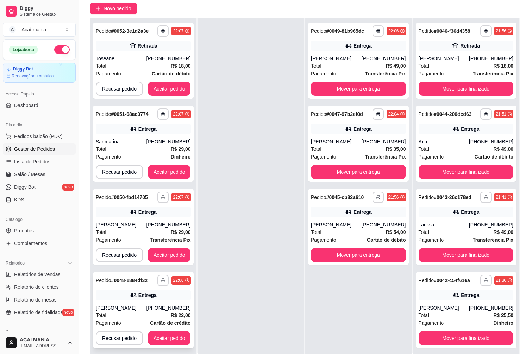
scroll to position [107, 0]
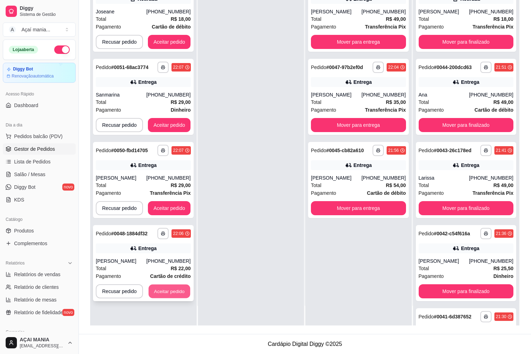
click at [153, 286] on button "Aceitar pedido" at bounding box center [170, 291] width 42 height 14
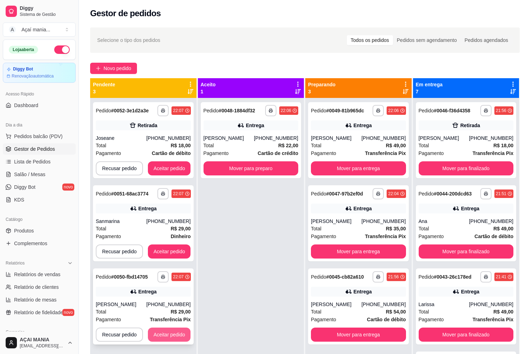
scroll to position [0, 0]
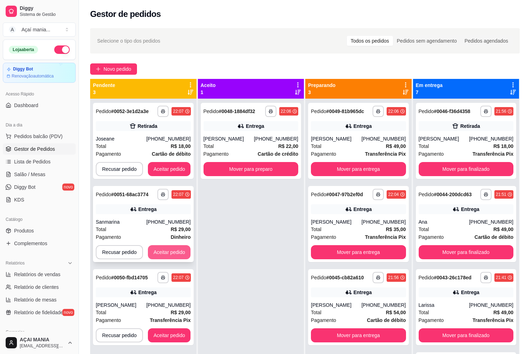
click at [163, 251] on button "Aceitar pedido" at bounding box center [169, 252] width 43 height 14
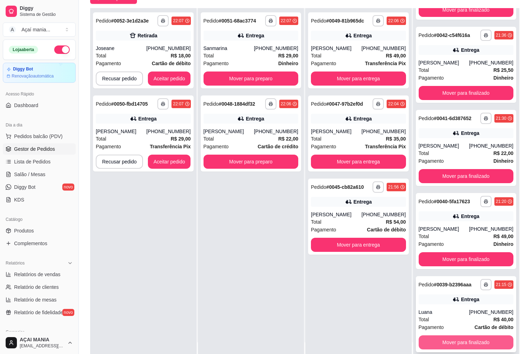
scroll to position [107, 0]
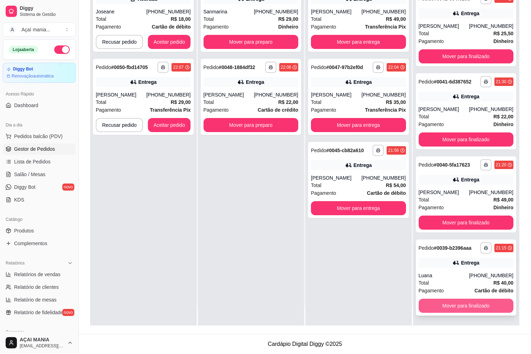
click at [473, 302] on button "Mover para finalizado" at bounding box center [465, 305] width 95 height 14
click at [473, 302] on button "Mover para finalizado" at bounding box center [466, 306] width 92 height 14
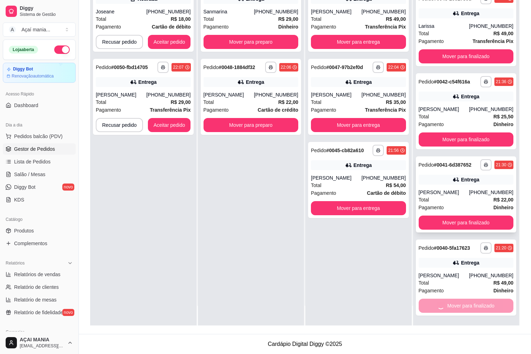
scroll to position [69, 0]
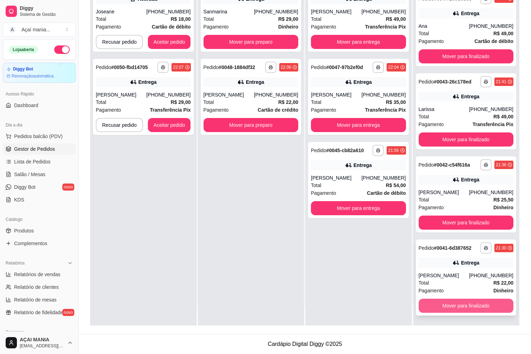
click at [472, 302] on button "Mover para finalizado" at bounding box center [465, 305] width 95 height 14
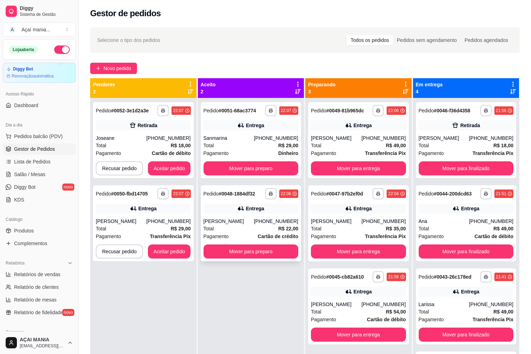
scroll to position [0, 0]
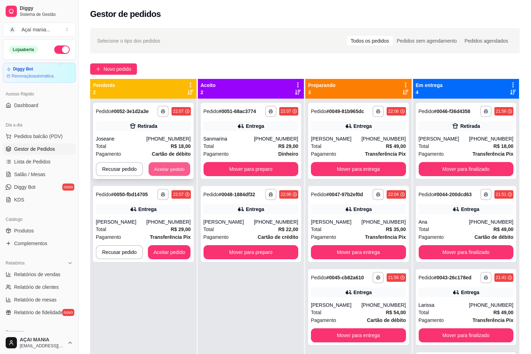
click at [169, 173] on button "Aceitar pedido" at bounding box center [170, 169] width 42 height 14
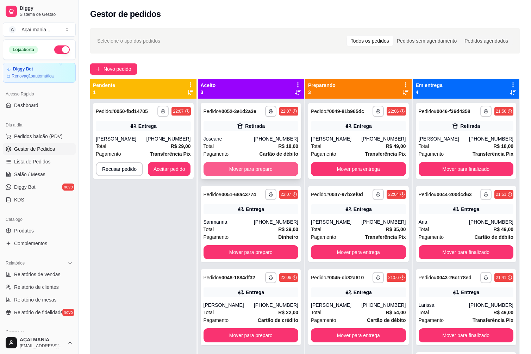
click at [262, 168] on button "Mover para preparo" at bounding box center [250, 169] width 95 height 14
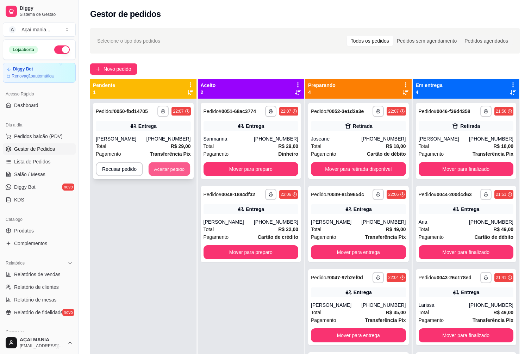
click at [183, 167] on button "Aceitar pedido" at bounding box center [170, 169] width 42 height 14
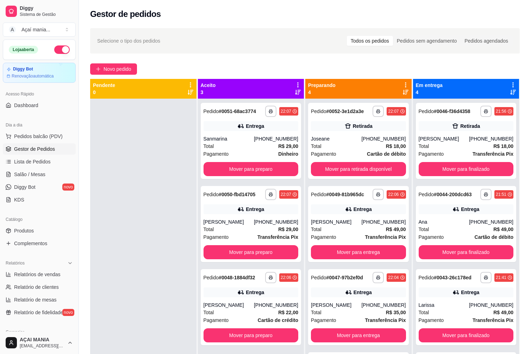
click at [142, 263] on div at bounding box center [143, 276] width 106 height 354
click at [440, 168] on button "Mover para finalizado" at bounding box center [466, 169] width 92 height 14
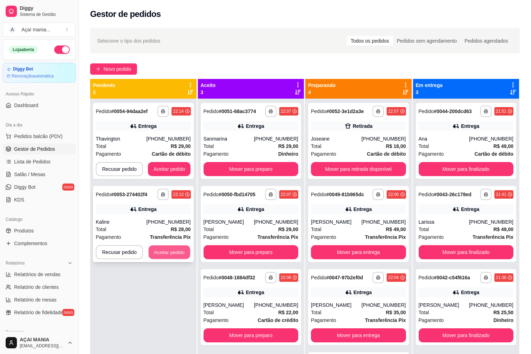
click at [170, 251] on button "Aceitar pedido" at bounding box center [170, 252] width 42 height 14
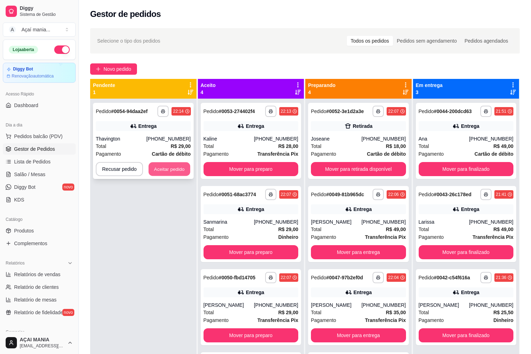
click at [170, 171] on button "Aceitar pedido" at bounding box center [170, 169] width 42 height 14
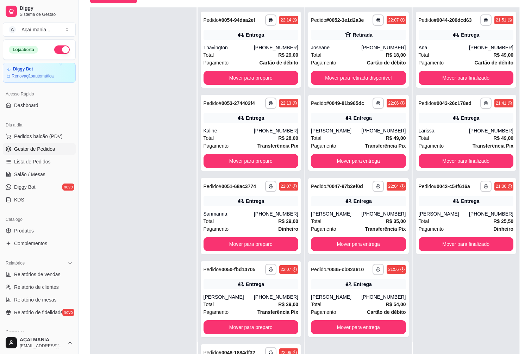
scroll to position [107, 0]
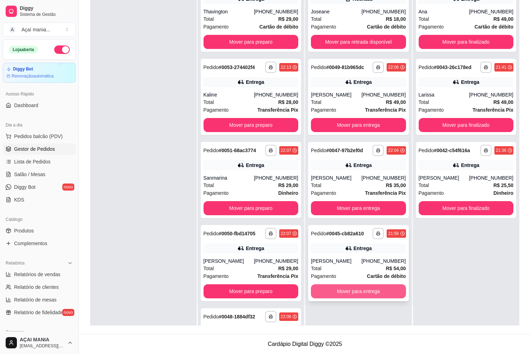
click at [343, 296] on button "Mover para entrega" at bounding box center [358, 291] width 95 height 14
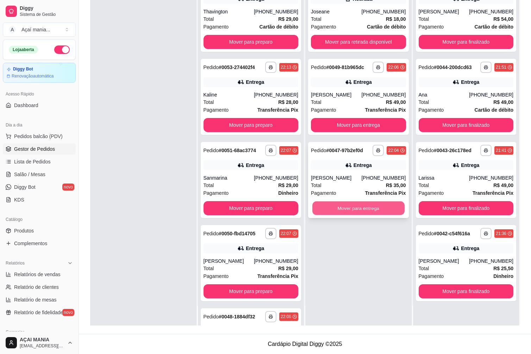
click at [333, 208] on button "Mover para entrega" at bounding box center [358, 208] width 92 height 14
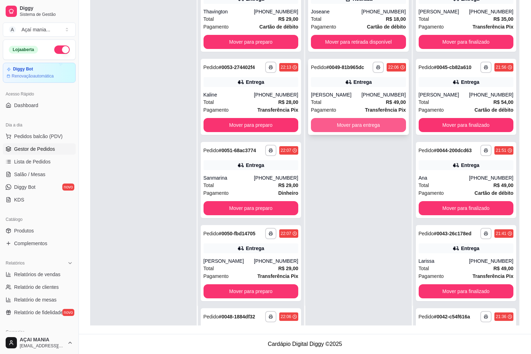
click at [348, 130] on button "Mover para entrega" at bounding box center [358, 125] width 95 height 14
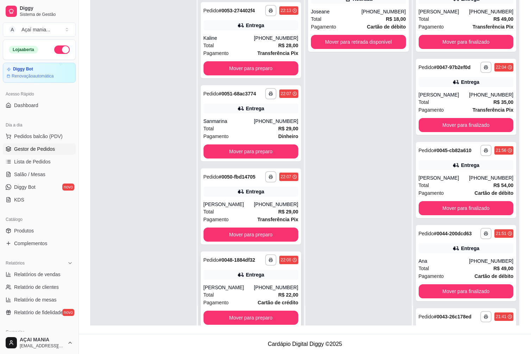
scroll to position [69, 0]
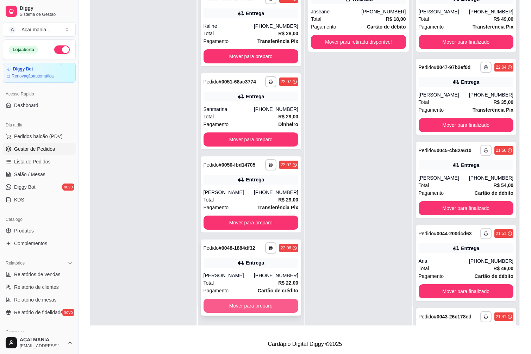
click at [259, 308] on button "Mover para preparo" at bounding box center [250, 305] width 95 height 14
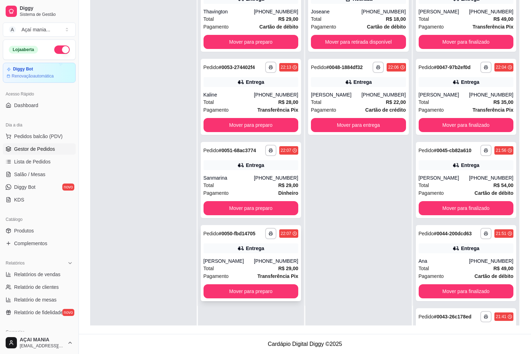
scroll to position [0, 0]
click at [251, 293] on button "Mover para preparo" at bounding box center [250, 291] width 95 height 14
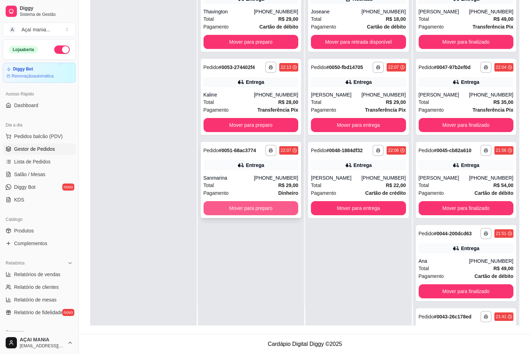
click at [256, 205] on button "Mover para preparo" at bounding box center [250, 208] width 95 height 14
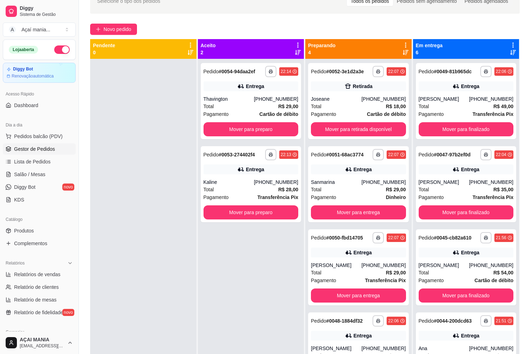
scroll to position [2, 0]
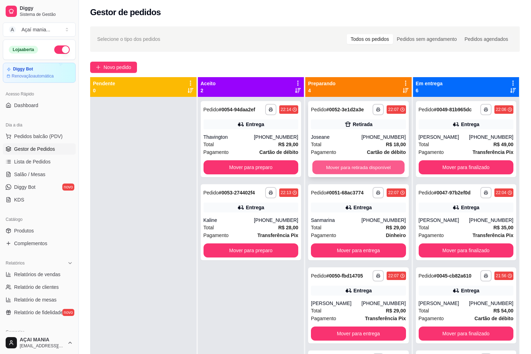
click at [351, 165] on button "Mover para retirada disponível" at bounding box center [358, 167] width 92 height 14
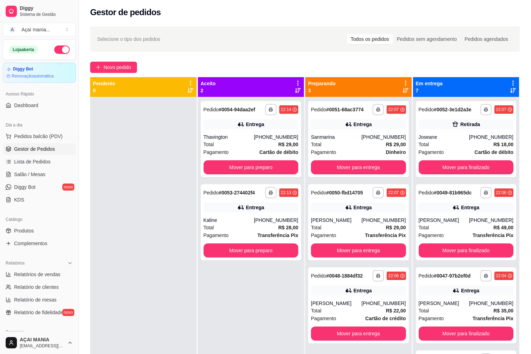
click at [149, 175] on div at bounding box center [143, 274] width 106 height 354
click at [142, 139] on div at bounding box center [143, 274] width 106 height 354
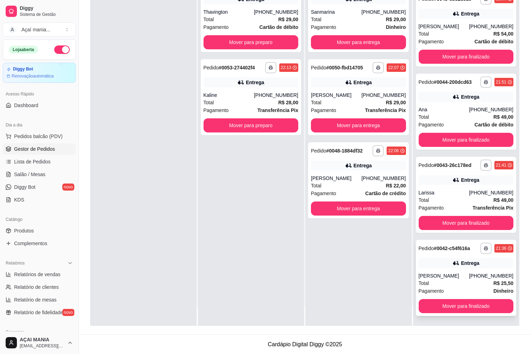
scroll to position [107, 0]
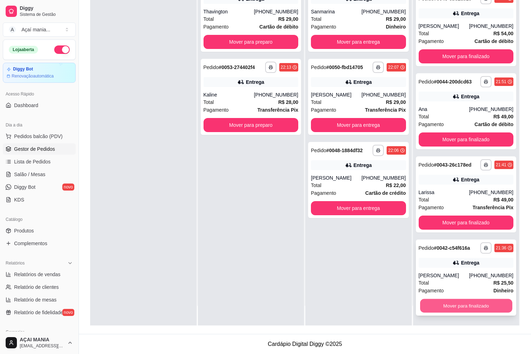
click at [472, 307] on button "Mover para finalizado" at bounding box center [466, 306] width 92 height 14
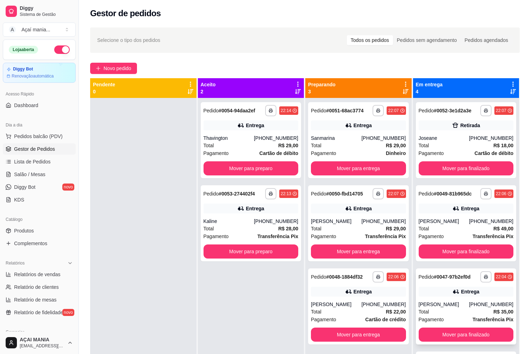
scroll to position [0, 0]
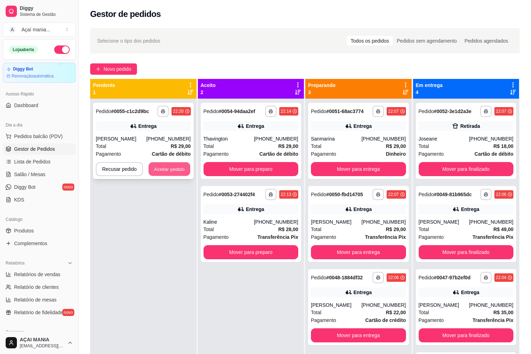
click at [171, 170] on button "Aceitar pedido" at bounding box center [170, 169] width 42 height 14
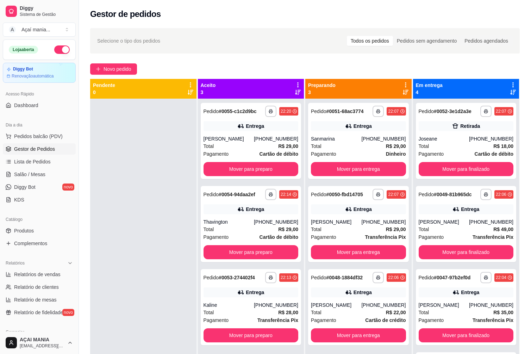
click at [162, 246] on div at bounding box center [143, 276] width 106 height 354
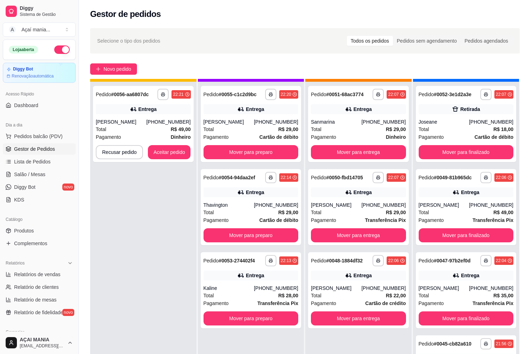
scroll to position [20, 0]
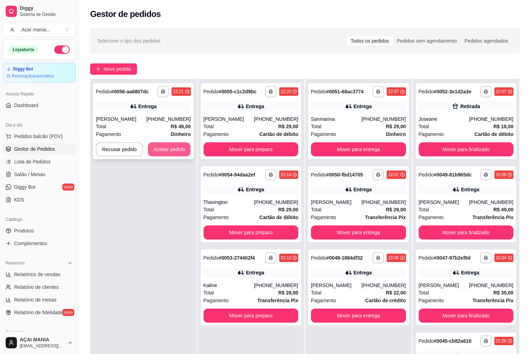
click at [171, 152] on button "Aceitar pedido" at bounding box center [169, 149] width 43 height 14
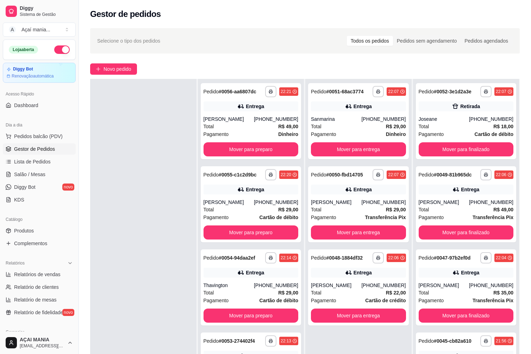
click at [172, 206] on div at bounding box center [143, 256] width 106 height 354
click at [212, 126] on span "Total" at bounding box center [208, 126] width 11 height 8
click at [366, 318] on button "Mover para entrega" at bounding box center [358, 316] width 92 height 14
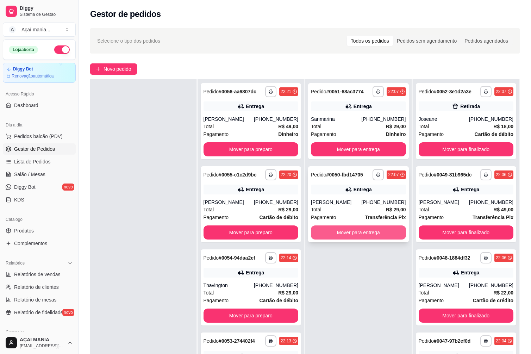
click at [379, 232] on button "Mover para entrega" at bounding box center [358, 232] width 95 height 14
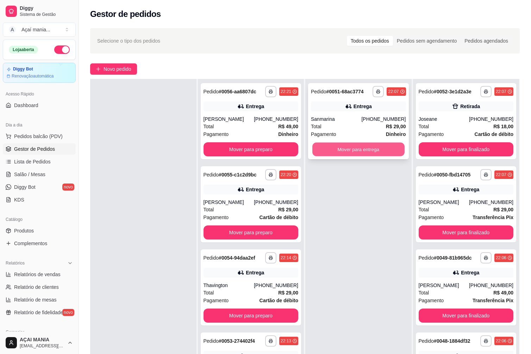
click at [381, 151] on button "Mover para entrega" at bounding box center [358, 150] width 92 height 14
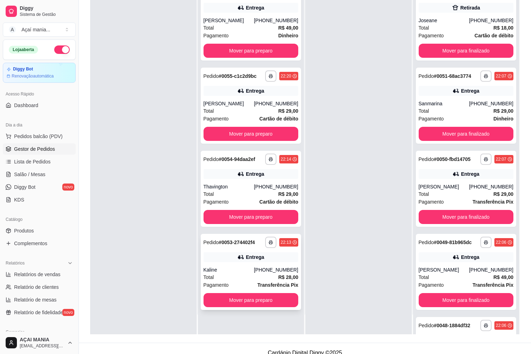
scroll to position [107, 0]
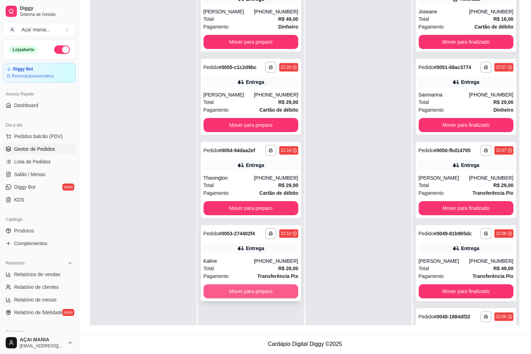
click at [255, 293] on button "Mover para preparo" at bounding box center [250, 291] width 95 height 14
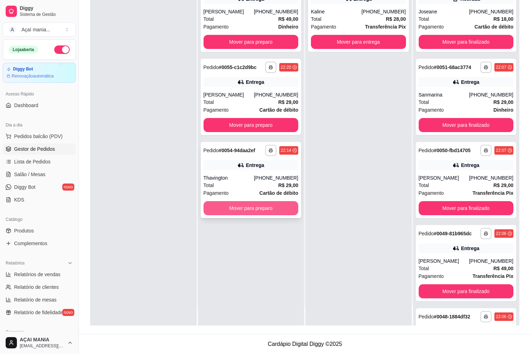
click at [261, 207] on button "Mover para preparo" at bounding box center [250, 208] width 95 height 14
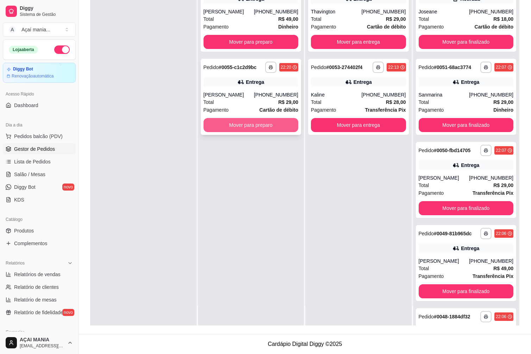
click at [270, 130] on button "Mover para preparo" at bounding box center [250, 125] width 95 height 14
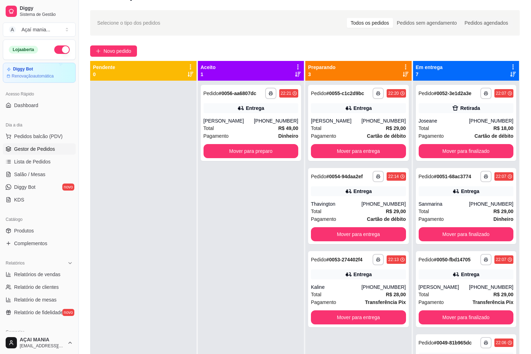
scroll to position [0, 0]
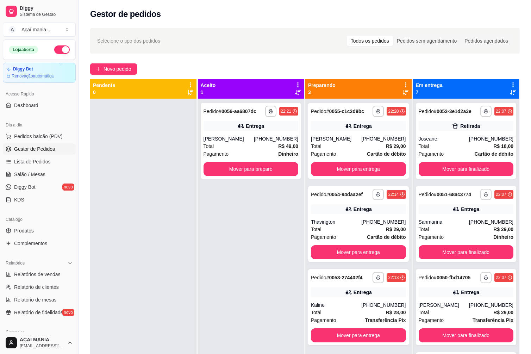
click at [150, 222] on div at bounding box center [143, 276] width 106 height 354
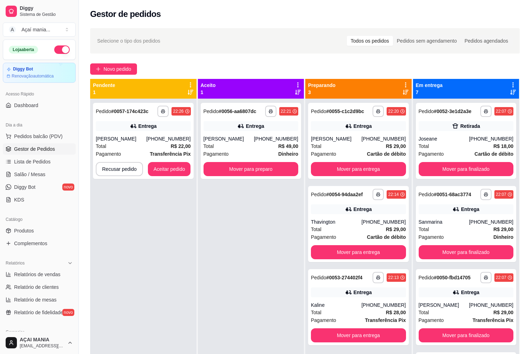
click at [244, 302] on div "**********" at bounding box center [251, 276] width 106 height 354
click at [158, 114] on button "button" at bounding box center [163, 111] width 11 height 11
click at [151, 138] on button "IMPRESSORA" at bounding box center [143, 135] width 49 height 11
click at [173, 164] on button "Aceitar pedido" at bounding box center [170, 169] width 42 height 14
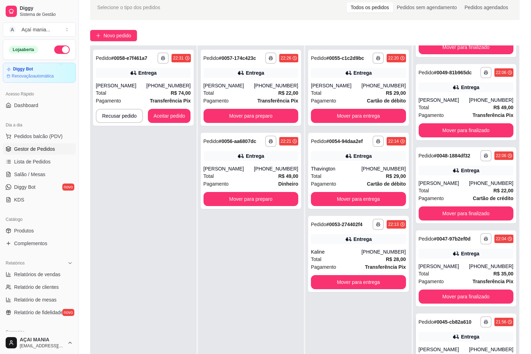
scroll to position [107, 0]
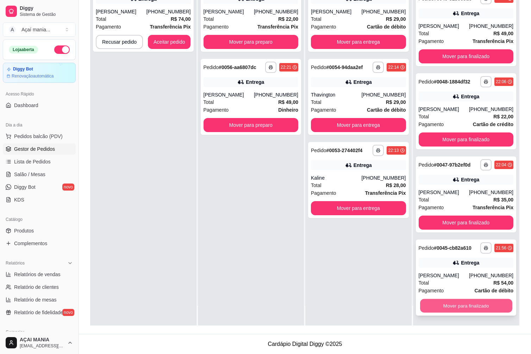
click at [462, 305] on button "Mover para finalizado" at bounding box center [466, 306] width 92 height 14
click at [462, 305] on button "Mover para finalizado" at bounding box center [465, 305] width 95 height 14
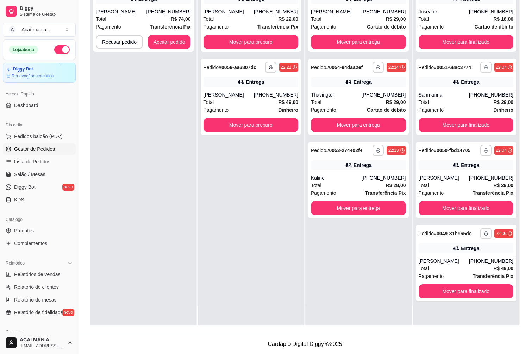
scroll to position [0, 0]
click at [229, 295] on div "**********" at bounding box center [251, 148] width 106 height 354
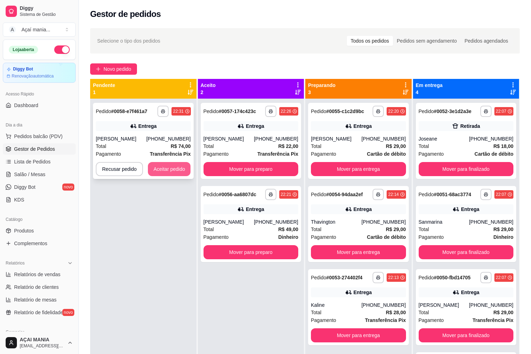
click at [176, 168] on button "Aceitar pedido" at bounding box center [169, 169] width 43 height 14
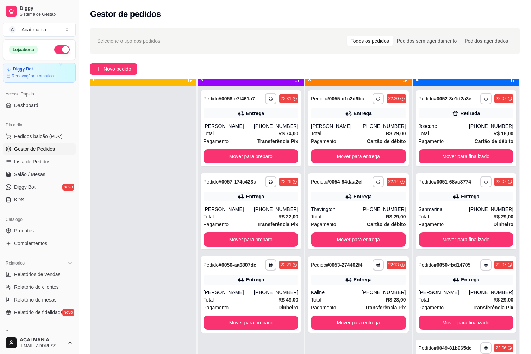
scroll to position [20, 0]
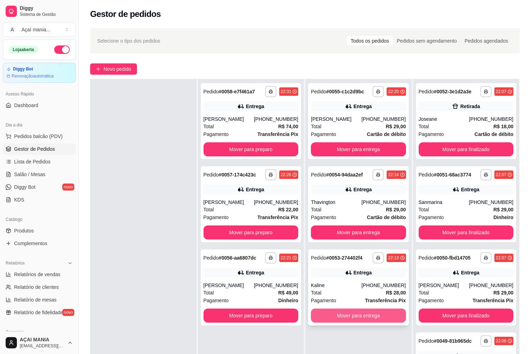
click at [361, 316] on button "Mover para entrega" at bounding box center [358, 315] width 95 height 14
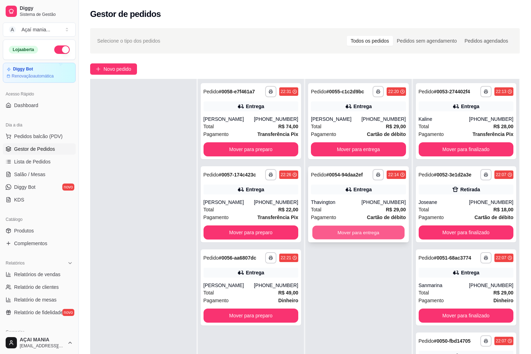
click at [366, 234] on button "Mover para entrega" at bounding box center [358, 233] width 92 height 14
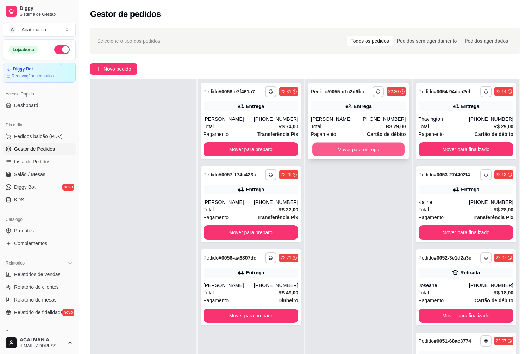
click at [367, 145] on button "Mover para entrega" at bounding box center [358, 150] width 92 height 14
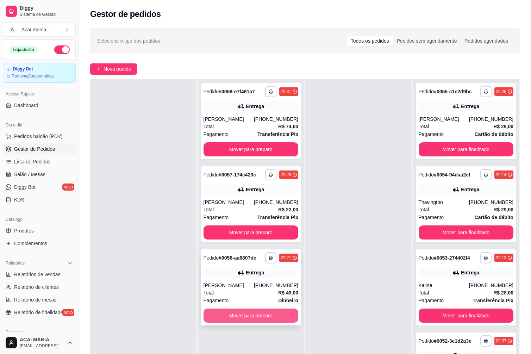
click at [246, 317] on button "Mover para preparo" at bounding box center [250, 315] width 95 height 14
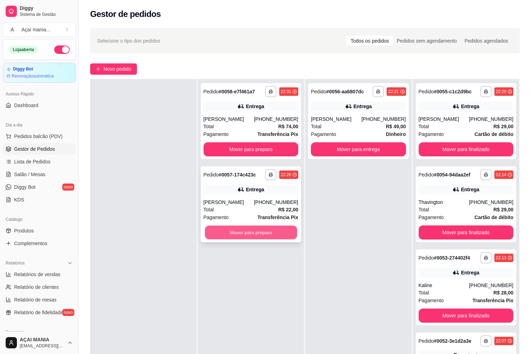
click at [263, 238] on button "Mover para preparo" at bounding box center [251, 233] width 92 height 14
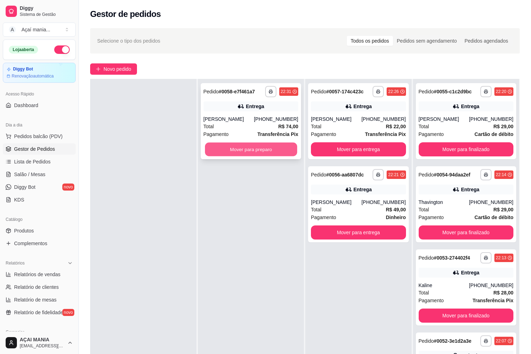
click at [254, 151] on button "Mover para preparo" at bounding box center [251, 150] width 92 height 14
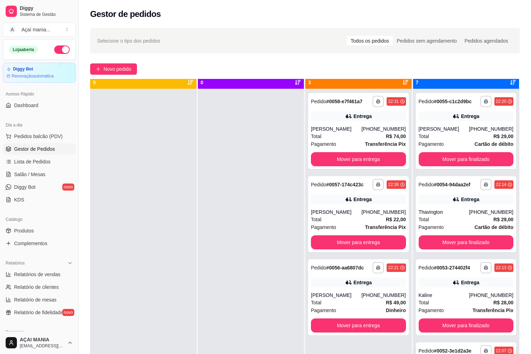
scroll to position [0, 0]
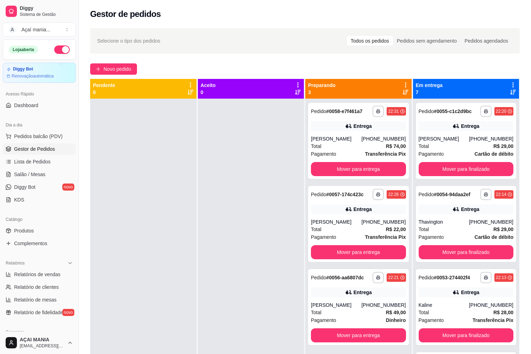
click at [163, 299] on div at bounding box center [143, 276] width 106 height 354
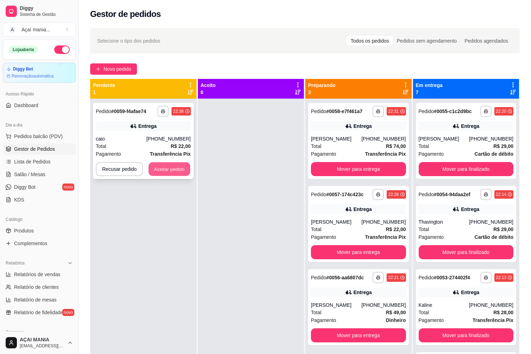
click at [160, 164] on button "Aceitar pedido" at bounding box center [170, 169] width 42 height 14
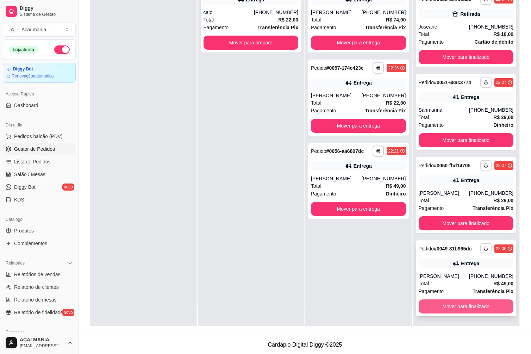
scroll to position [107, 0]
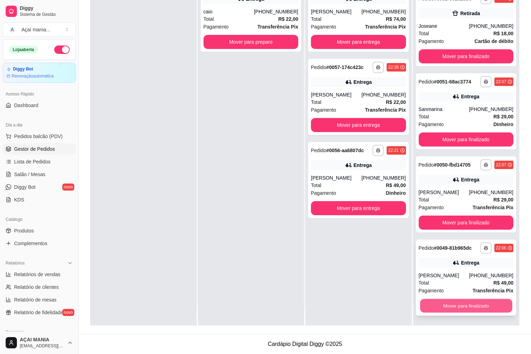
click at [468, 301] on button "Mover para finalizado" at bounding box center [466, 306] width 92 height 14
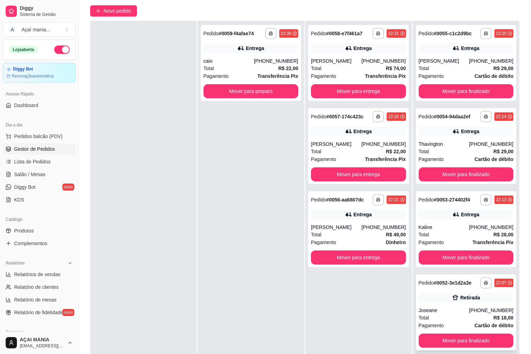
scroll to position [107, 0]
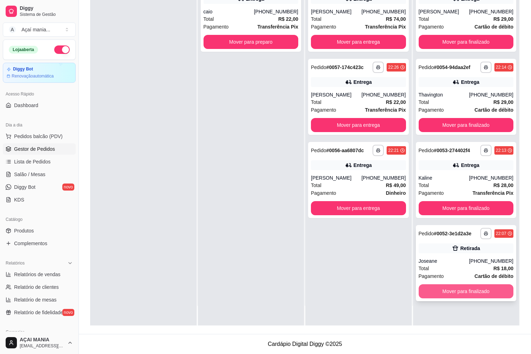
click at [466, 290] on button "Mover para finalizado" at bounding box center [465, 291] width 95 height 14
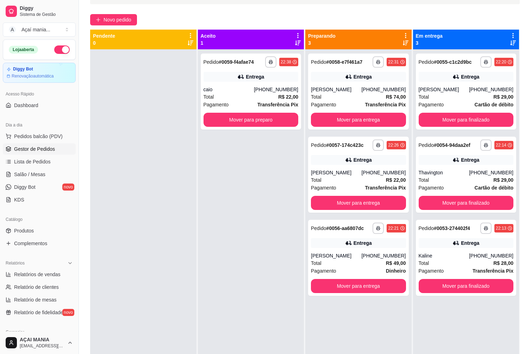
scroll to position [0, 0]
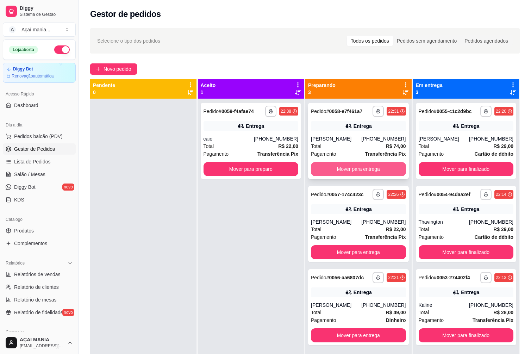
click at [323, 164] on button "Mover para entrega" at bounding box center [358, 169] width 95 height 14
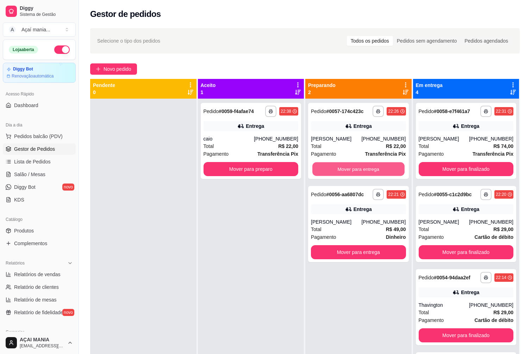
click at [323, 168] on button "Mover para entrega" at bounding box center [358, 169] width 92 height 14
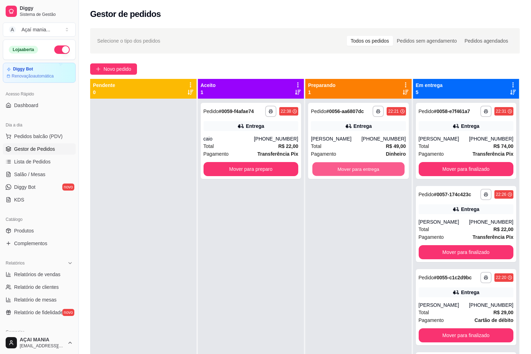
click at [323, 168] on button "Mover para entrega" at bounding box center [358, 169] width 92 height 14
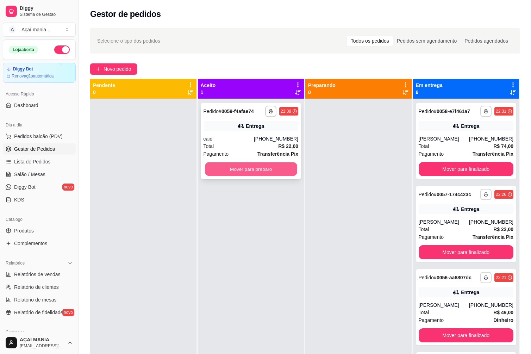
click at [281, 172] on button "Mover para preparo" at bounding box center [251, 169] width 92 height 14
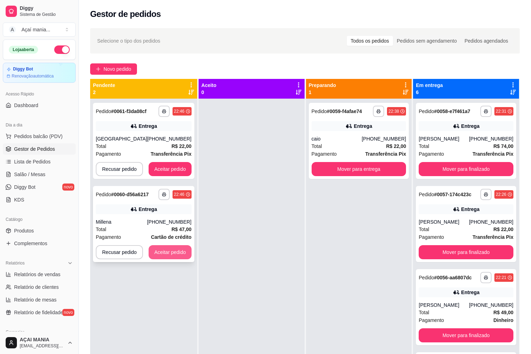
click at [183, 257] on button "Aceitar pedido" at bounding box center [170, 252] width 43 height 14
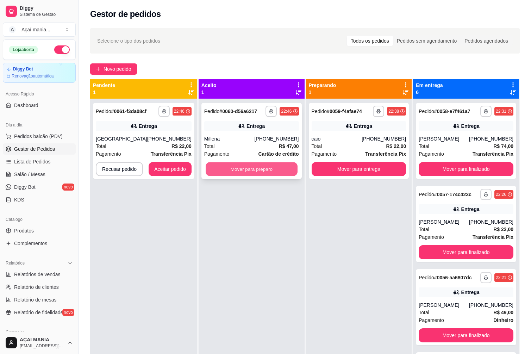
click at [253, 168] on button "Mover para preparo" at bounding box center [252, 169] width 92 height 14
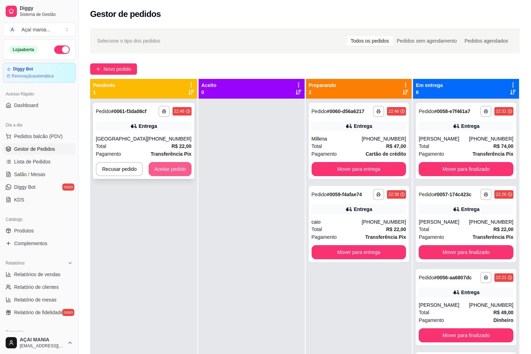
click at [179, 165] on button "Aceitar pedido" at bounding box center [170, 169] width 43 height 14
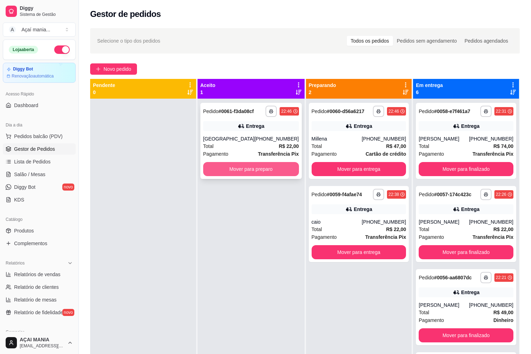
click at [220, 165] on button "Mover para preparo" at bounding box center [251, 169] width 96 height 14
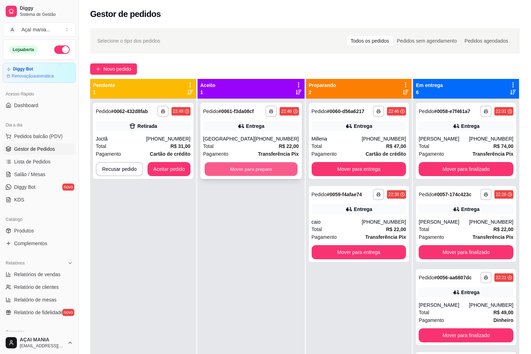
click at [251, 167] on button "Mover para preparo" at bounding box center [250, 169] width 93 height 14
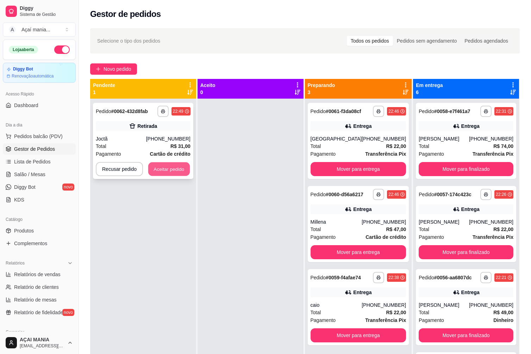
click at [165, 167] on button "Aceitar pedido" at bounding box center [169, 169] width 42 height 14
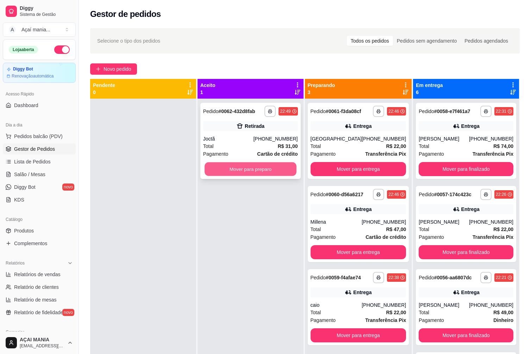
click at [227, 169] on button "Mover para preparo" at bounding box center [250, 169] width 92 height 14
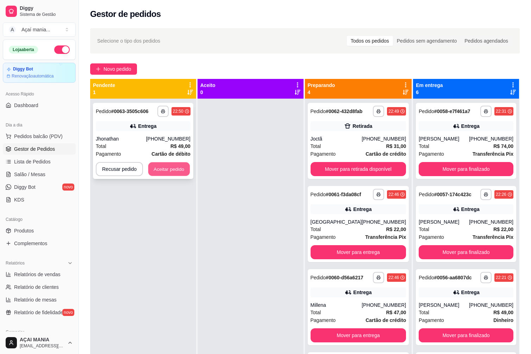
click at [178, 172] on button "Aceitar pedido" at bounding box center [169, 169] width 42 height 14
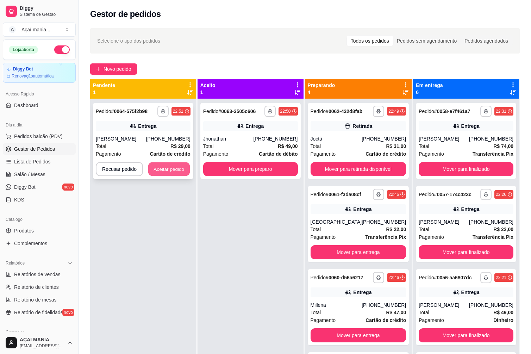
click at [170, 166] on button "Aceitar pedido" at bounding box center [169, 169] width 42 height 14
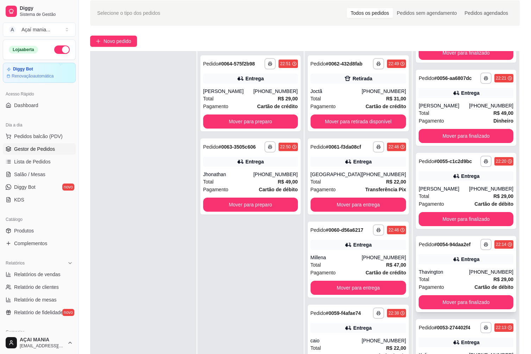
scroll to position [107, 0]
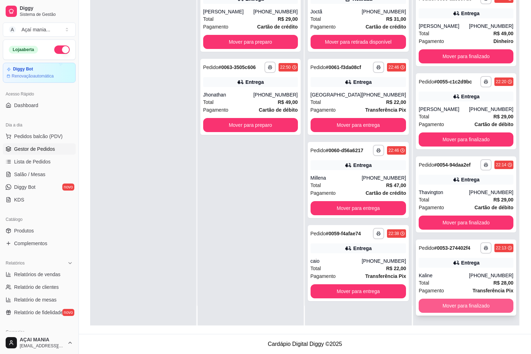
click at [460, 303] on button "Mover para finalizado" at bounding box center [465, 305] width 95 height 14
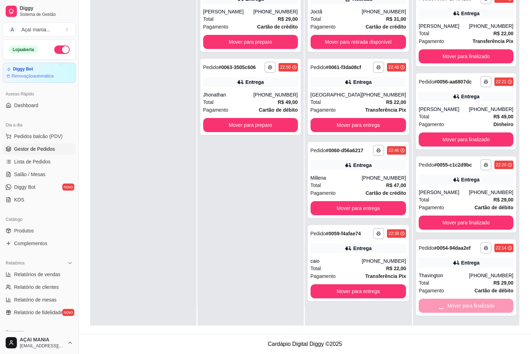
scroll to position [0, 0]
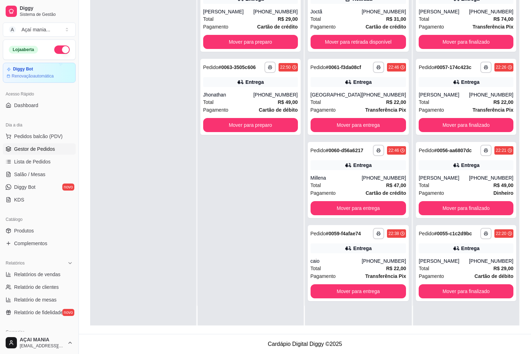
click at [460, 303] on div "**********" at bounding box center [466, 148] width 106 height 354
click at [460, 290] on button "Mover para finalizado" at bounding box center [465, 291] width 95 height 14
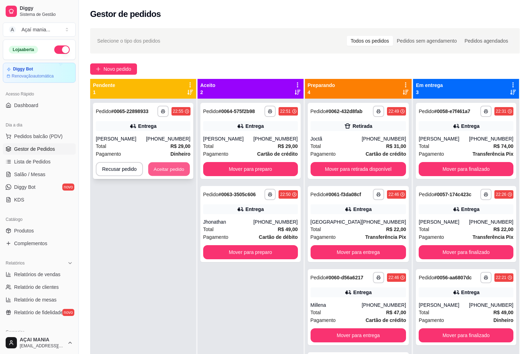
click at [176, 165] on button "Aceitar pedido" at bounding box center [169, 169] width 42 height 14
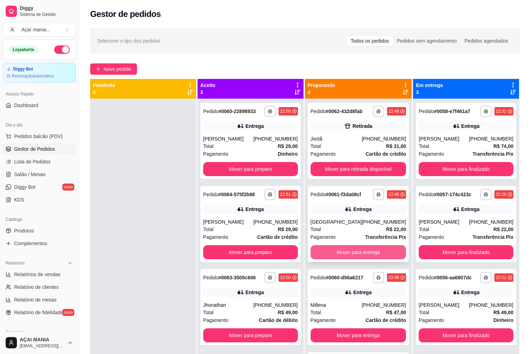
click at [328, 252] on button "Mover para entrega" at bounding box center [358, 252] width 96 height 14
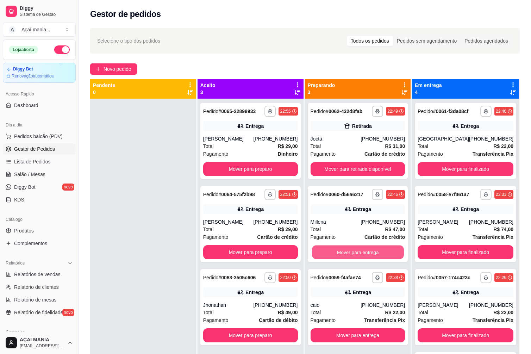
click at [328, 252] on button "Mover para entrega" at bounding box center [358, 252] width 92 height 14
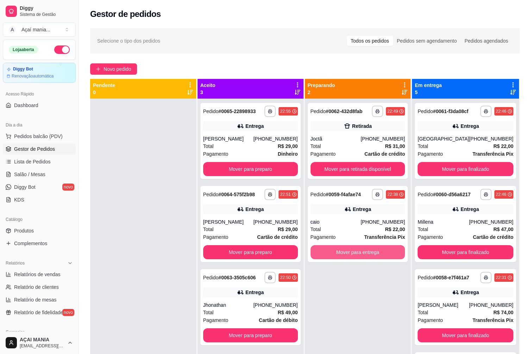
click at [328, 252] on button "Mover para entrega" at bounding box center [357, 252] width 95 height 14
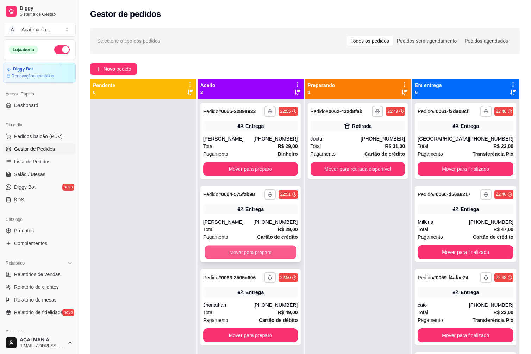
click at [270, 248] on button "Mover para preparo" at bounding box center [250, 252] width 92 height 14
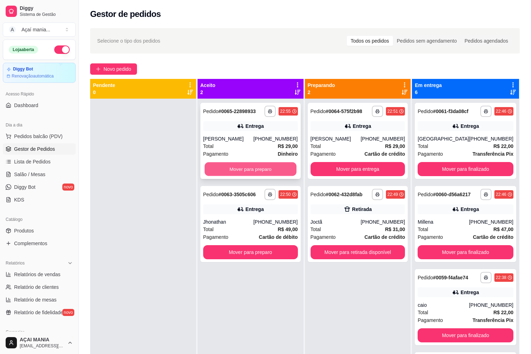
click at [263, 165] on button "Mover para preparo" at bounding box center [250, 169] width 92 height 14
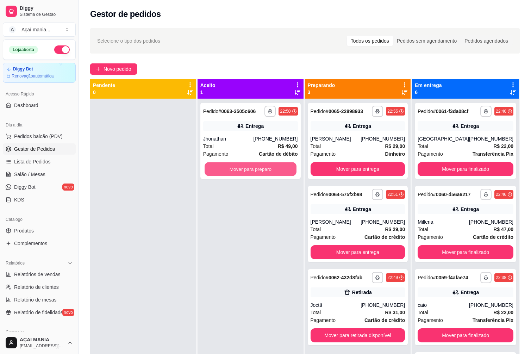
click at [263, 165] on button "Mover para preparo" at bounding box center [250, 169] width 92 height 14
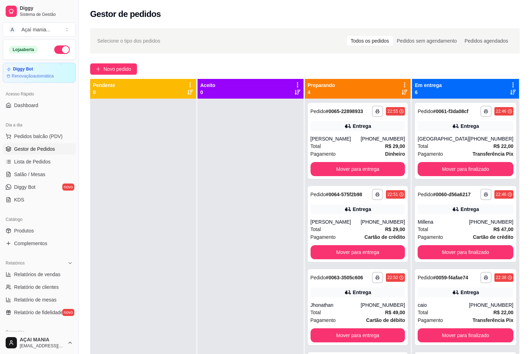
click at [274, 166] on div at bounding box center [250, 276] width 106 height 354
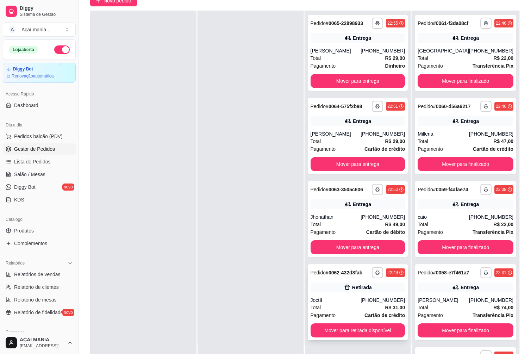
scroll to position [106, 0]
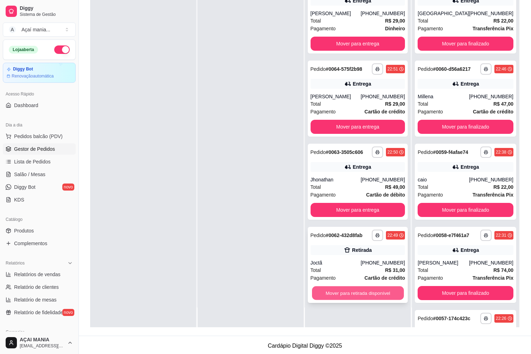
click at [333, 291] on button "Mover para retirada disponível" at bounding box center [358, 293] width 92 height 14
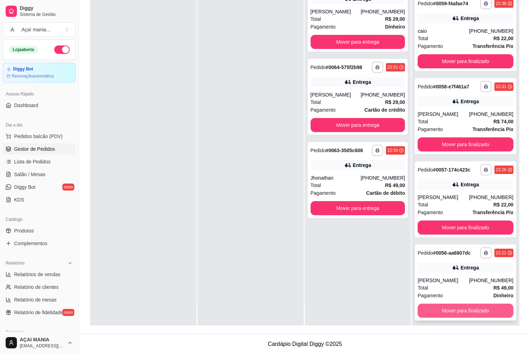
scroll to position [235, 0]
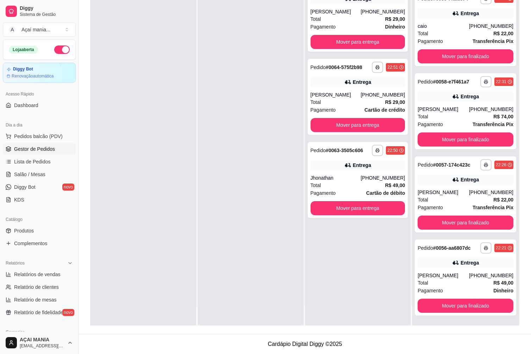
click at [347, 298] on div "**********" at bounding box center [358, 148] width 106 height 354
click at [432, 301] on button "Mover para finalizado" at bounding box center [465, 306] width 93 height 14
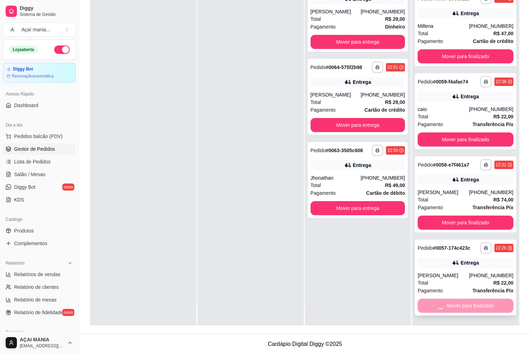
scroll to position [69, 0]
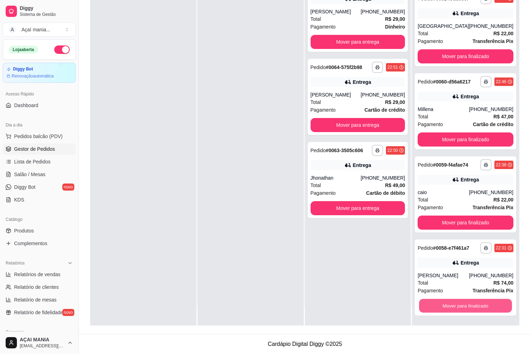
click at [433, 302] on button "Mover para finalizado" at bounding box center [465, 306] width 93 height 14
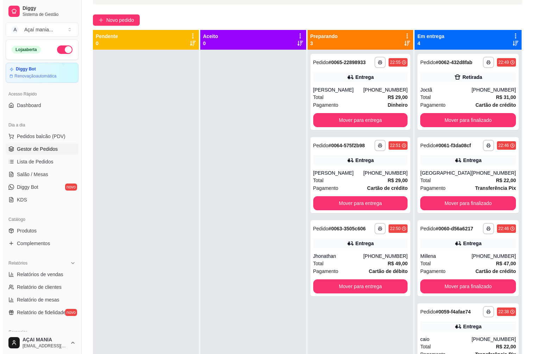
scroll to position [0, 0]
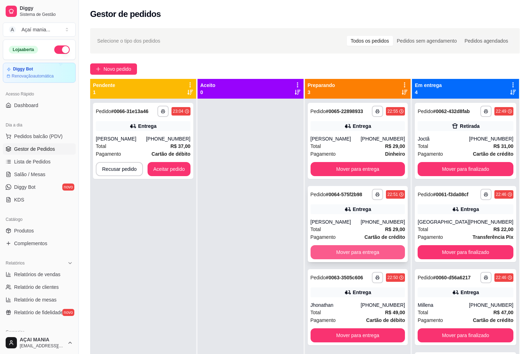
drag, startPoint x: 351, startPoint y: 256, endPoint x: 359, endPoint y: 249, distance: 11.0
click at [174, 166] on button "Aceitar pedido" at bounding box center [168, 169] width 43 height 14
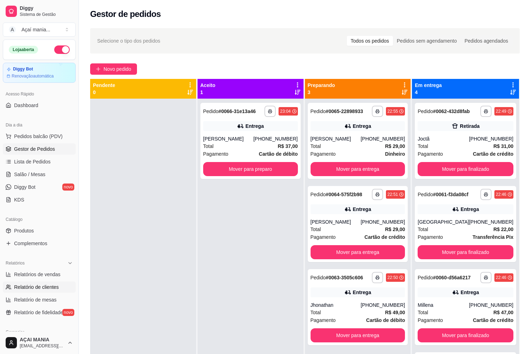
click at [36, 288] on span "Relatório de clientes" at bounding box center [36, 286] width 45 height 7
select select "30"
select select "HIGHEST_TOTAL_SPENT_WITH_ORDERS"
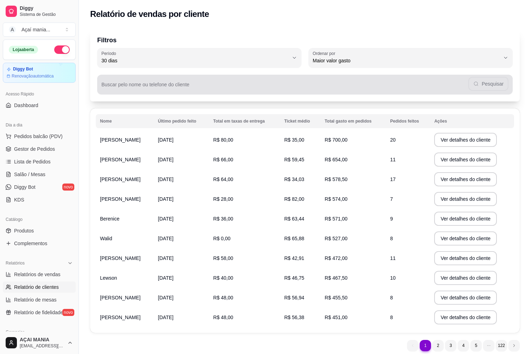
click at [132, 83] on div "Pesquisar" at bounding box center [304, 84] width 407 height 14
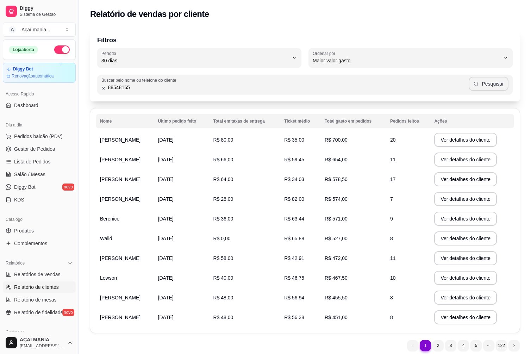
type input "88548165"
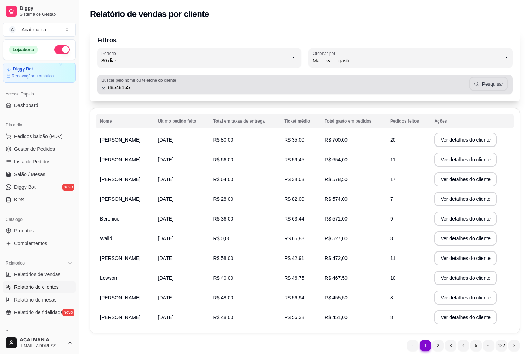
click at [500, 82] on button "Pesquisar" at bounding box center [488, 84] width 38 height 14
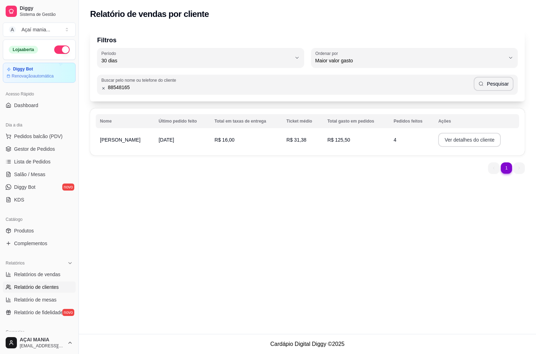
click at [450, 137] on button "Ver detalhes do cliente" at bounding box center [469, 140] width 63 height 14
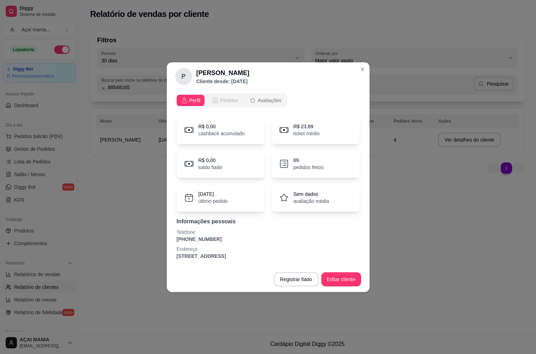
click at [231, 99] on span "Pedidos" at bounding box center [229, 100] width 18 height 7
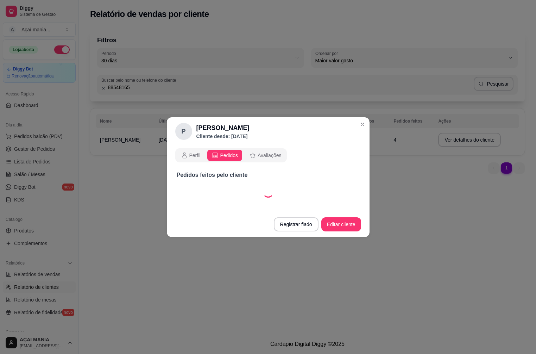
select select "30"
select select "ALL"
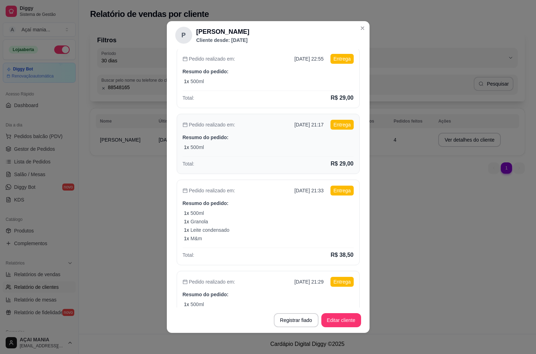
scroll to position [35, 0]
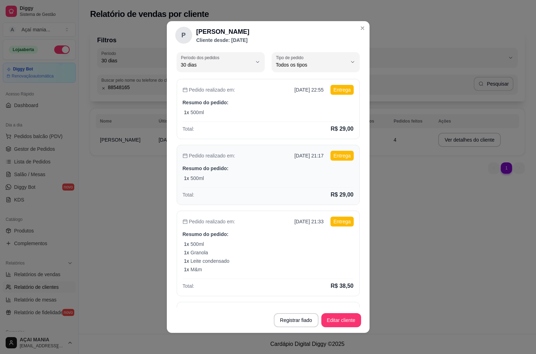
click at [240, 164] on div "Pedido realizado em: [DATE] 21:17 Entrega Resumo do pedido: 1 x 500ml Total: R$…" at bounding box center [268, 175] width 183 height 60
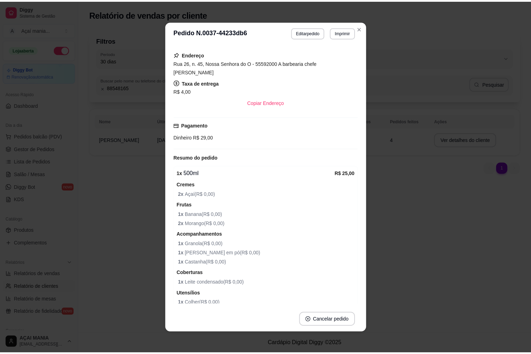
scroll to position [106, 0]
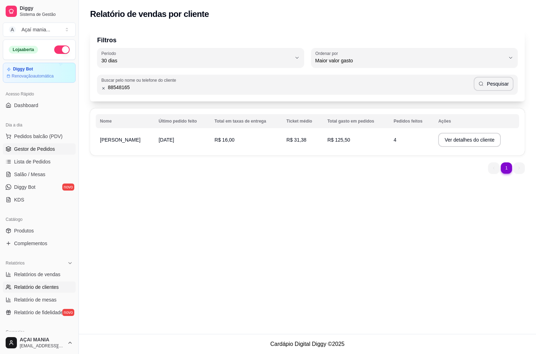
click at [31, 148] on span "Gestor de Pedidos" at bounding box center [34, 148] width 41 height 7
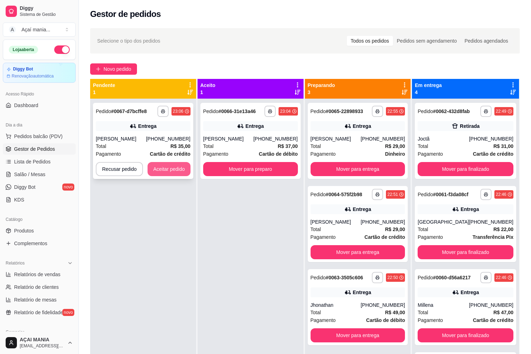
click at [176, 170] on button "Aceitar pedido" at bounding box center [168, 169] width 43 height 14
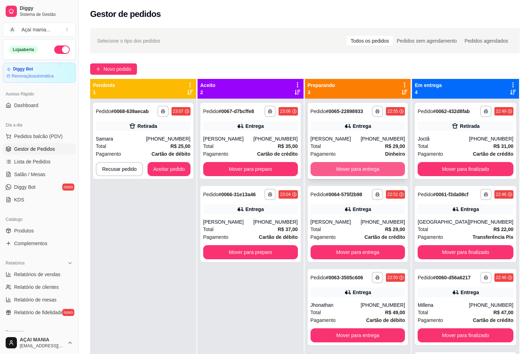
click at [387, 172] on button "Mover para entrega" at bounding box center [357, 169] width 95 height 14
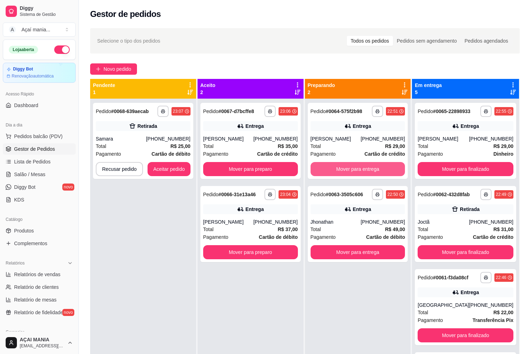
click at [387, 170] on button "Mover para entrega" at bounding box center [357, 169] width 95 height 14
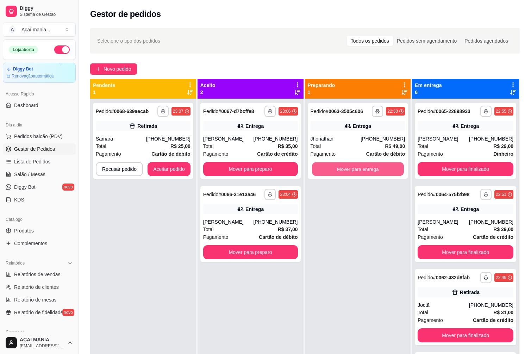
click at [386, 170] on button "Mover para entrega" at bounding box center [358, 169] width 92 height 14
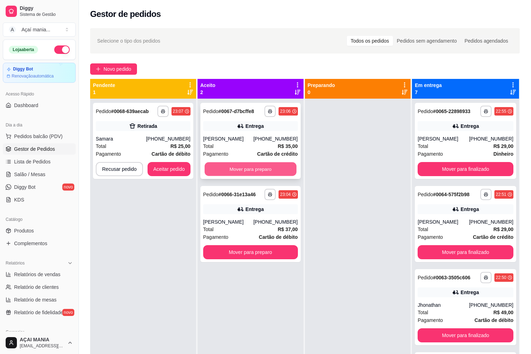
click at [280, 172] on button "Mover para preparo" at bounding box center [250, 169] width 92 height 14
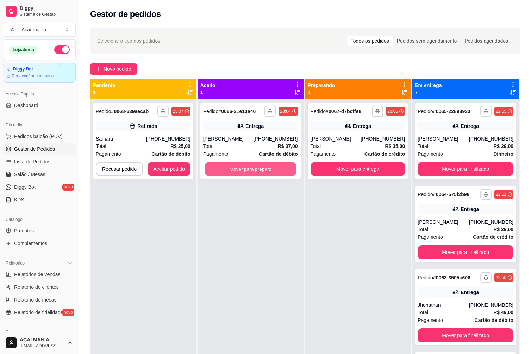
click at [280, 172] on button "Mover para preparo" at bounding box center [250, 169] width 92 height 14
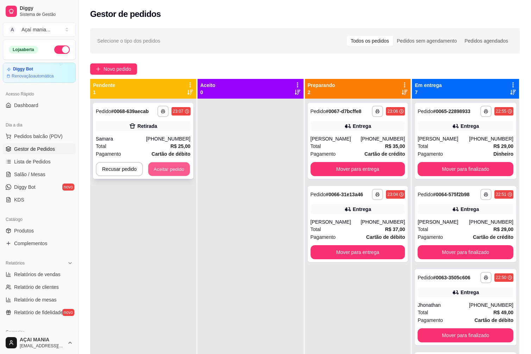
click at [184, 165] on button "Aceitar pedido" at bounding box center [169, 169] width 42 height 14
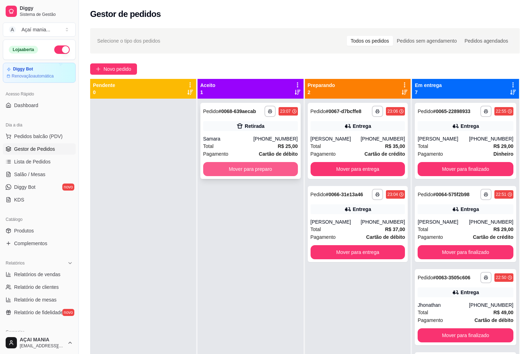
click at [279, 165] on button "Mover para preparo" at bounding box center [250, 169] width 95 height 14
click at [280, 166] on button "Mover para preparo" at bounding box center [250, 169] width 92 height 14
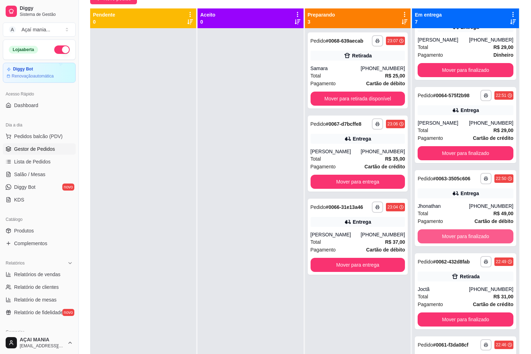
scroll to position [211, 0]
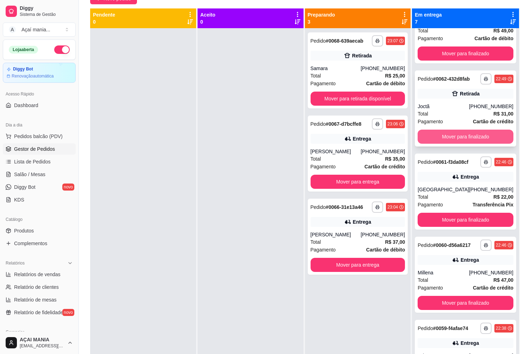
click at [448, 134] on button "Mover para finalizado" at bounding box center [465, 137] width 96 height 14
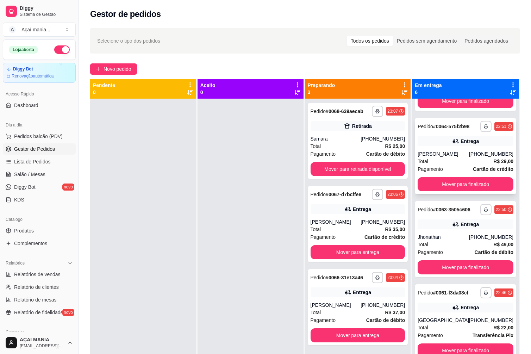
scroll to position [0, 0]
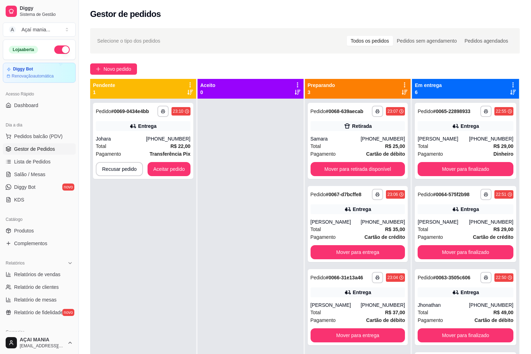
click at [208, 259] on div at bounding box center [250, 276] width 106 height 354
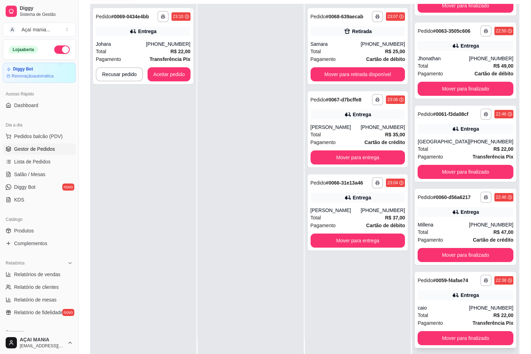
scroll to position [107, 0]
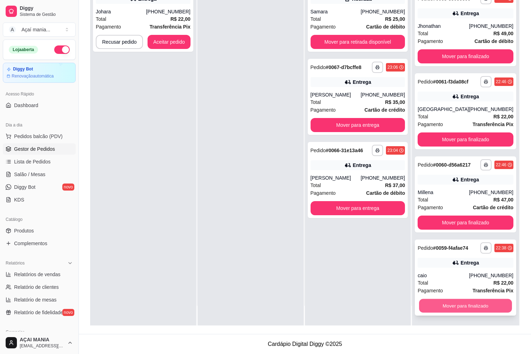
click at [467, 308] on button "Mover para finalizado" at bounding box center [465, 306] width 93 height 14
click at [466, 306] on button "Mover para finalizado" at bounding box center [465, 305] width 96 height 14
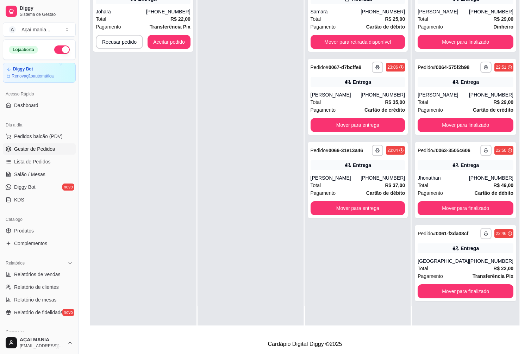
scroll to position [0, 0]
click at [463, 304] on div "**********" at bounding box center [465, 148] width 107 height 354
click at [462, 295] on button "Mover para finalizado" at bounding box center [465, 291] width 96 height 14
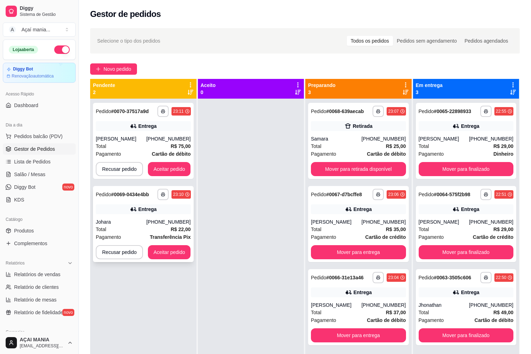
click at [153, 228] on div "Total R$ 22,00" at bounding box center [143, 229] width 95 height 8
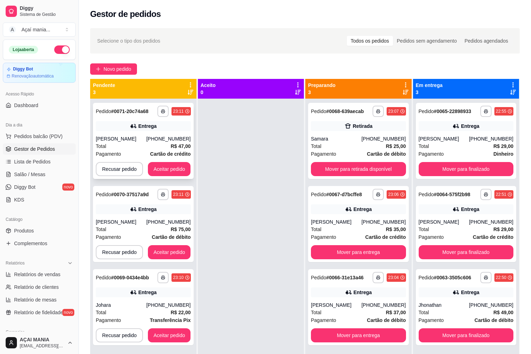
click at [124, 151] on div "Pagamento Cartão de crédito" at bounding box center [143, 154] width 95 height 8
click at [169, 253] on button "Aceitar pedido" at bounding box center [169, 252] width 43 height 14
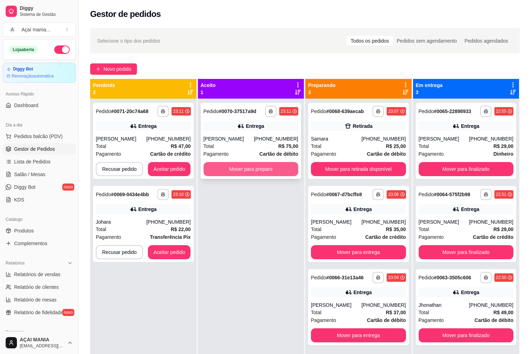
click at [288, 167] on button "Mover para preparo" at bounding box center [250, 169] width 95 height 14
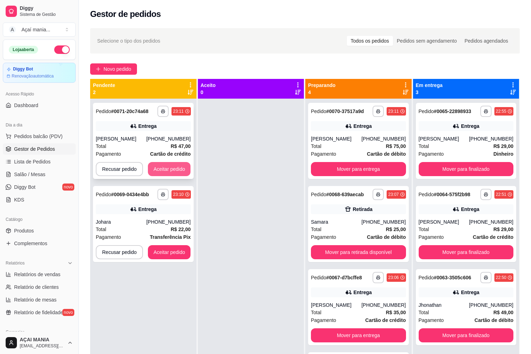
click at [165, 171] on button "Aceitar pedido" at bounding box center [169, 169] width 43 height 14
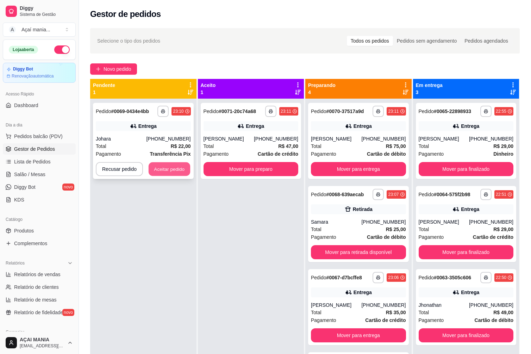
click at [160, 175] on button "Aceitar pedido" at bounding box center [170, 169] width 42 height 14
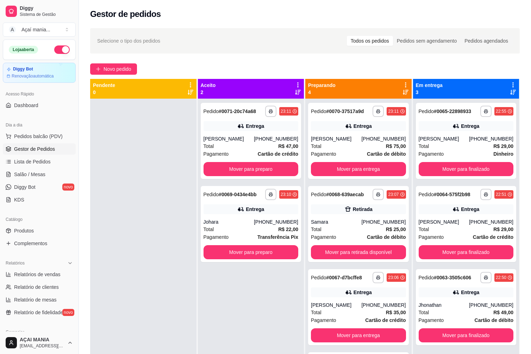
click at [209, 289] on div "**********" at bounding box center [251, 276] width 106 height 354
click at [25, 274] on span "Relatórios de vendas" at bounding box center [37, 274] width 46 height 7
select select "ALL"
select select "0"
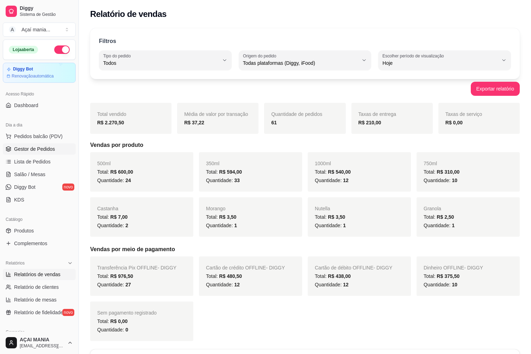
click at [47, 149] on span "Gestor de Pedidos" at bounding box center [34, 148] width 41 height 7
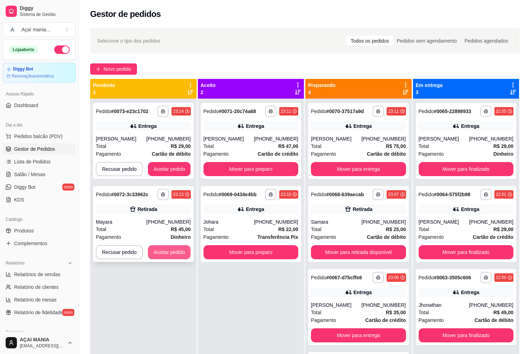
click at [165, 249] on button "Aceitar pedido" at bounding box center [169, 252] width 43 height 14
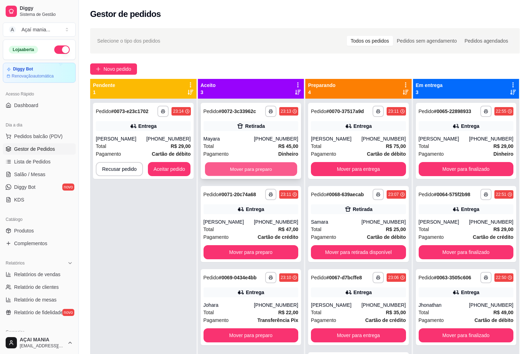
click at [236, 167] on button "Mover para preparo" at bounding box center [251, 169] width 92 height 14
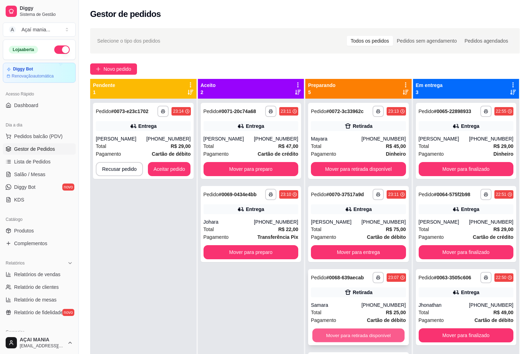
click at [315, 333] on button "Mover para retirada disponível" at bounding box center [358, 335] width 92 height 14
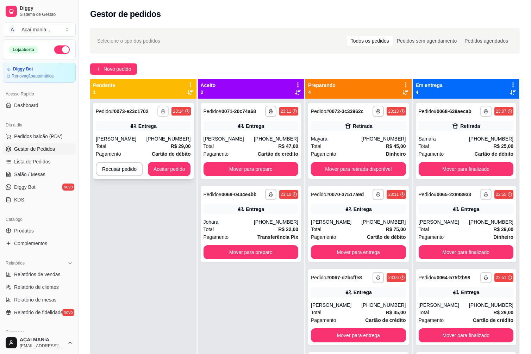
click at [165, 111] on button "button" at bounding box center [162, 111] width 11 height 11
click at [136, 134] on button "IMPRESSORA" at bounding box center [143, 135] width 51 height 11
click at [151, 156] on div "Pagamento Cartão de débito" at bounding box center [143, 154] width 95 height 8
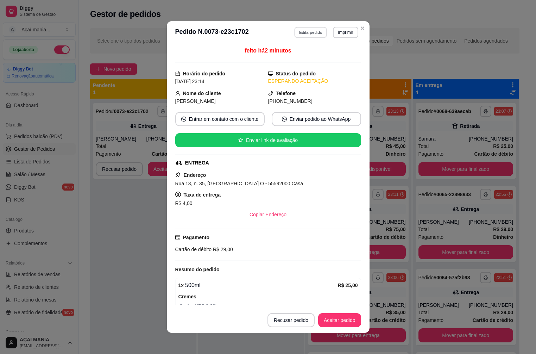
click at [310, 35] on button "Editar pedido" at bounding box center [310, 32] width 33 height 11
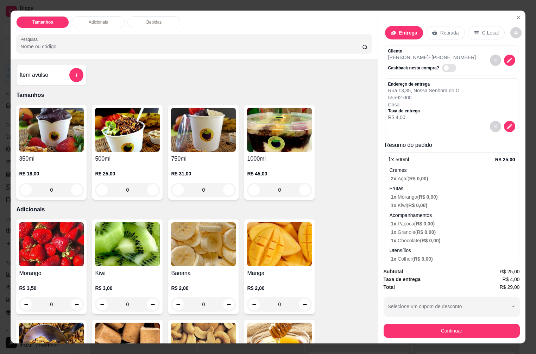
click at [444, 29] on p "Retirada" at bounding box center [449, 32] width 19 height 7
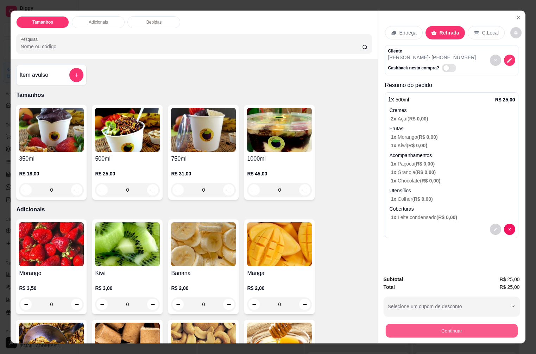
click at [456, 324] on button "Continuar" at bounding box center [451, 330] width 132 height 14
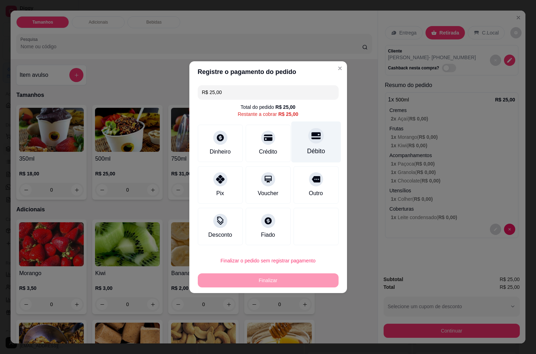
click at [322, 137] on div "Débito" at bounding box center [316, 141] width 50 height 41
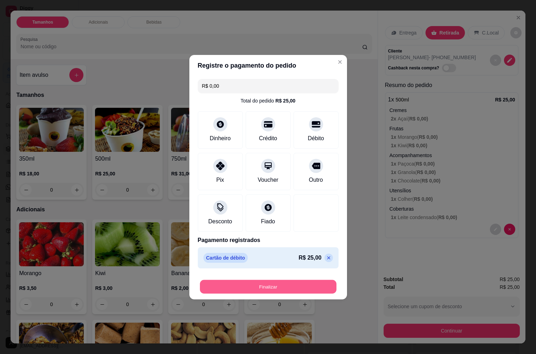
click at [218, 282] on button "Finalizar" at bounding box center [268, 286] width 137 height 14
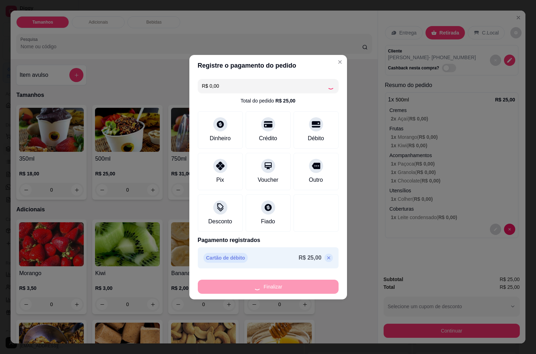
type input "-R$ 25,00"
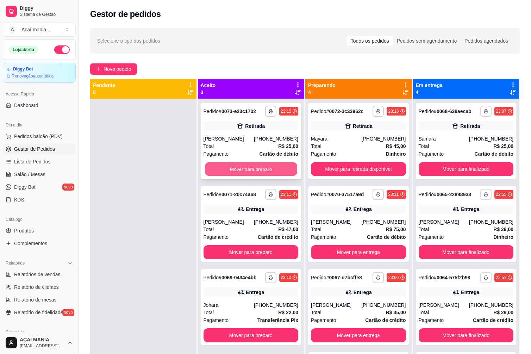
click at [253, 172] on button "Mover para preparo" at bounding box center [251, 169] width 92 height 14
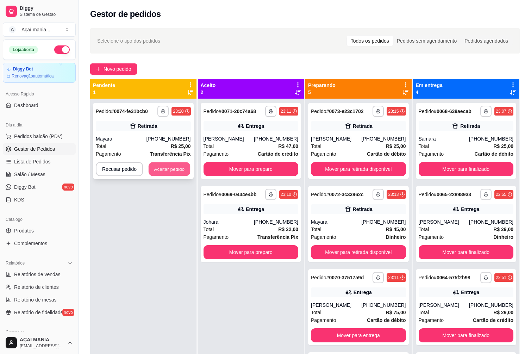
click at [173, 170] on button "Aceitar pedido" at bounding box center [170, 169] width 42 height 14
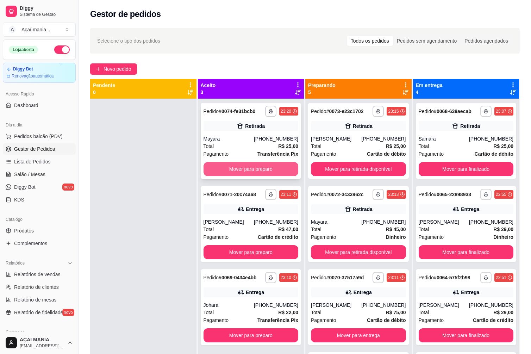
click at [243, 165] on button "Mover para preparo" at bounding box center [250, 169] width 95 height 14
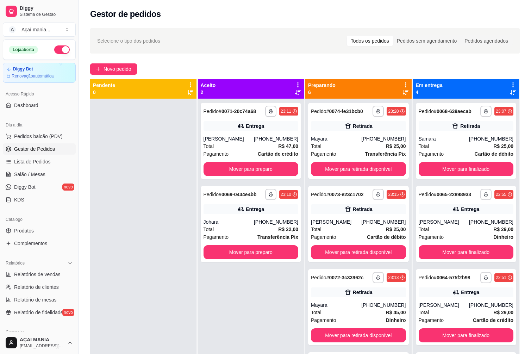
click at [184, 266] on div at bounding box center [143, 276] width 106 height 354
click at [473, 170] on button "Mover para finalizado" at bounding box center [465, 169] width 95 height 14
click at [123, 200] on div at bounding box center [143, 276] width 106 height 354
click at [145, 201] on div at bounding box center [143, 276] width 106 height 354
click at [135, 140] on div at bounding box center [143, 276] width 106 height 354
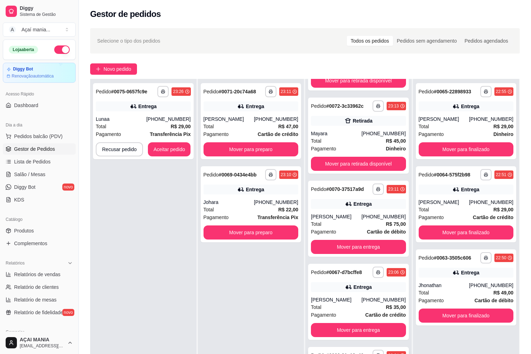
scroll to position [107, 0]
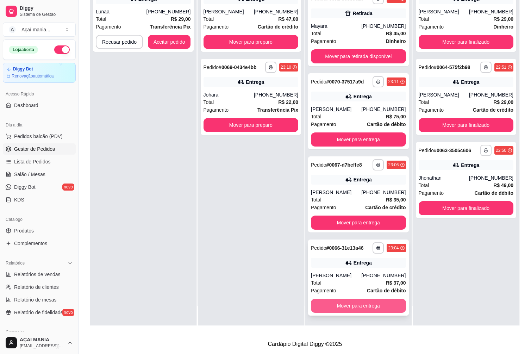
click at [369, 305] on button "Mover para entrega" at bounding box center [358, 305] width 95 height 14
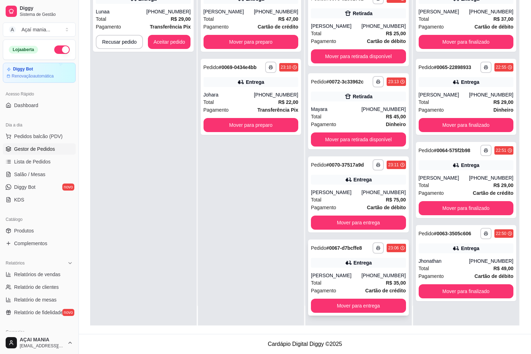
scroll to position [69, 0]
click at [364, 303] on button "Mover para entrega" at bounding box center [358, 305] width 95 height 14
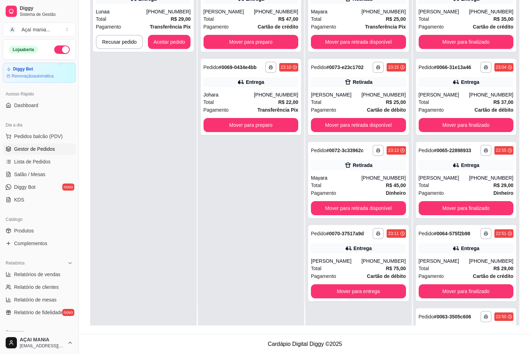
scroll to position [0, 0]
click at [358, 291] on button "Mover para entrega" at bounding box center [358, 291] width 95 height 14
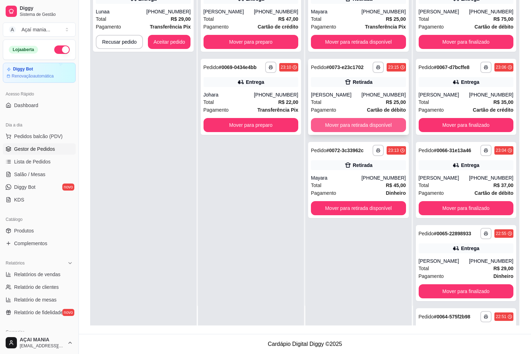
click at [337, 128] on button "Mover para retirada disponível" at bounding box center [358, 125] width 95 height 14
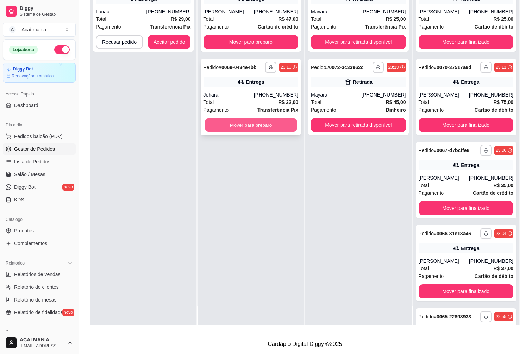
click at [270, 126] on button "Mover para preparo" at bounding box center [251, 125] width 92 height 14
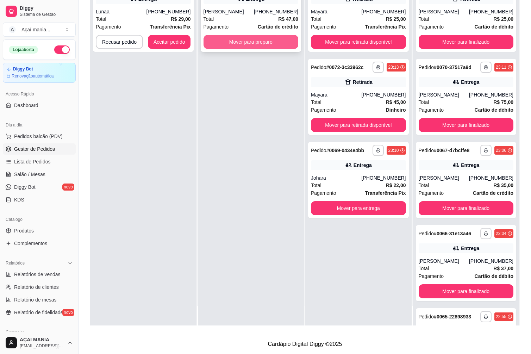
click at [266, 39] on button "Mover para preparo" at bounding box center [250, 42] width 95 height 14
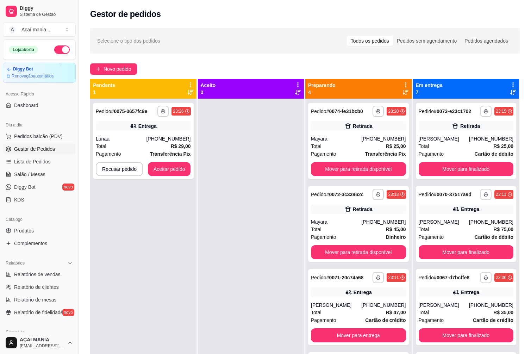
click at [254, 225] on div at bounding box center [251, 276] width 106 height 354
click at [163, 165] on button "Aceitar pedido" at bounding box center [169, 169] width 43 height 14
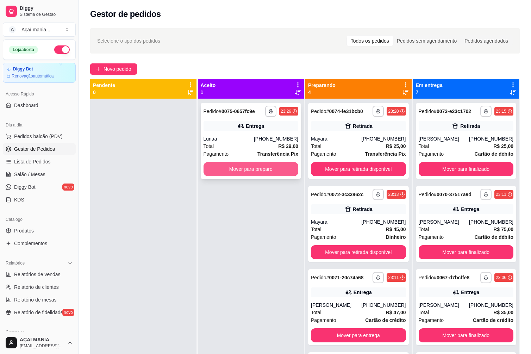
click at [250, 170] on button "Mover para preparo" at bounding box center [250, 169] width 95 height 14
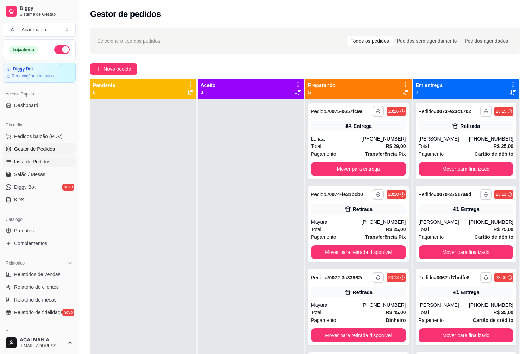
click at [40, 157] on link "Lista de Pedidos" at bounding box center [39, 161] width 73 height 11
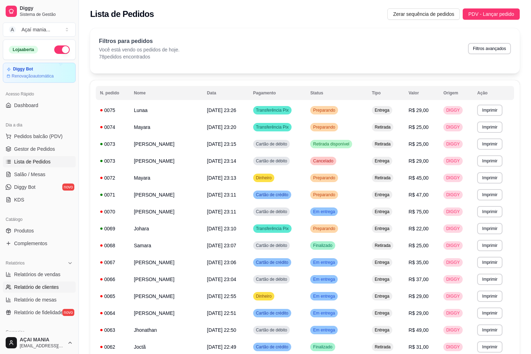
click at [36, 286] on span "Relatório de clientes" at bounding box center [36, 286] width 45 height 7
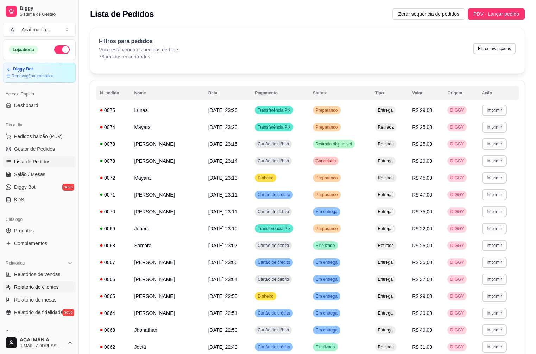
select select "30"
select select "HIGHEST_TOTAL_SPENT_WITH_ORDERS"
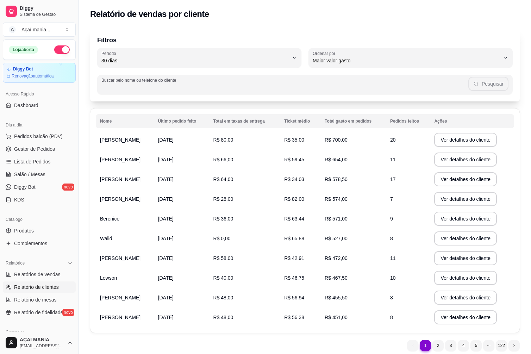
click at [134, 86] on input "Buscar pelo nome ou telefone do cliente" at bounding box center [284, 87] width 367 height 7
type input "88548165"
click at [498, 84] on button "Pesquisar" at bounding box center [488, 84] width 40 height 14
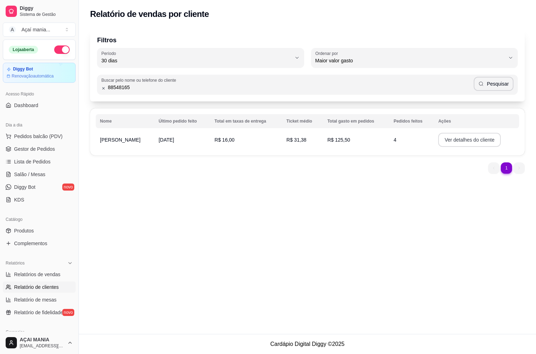
click at [438, 141] on button "Ver detalhes do cliente" at bounding box center [469, 140] width 63 height 14
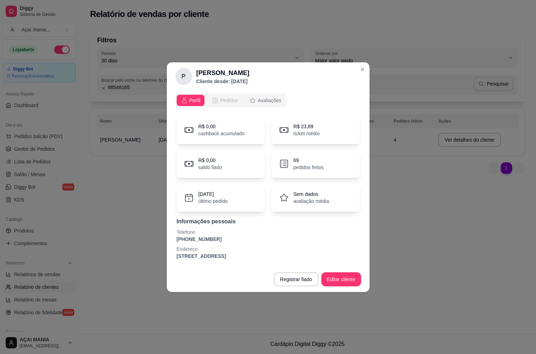
click at [229, 99] on span "Pedidos" at bounding box center [229, 100] width 18 height 7
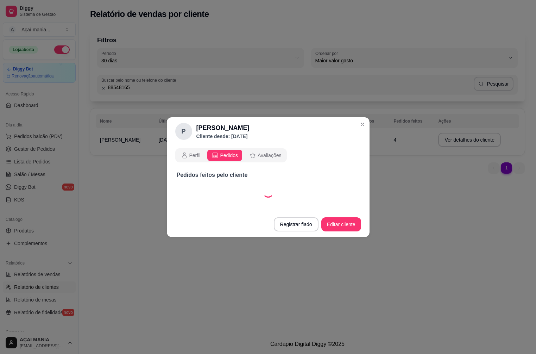
select select "30"
select select "ALL"
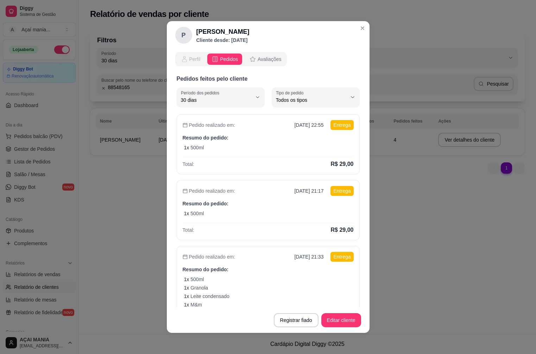
click at [186, 58] on div "Perfil" at bounding box center [191, 59] width 20 height 7
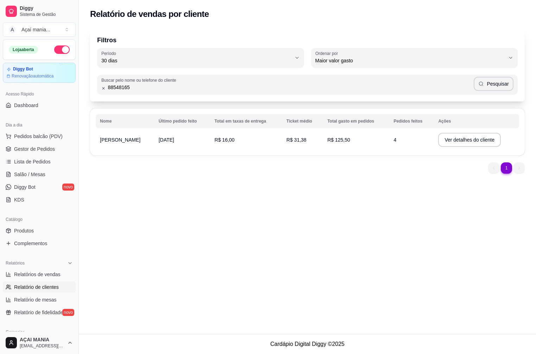
click at [243, 220] on div "Relatório de vendas por cliente Filtros 30 Período Hoje Ontem 7 dias 15 dias 30…" at bounding box center [307, 167] width 457 height 334
click at [38, 150] on span "Gestor de Pedidos" at bounding box center [34, 148] width 41 height 7
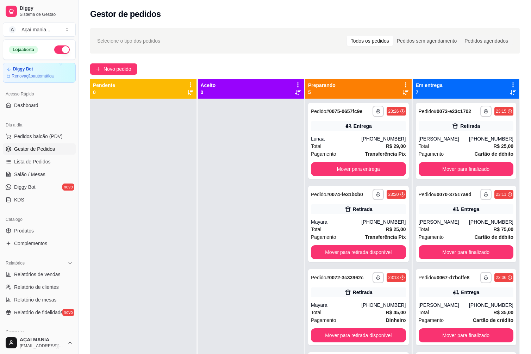
click at [232, 271] on div at bounding box center [251, 276] width 106 height 354
click at [179, 264] on div at bounding box center [143, 276] width 106 height 354
click at [269, 209] on div at bounding box center [251, 276] width 106 height 354
click at [253, 242] on div at bounding box center [251, 276] width 106 height 354
click at [130, 276] on div at bounding box center [143, 276] width 106 height 354
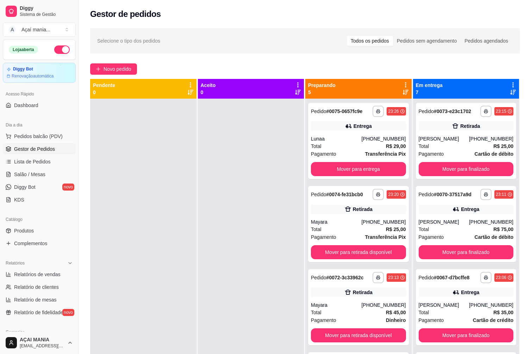
click at [136, 280] on div at bounding box center [143, 276] width 106 height 354
click at [164, 161] on div at bounding box center [143, 276] width 106 height 354
drag, startPoint x: 185, startPoint y: 217, endPoint x: 183, endPoint y: 213, distance: 5.2
click at [185, 217] on div at bounding box center [143, 276] width 106 height 354
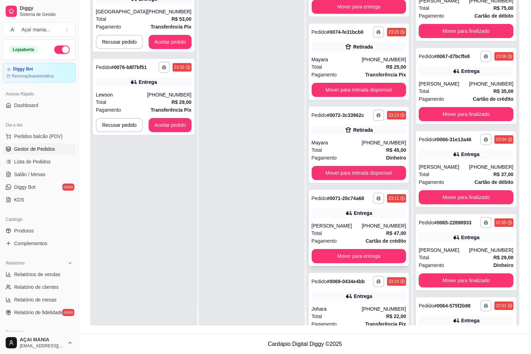
scroll to position [69, 0]
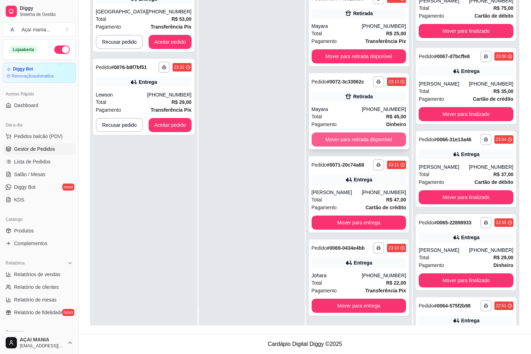
click at [352, 135] on button "Mover para retirada disponível" at bounding box center [358, 139] width 95 height 14
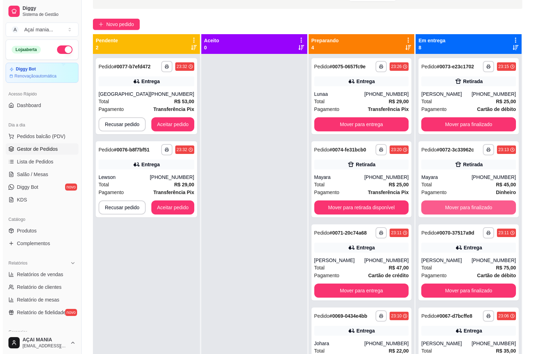
scroll to position [2, 0]
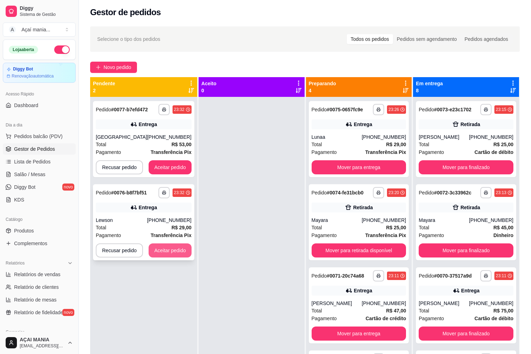
click at [155, 250] on button "Aceitar pedido" at bounding box center [170, 250] width 43 height 14
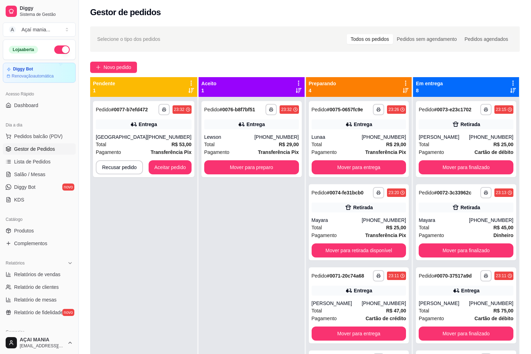
click at [152, 240] on div "**********" at bounding box center [143, 274] width 107 height 354
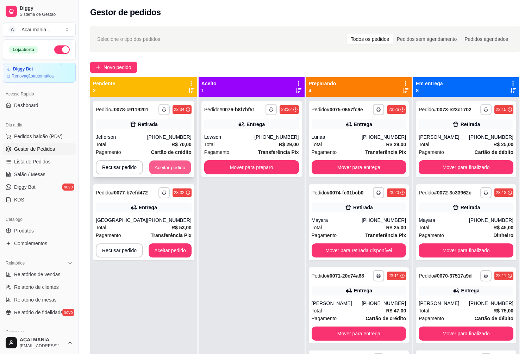
click at [163, 163] on button "Aceitar pedido" at bounding box center [170, 167] width 42 height 14
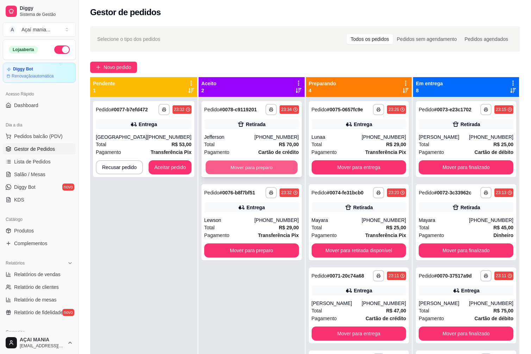
click at [286, 165] on button "Mover para preparo" at bounding box center [252, 167] width 92 height 14
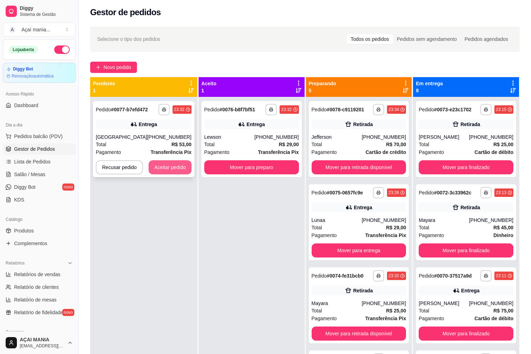
click at [179, 161] on button "Aceitar pedido" at bounding box center [170, 167] width 43 height 14
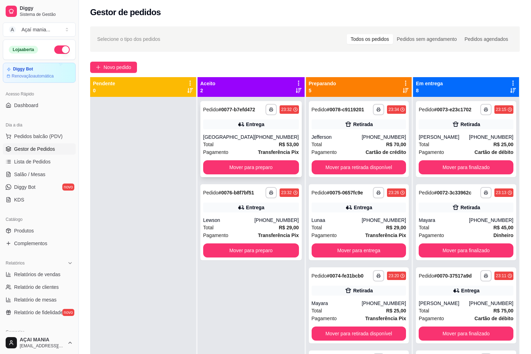
click at [261, 138] on div "[PHONE_NUMBER]" at bounding box center [276, 136] width 44 height 7
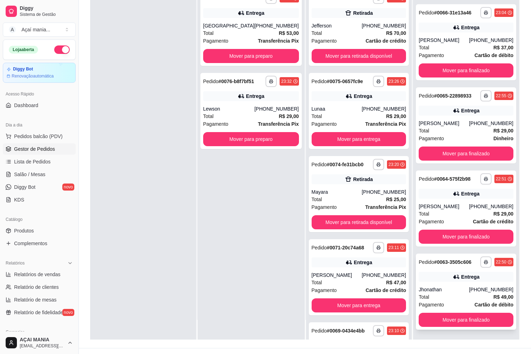
scroll to position [107, 0]
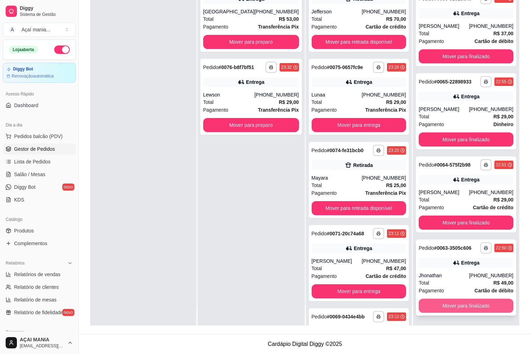
click at [468, 309] on button "Mover para finalizado" at bounding box center [465, 305] width 95 height 14
click at [468, 308] on button "Mover para finalizado" at bounding box center [466, 306] width 92 height 14
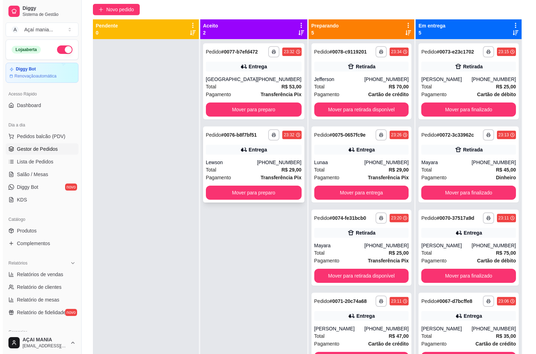
scroll to position [0, 0]
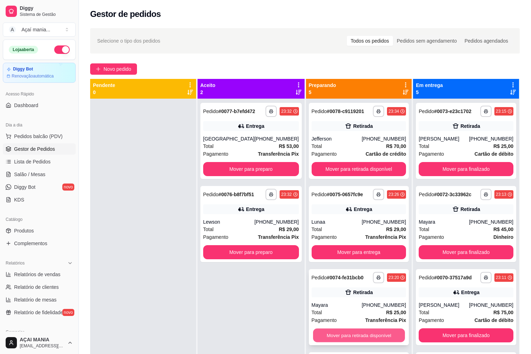
click at [360, 332] on button "Mover para retirada disponível" at bounding box center [359, 335] width 92 height 14
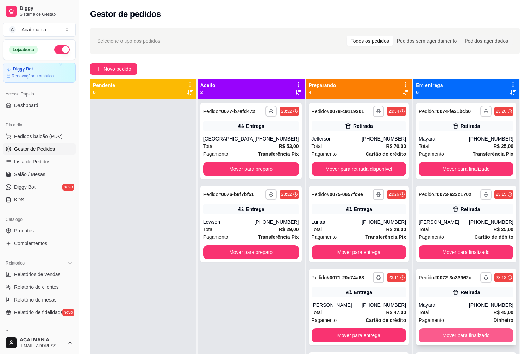
click at [463, 336] on button "Mover para finalizado" at bounding box center [465, 335] width 95 height 14
click at [134, 220] on div at bounding box center [143, 276] width 106 height 354
click at [139, 302] on div at bounding box center [143, 276] width 106 height 354
click at [173, 263] on div at bounding box center [143, 276] width 106 height 354
click at [183, 288] on div at bounding box center [143, 276] width 106 height 354
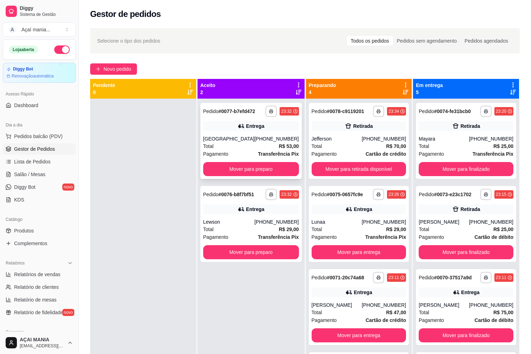
click at [248, 151] on div "Pagamento Transferência Pix" at bounding box center [251, 154] width 96 height 8
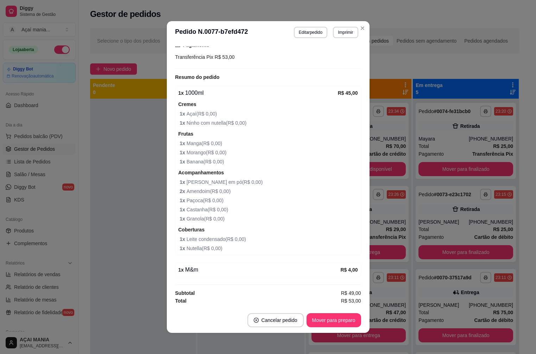
scroll to position [1, 0]
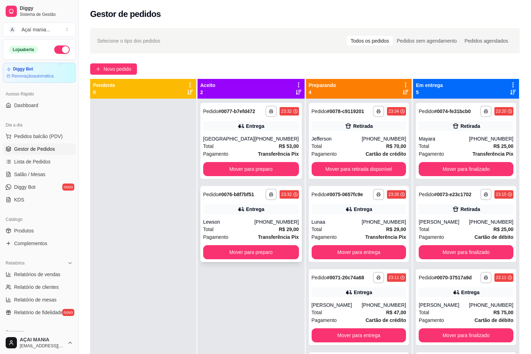
click at [250, 233] on div "Total R$ 29,00" at bounding box center [251, 229] width 96 height 8
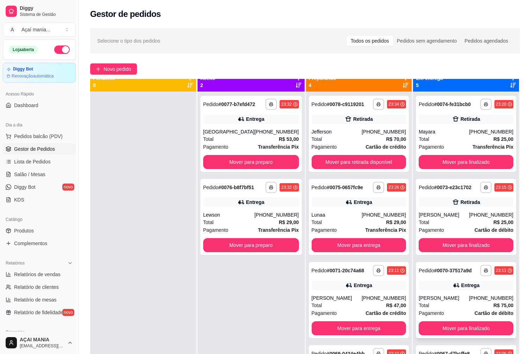
scroll to position [0, 0]
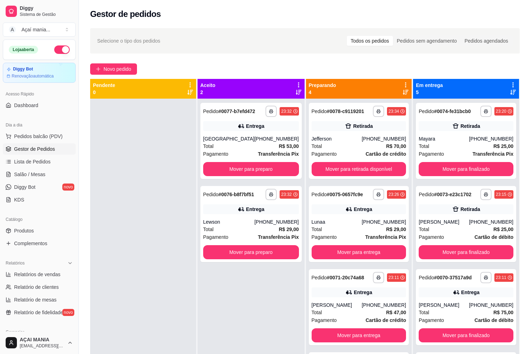
click at [164, 195] on div at bounding box center [143, 276] width 106 height 354
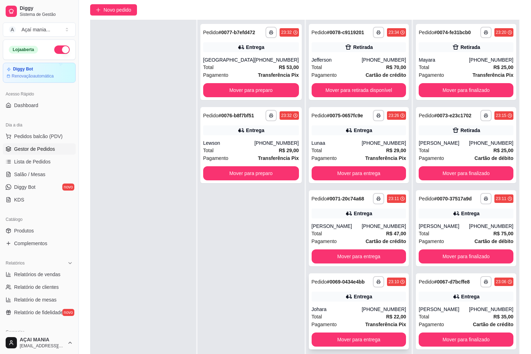
scroll to position [107, 0]
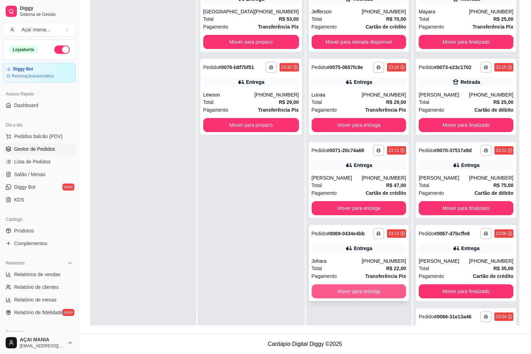
click at [339, 294] on button "Mover para entrega" at bounding box center [358, 291] width 95 height 14
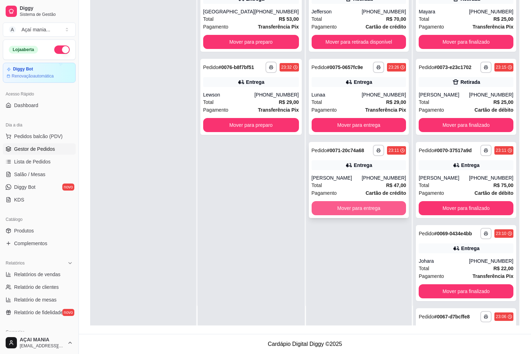
click at [324, 209] on button "Mover para entrega" at bounding box center [358, 208] width 95 height 14
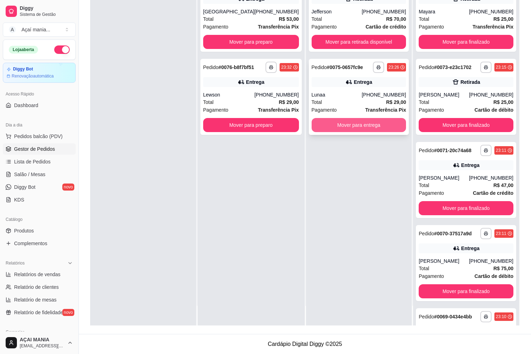
click at [332, 121] on button "Mover para entrega" at bounding box center [358, 125] width 95 height 14
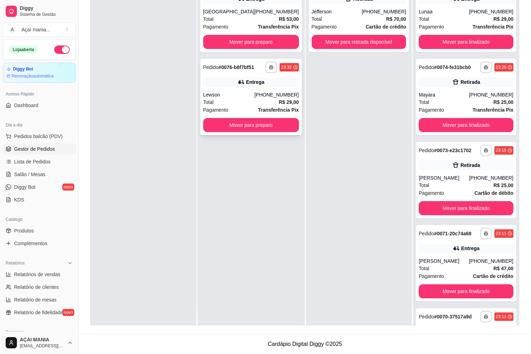
click at [229, 132] on div "**********" at bounding box center [250, 97] width 101 height 76
click at [234, 117] on div "**********" at bounding box center [250, 97] width 101 height 76
click at [269, 124] on button "Mover para preparo" at bounding box center [251, 125] width 96 height 14
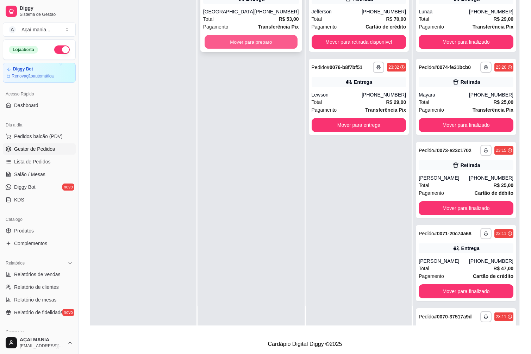
click at [257, 39] on button "Mover para preparo" at bounding box center [250, 42] width 93 height 14
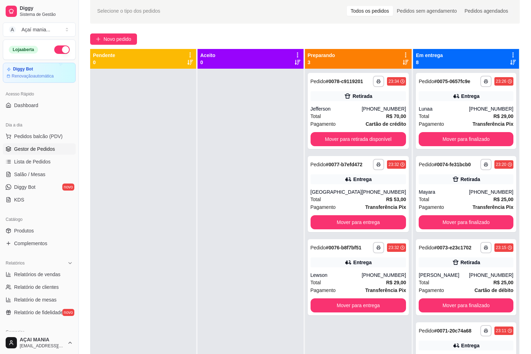
scroll to position [2, 0]
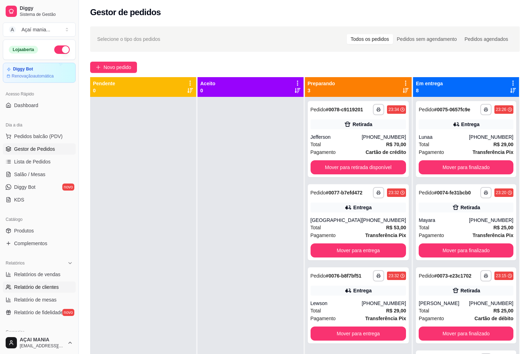
click at [35, 289] on span "Relatório de clientes" at bounding box center [36, 286] width 45 height 7
select select "30"
select select "HIGHEST_TOTAL_SPENT_WITH_ORDERS"
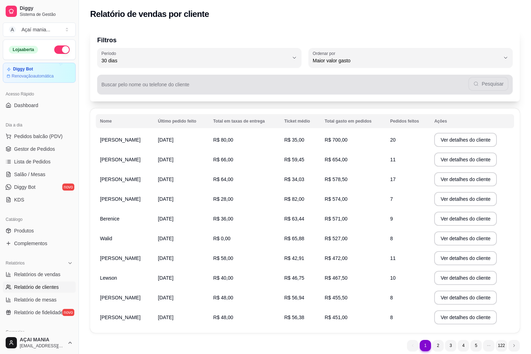
click at [138, 83] on div "Pesquisar" at bounding box center [304, 84] width 407 height 14
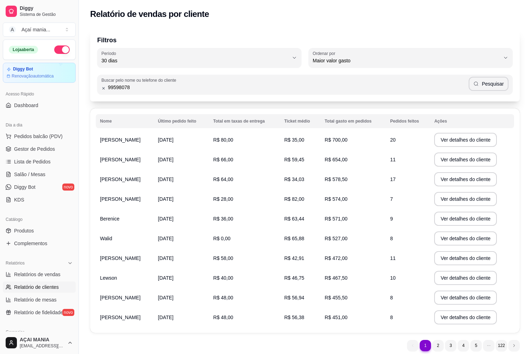
type input "99598078"
click at [491, 83] on button "Pesquisar" at bounding box center [488, 84] width 40 height 14
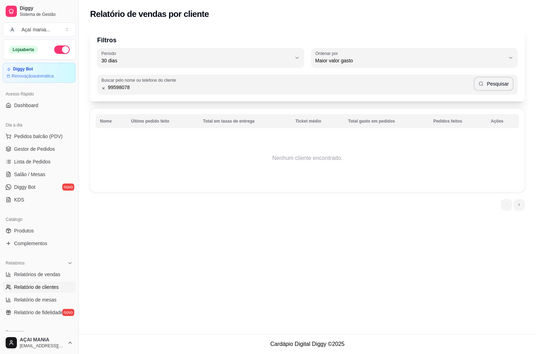
drag, startPoint x: 137, startPoint y: 85, endPoint x: 103, endPoint y: 89, distance: 34.7
click at [103, 89] on div "99598078 Pesquisar" at bounding box center [307, 84] width 412 height 14
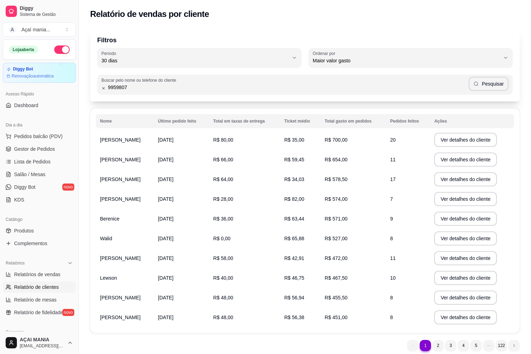
type input "99598078"
click at [484, 86] on button "Pesquisar" at bounding box center [488, 84] width 40 height 14
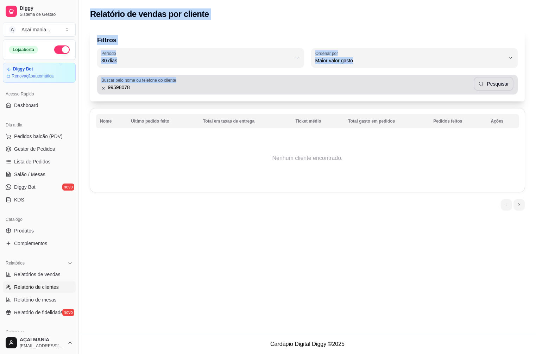
drag, startPoint x: 182, startPoint y: 83, endPoint x: 77, endPoint y: 87, distance: 105.7
click at [77, 87] on div "Diggy Sistema de Gestão A Açaí mania ... Loja aberta Diggy Bot Renovação automá…" at bounding box center [268, 177] width 536 height 354
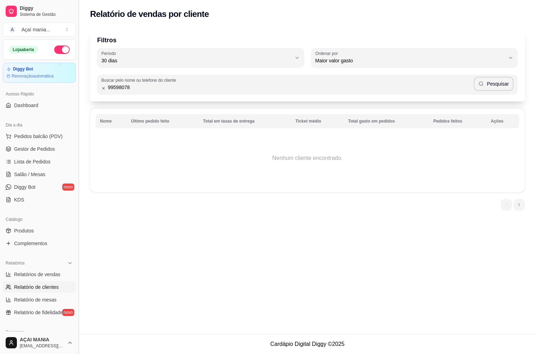
drag, startPoint x: 144, startPoint y: 88, endPoint x: 81, endPoint y: 96, distance: 63.9
click at [81, 96] on div "Diggy Sistema de Gestão A Açaí mania ... Loja aberta Diggy Bot Renovação automá…" at bounding box center [268, 177] width 536 height 354
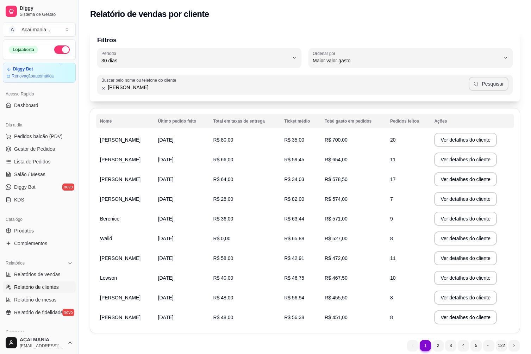
type input "[PERSON_NAME]"
click at [498, 86] on button "Pesquisar" at bounding box center [488, 84] width 40 height 14
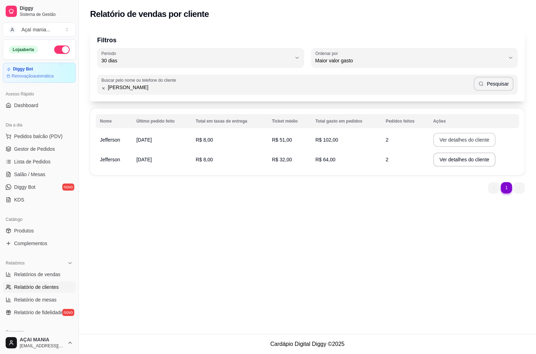
click at [437, 139] on button "Ver detalhes do cliente" at bounding box center [464, 140] width 63 height 14
click at [466, 163] on button "Ver detalhes do cliente" at bounding box center [464, 159] width 63 height 14
click at [434, 138] on button "Ver detalhes do cliente" at bounding box center [464, 140] width 61 height 14
drag, startPoint x: 147, startPoint y: 88, endPoint x: 24, endPoint y: 95, distance: 123.0
click at [24, 95] on div "Diggy Sistema de Gestão A Açaí mania ... Loja aberta Diggy Bot Renovação automá…" at bounding box center [268, 177] width 536 height 354
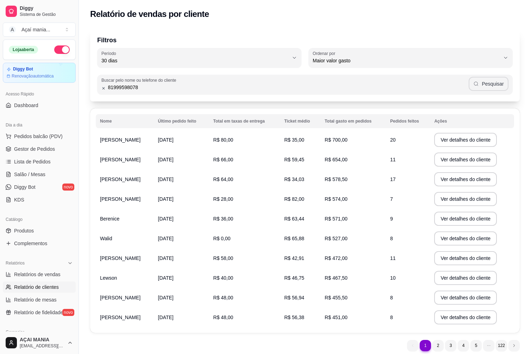
type input "81999598078"
click at [501, 82] on button "Pesquisar" at bounding box center [488, 84] width 40 height 14
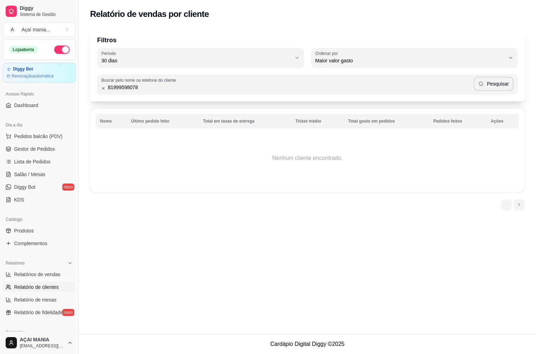
drag, startPoint x: 149, startPoint y: 86, endPoint x: 85, endPoint y: 88, distance: 64.4
click at [85, 88] on div "Filtros 30 Período Hoje Ontem 7 dias 15 dias 30 dias 45 dias 60 dias Período 30…" at bounding box center [307, 121] width 457 height 195
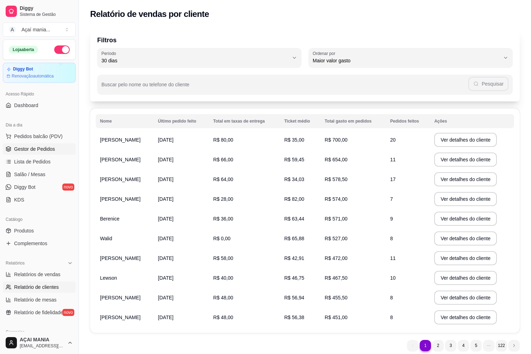
click at [55, 149] on link "Gestor de Pedidos" at bounding box center [39, 148] width 73 height 11
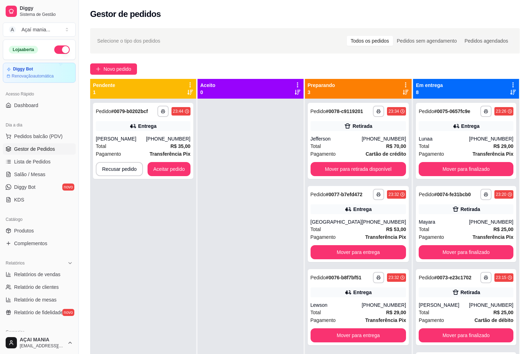
click at [157, 227] on div "**********" at bounding box center [143, 276] width 106 height 354
click at [158, 172] on button "Aceitar pedido" at bounding box center [169, 169] width 42 height 14
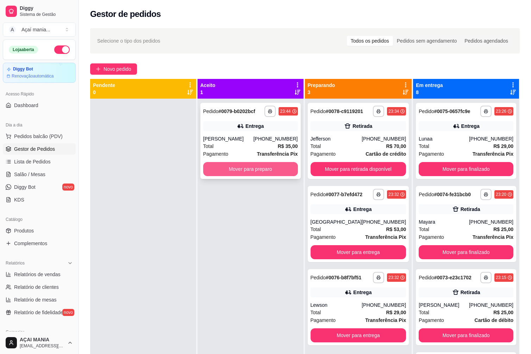
click at [226, 169] on button "Mover para preparo" at bounding box center [250, 169] width 95 height 14
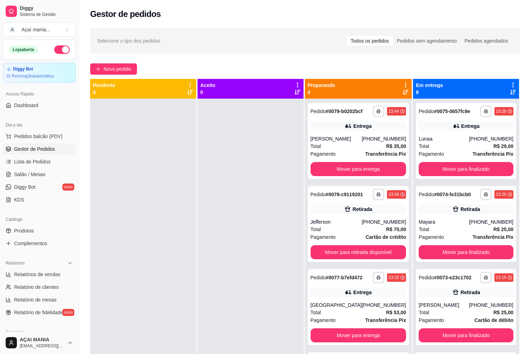
click at [162, 187] on div at bounding box center [143, 276] width 106 height 354
click at [221, 282] on div at bounding box center [250, 276] width 106 height 354
click at [456, 250] on button "Mover para finalizado" at bounding box center [465, 252] width 95 height 14
click at [203, 278] on div at bounding box center [250, 276] width 106 height 354
drag, startPoint x: 215, startPoint y: 188, endPoint x: 219, endPoint y: 197, distance: 10.0
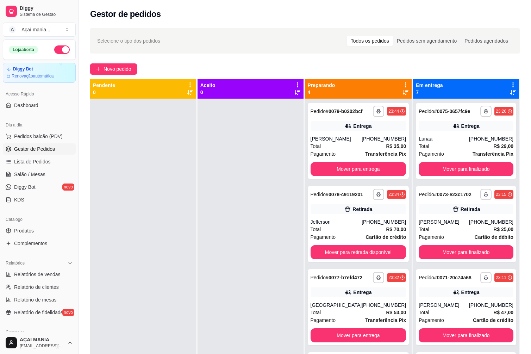
click at [215, 189] on div at bounding box center [250, 276] width 106 height 354
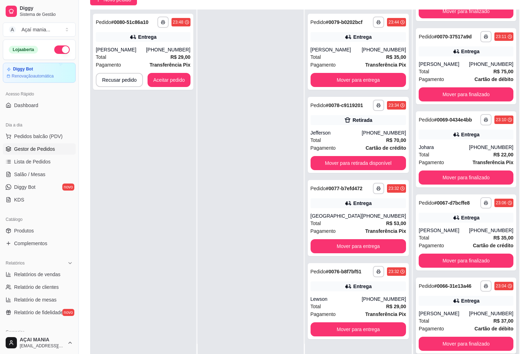
scroll to position [107, 0]
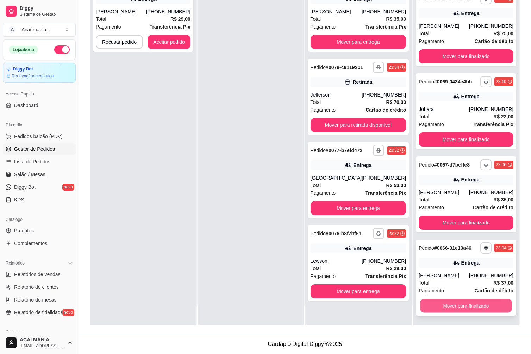
click at [449, 306] on button "Mover para finalizado" at bounding box center [466, 306] width 92 height 14
click at [450, 305] on button "Mover para finalizado" at bounding box center [466, 306] width 92 height 14
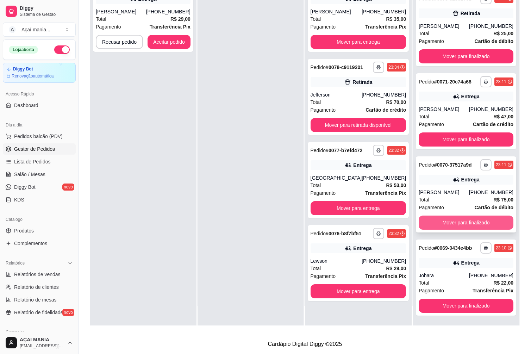
click at [443, 217] on button "Mover para finalizado" at bounding box center [465, 222] width 95 height 14
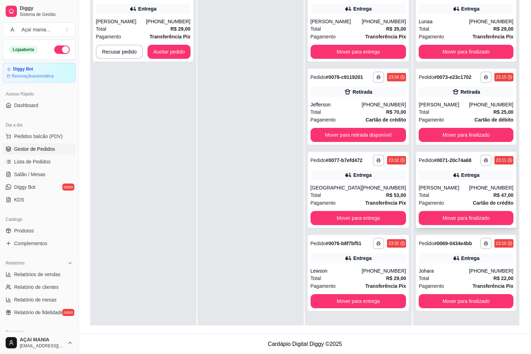
scroll to position [0, 0]
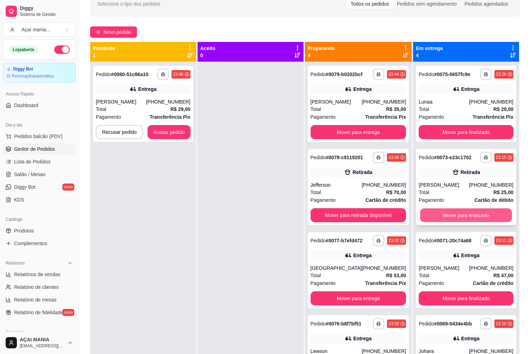
click at [462, 218] on button "Mover para finalizado" at bounding box center [466, 215] width 92 height 14
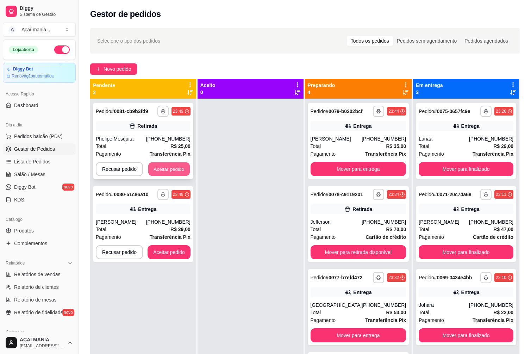
click at [182, 171] on button "Aceitar pedido" at bounding box center [169, 169] width 42 height 14
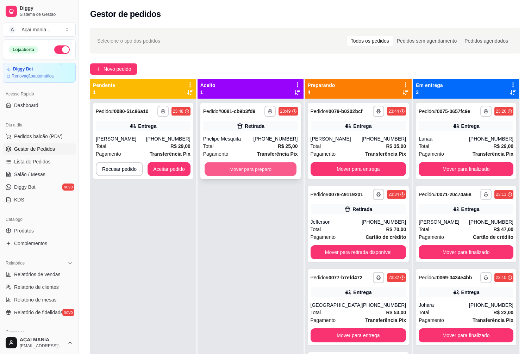
click at [246, 162] on button "Mover para preparo" at bounding box center [250, 169] width 92 height 14
click at [268, 168] on button "Mover para preparo" at bounding box center [250, 169] width 92 height 14
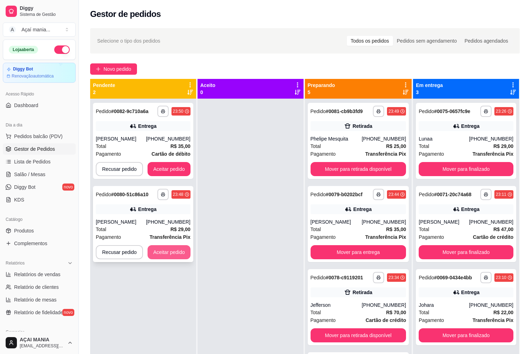
click at [166, 248] on button "Aceitar pedido" at bounding box center [168, 252] width 43 height 14
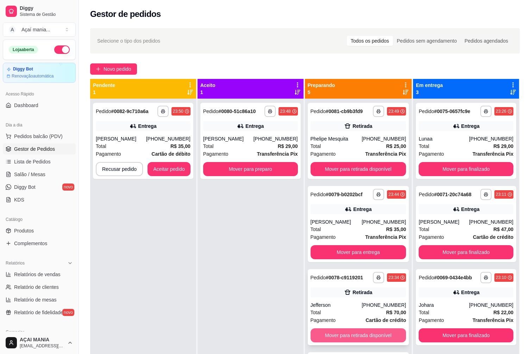
click at [340, 333] on button "Mover para retirada disponível" at bounding box center [358, 335] width 96 height 14
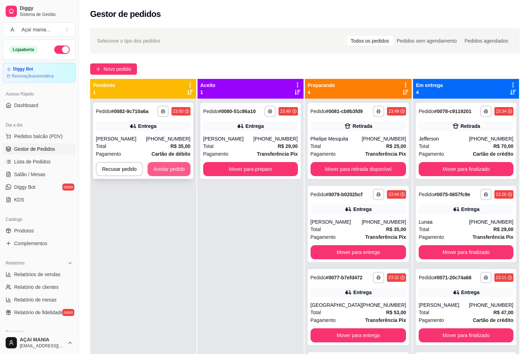
click at [163, 171] on button "Aceitar pedido" at bounding box center [168, 169] width 43 height 14
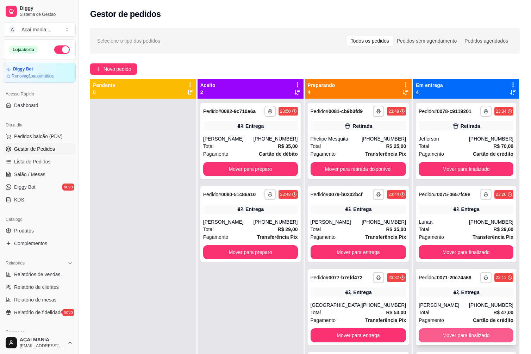
click at [482, 336] on button "Mover para finalizado" at bounding box center [465, 335] width 95 height 14
click at [482, 336] on button "Mover para finalizado" at bounding box center [466, 335] width 92 height 14
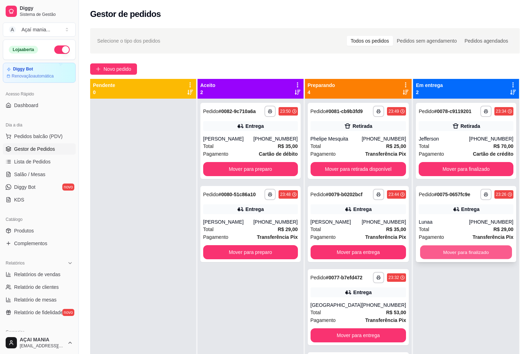
click at [460, 253] on button "Mover para finalizado" at bounding box center [466, 252] width 92 height 14
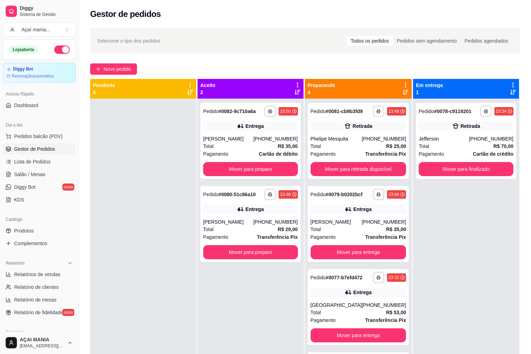
click at [247, 309] on div "**********" at bounding box center [250, 276] width 106 height 354
drag, startPoint x: 85, startPoint y: 327, endPoint x: 91, endPoint y: 324, distance: 6.5
click at [85, 326] on div "**********" at bounding box center [305, 232] width 452 height 417
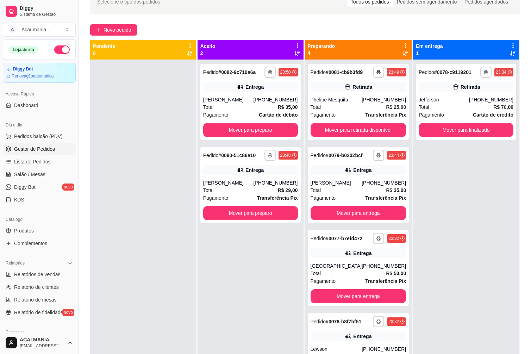
drag, startPoint x: 110, startPoint y: 279, endPoint x: 154, endPoint y: 205, distance: 86.8
click at [154, 205] on div at bounding box center [143, 236] width 106 height 354
drag, startPoint x: 157, startPoint y: 205, endPoint x: 160, endPoint y: 204, distance: 3.7
click at [157, 204] on div at bounding box center [143, 236] width 106 height 354
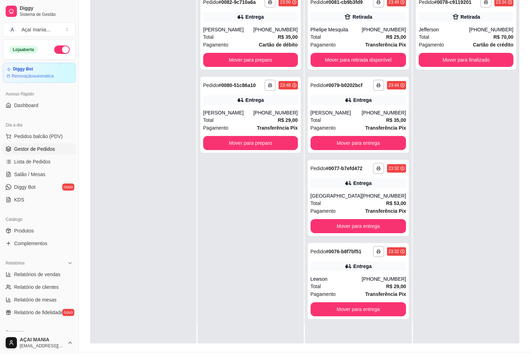
scroll to position [107, 0]
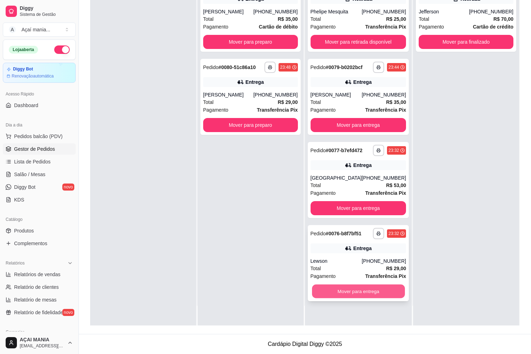
click at [359, 294] on button "Mover para entrega" at bounding box center [358, 291] width 93 height 14
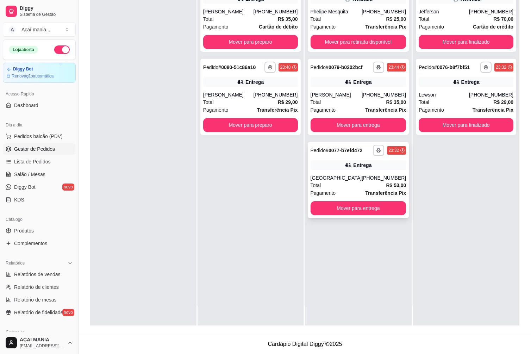
click at [354, 214] on div "**********" at bounding box center [358, 180] width 101 height 76
click at [367, 209] on button "Mover para entrega" at bounding box center [358, 208] width 96 height 14
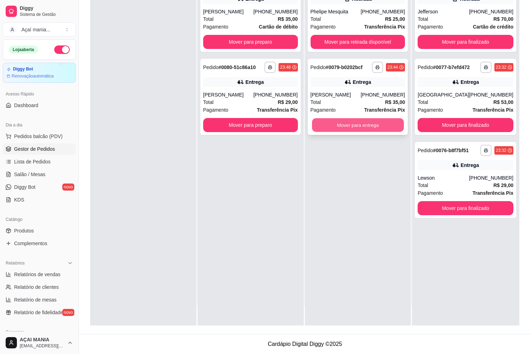
click at [359, 127] on button "Mover para entrega" at bounding box center [358, 125] width 92 height 14
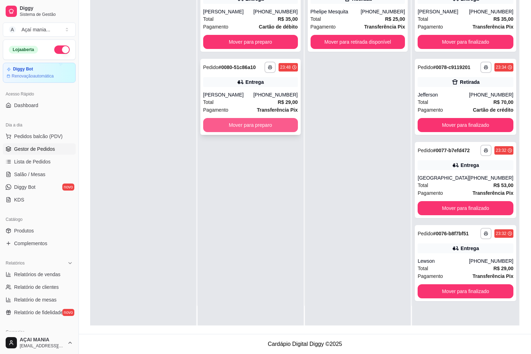
click at [246, 121] on button "Mover para preparo" at bounding box center [250, 125] width 95 height 14
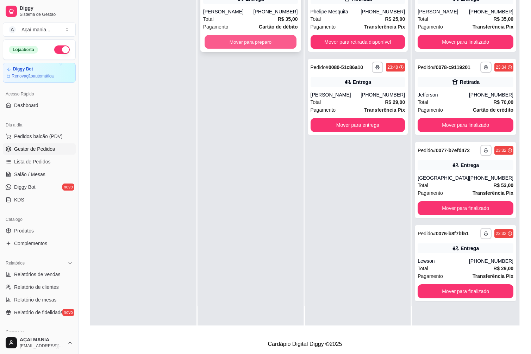
click at [265, 43] on button "Mover para preparo" at bounding box center [250, 42] width 92 height 14
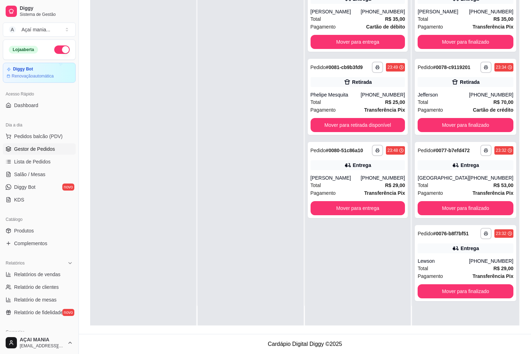
drag, startPoint x: 214, startPoint y: 140, endPoint x: 213, endPoint y: 145, distance: 4.5
click at [214, 143] on div at bounding box center [250, 148] width 106 height 354
click at [359, 120] on button "Mover para retirada disponível" at bounding box center [357, 125] width 95 height 14
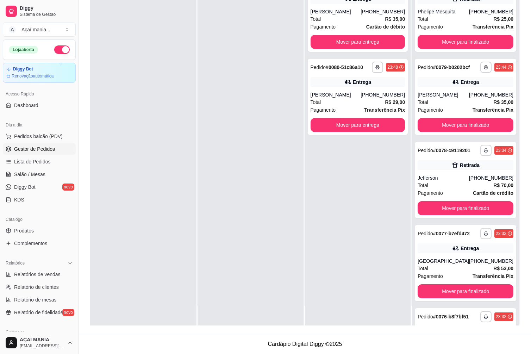
click at [218, 182] on div at bounding box center [250, 148] width 106 height 354
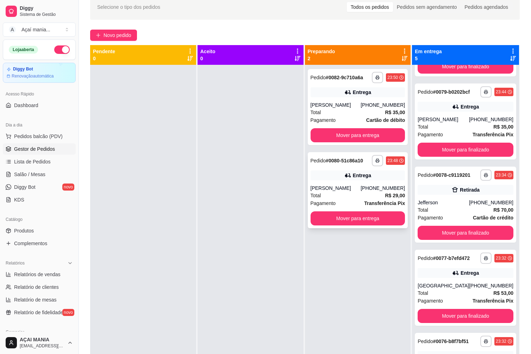
scroll to position [0, 0]
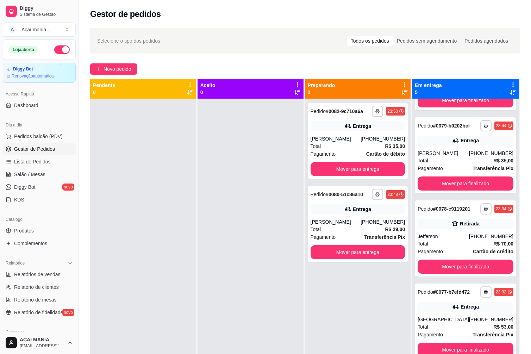
click at [132, 280] on div at bounding box center [143, 276] width 106 height 354
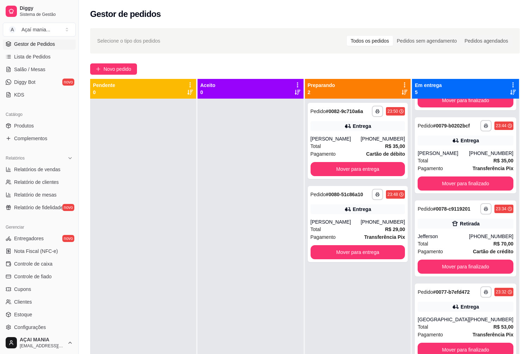
scroll to position [106, 0]
drag, startPoint x: 33, startPoint y: 265, endPoint x: 54, endPoint y: 279, distance: 25.0
click at [33, 264] on span "Controle de caixa" at bounding box center [33, 262] width 38 height 7
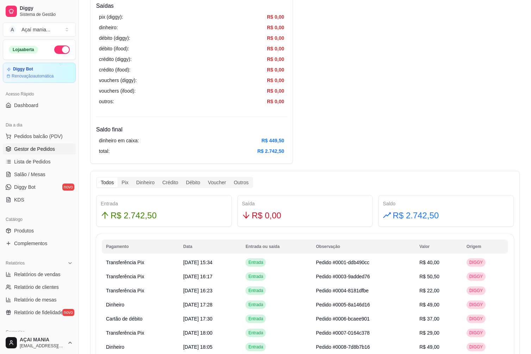
click at [29, 152] on span "Gestor de Pedidos" at bounding box center [34, 148] width 41 height 7
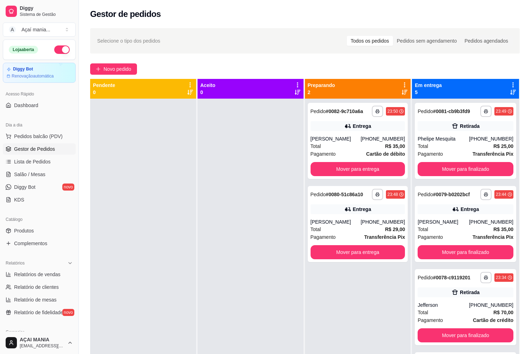
click at [172, 217] on div at bounding box center [143, 276] width 106 height 354
click at [178, 240] on div at bounding box center [143, 276] width 106 height 354
click at [449, 165] on button "Mover para finalizado" at bounding box center [465, 169] width 93 height 14
click at [58, 48] on button "button" at bounding box center [61, 49] width 15 height 8
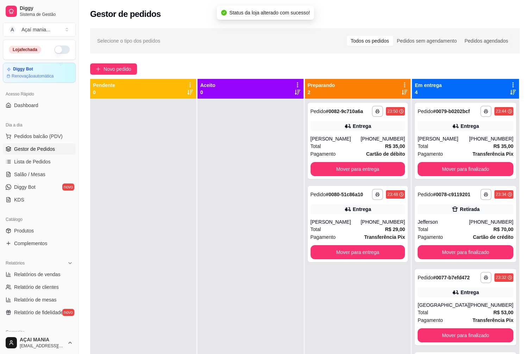
drag, startPoint x: 138, startPoint y: 236, endPoint x: 141, endPoint y: 251, distance: 15.4
click at [140, 251] on div at bounding box center [143, 276] width 106 height 354
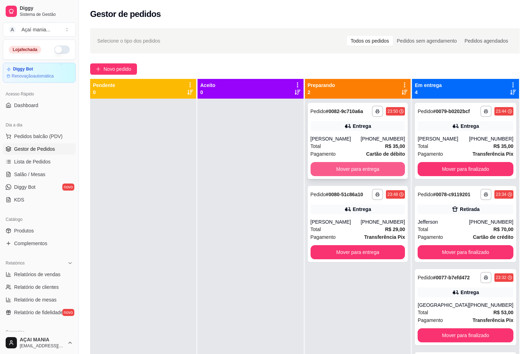
click at [375, 166] on button "Mover para entrega" at bounding box center [357, 169] width 95 height 14
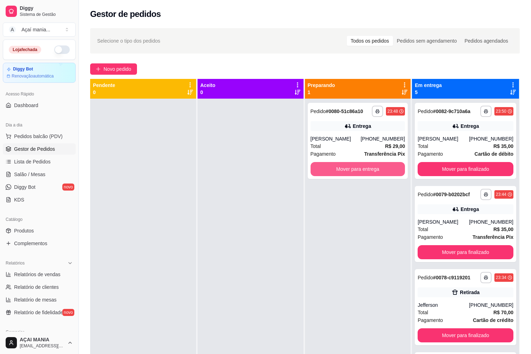
click at [375, 166] on button "Mover para entrega" at bounding box center [357, 169] width 95 height 14
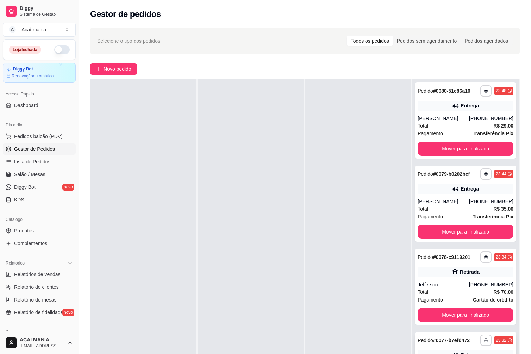
scroll to position [152, 0]
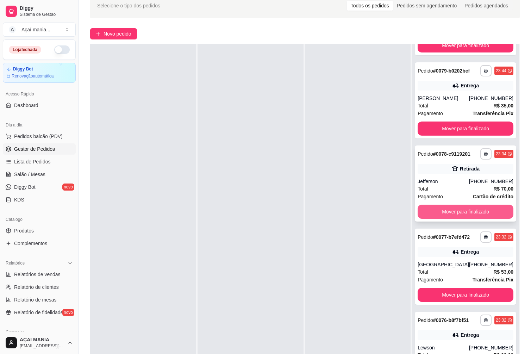
click at [457, 210] on button "Mover para finalizado" at bounding box center [465, 211] width 96 height 14
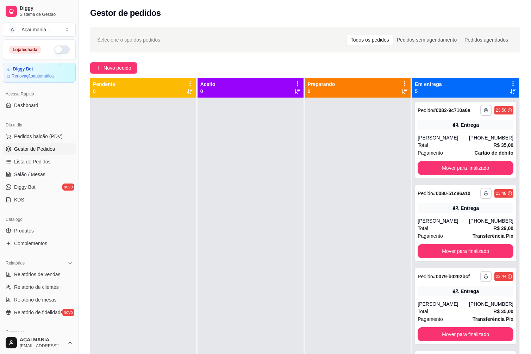
scroll to position [0, 0]
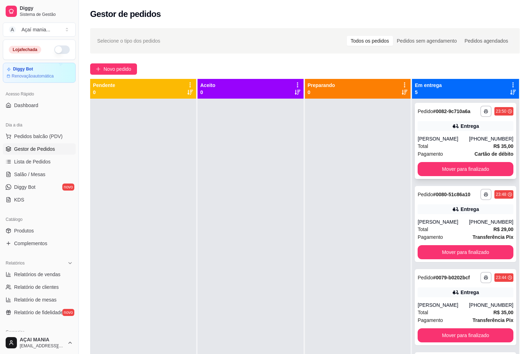
click at [476, 163] on button "Mover para finalizado" at bounding box center [465, 169] width 96 height 14
click at [482, 164] on button "Mover para finalizado" at bounding box center [465, 169] width 93 height 14
click at [482, 164] on button "Mover para finalizado" at bounding box center [465, 169] width 96 height 14
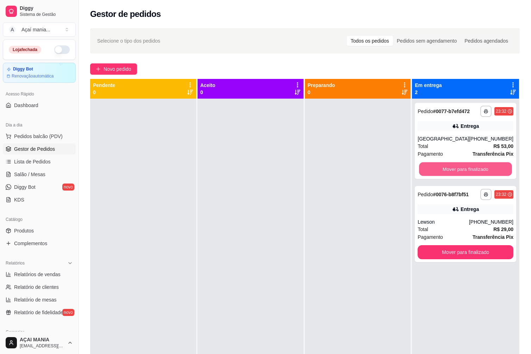
click at [484, 166] on button "Mover para finalizado" at bounding box center [465, 169] width 93 height 14
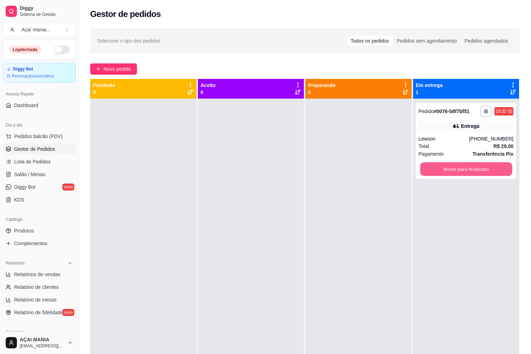
click at [484, 166] on button "Mover para finalizado" at bounding box center [466, 169] width 92 height 14
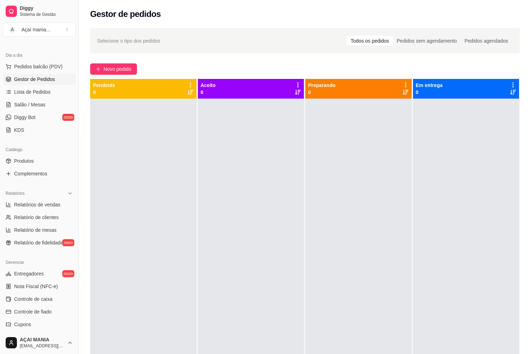
scroll to position [70, 0]
click at [36, 297] on span "Controle de caixa" at bounding box center [33, 298] width 38 height 7
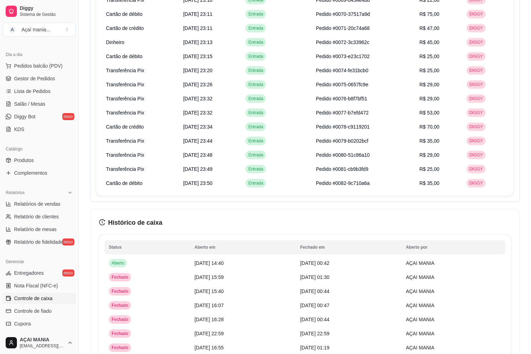
scroll to position [1414, 0]
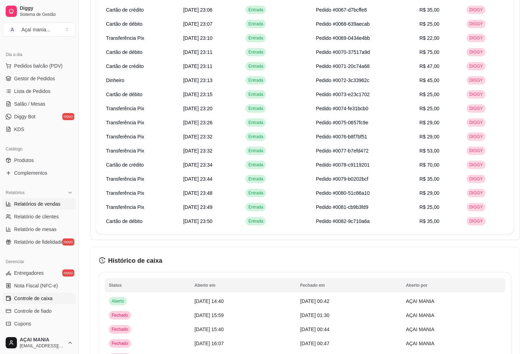
click at [30, 203] on span "Relatórios de vendas" at bounding box center [37, 203] width 46 height 7
select select "ALL"
select select "0"
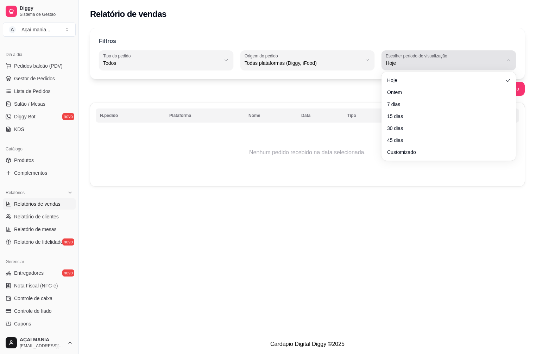
click at [495, 62] on span "Hoje" at bounding box center [445, 62] width 118 height 7
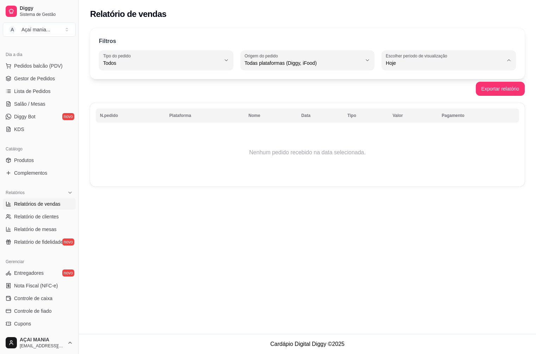
click at [409, 94] on span "Ontem" at bounding box center [445, 91] width 111 height 7
type input "1"
select select "1"
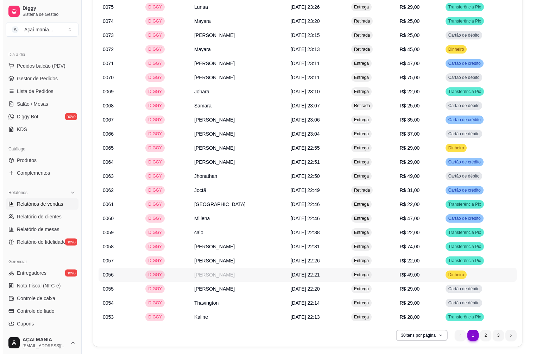
scroll to position [535, 0]
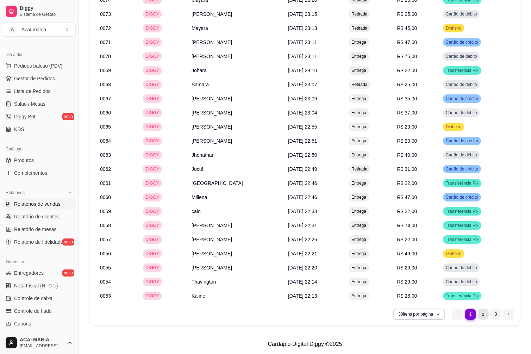
click at [482, 314] on li "2" at bounding box center [482, 313] width 11 height 11
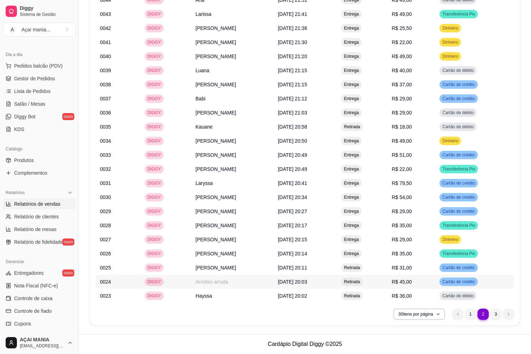
click at [203, 280] on td "Arnóbio arruda" at bounding box center [232, 281] width 82 height 14
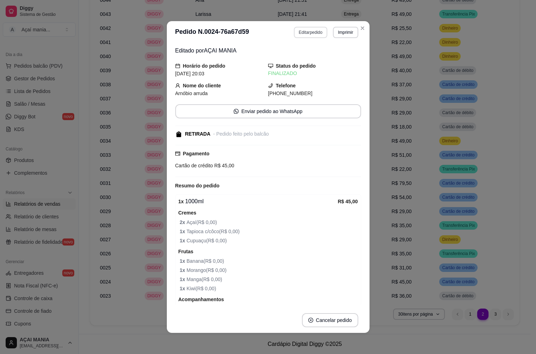
click at [313, 35] on button "Editar pedido" at bounding box center [310, 32] width 33 height 11
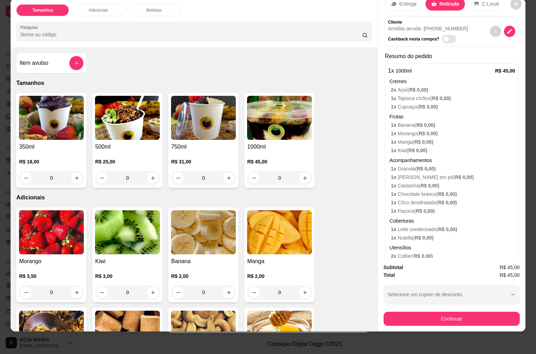
scroll to position [46, 0]
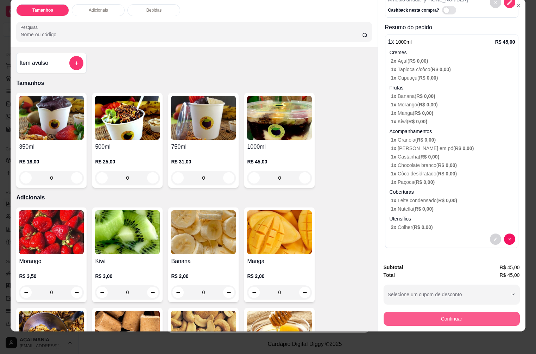
click at [452, 312] on button "Continuar" at bounding box center [452, 318] width 136 height 14
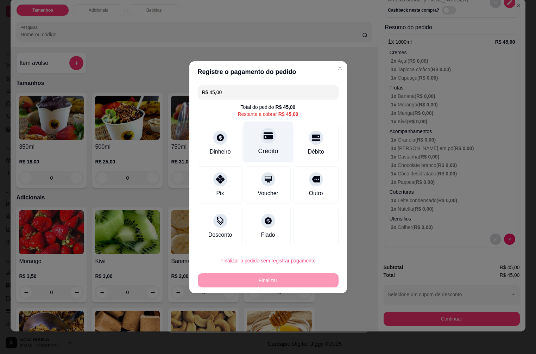
click at [272, 138] on div at bounding box center [267, 135] width 15 height 15
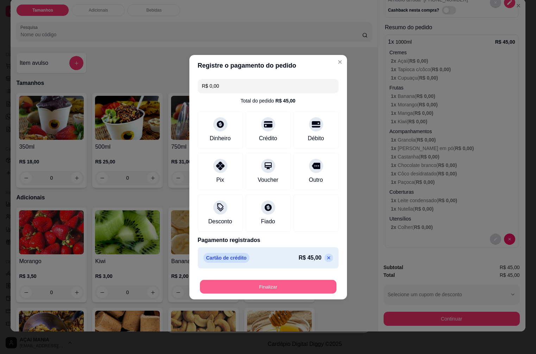
click at [292, 293] on button "Finalizar" at bounding box center [268, 286] width 137 height 14
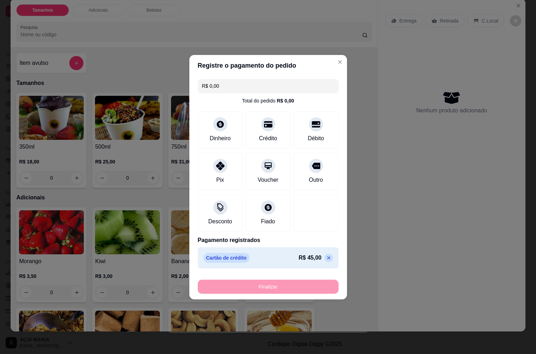
type input "-R$ 45,00"
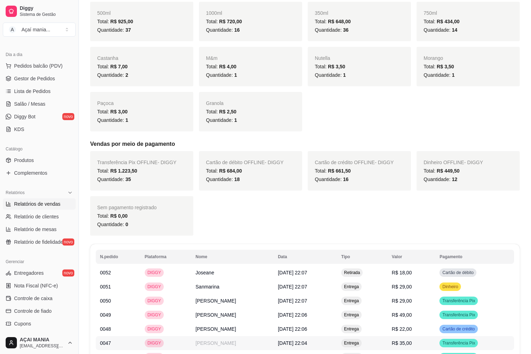
scroll to position [7, 0]
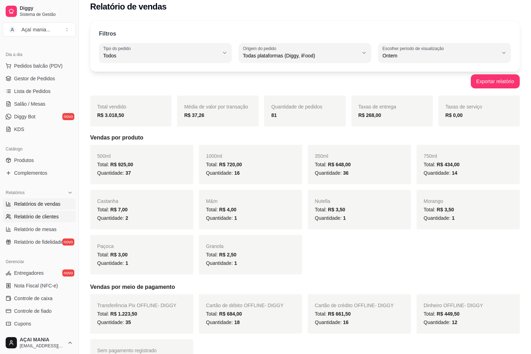
click at [33, 219] on span "Relatório de clientes" at bounding box center [36, 216] width 45 height 7
select select "30"
select select "HIGHEST_TOTAL_SPENT_WITH_ORDERS"
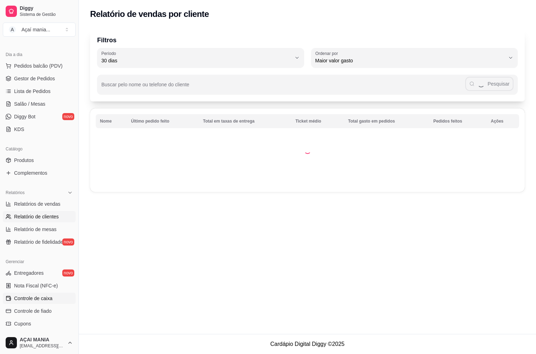
click at [46, 298] on span "Controle de caixa" at bounding box center [33, 298] width 38 height 7
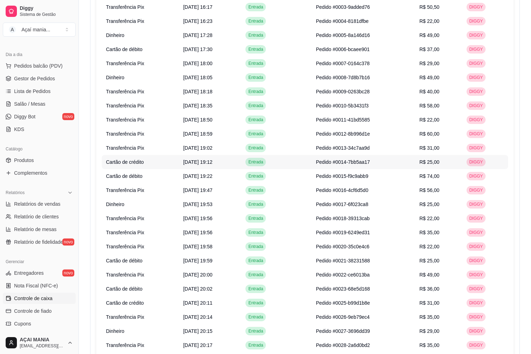
scroll to position [528, 0]
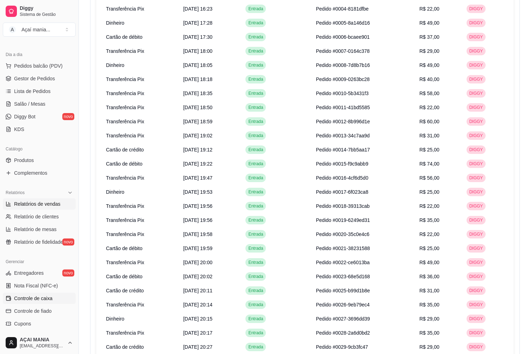
click at [45, 203] on span "Relatórios de vendas" at bounding box center [37, 203] width 46 height 7
select select "ALL"
select select "0"
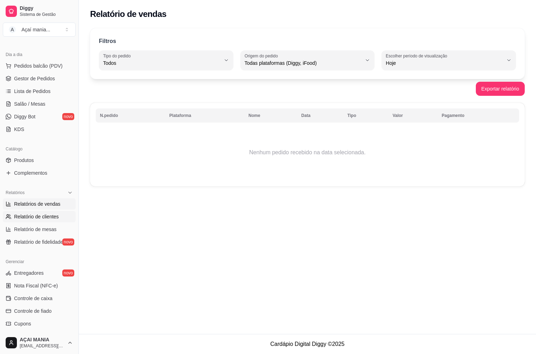
click at [33, 216] on span "Relatório de clientes" at bounding box center [36, 216] width 45 height 7
select select "30"
select select "HIGHEST_TOTAL_SPENT_WITH_ORDERS"
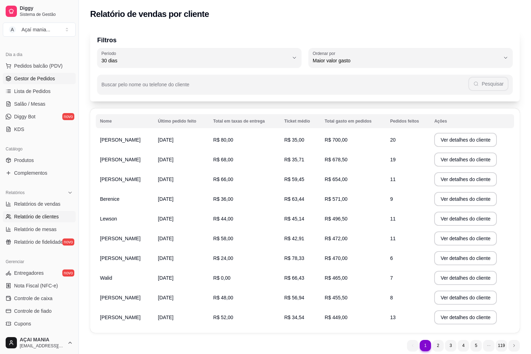
click at [48, 78] on span "Gestor de Pedidos" at bounding box center [34, 78] width 41 height 7
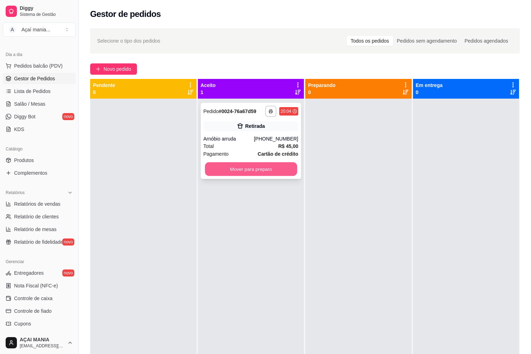
click at [259, 168] on button "Mover para preparo" at bounding box center [251, 169] width 92 height 14
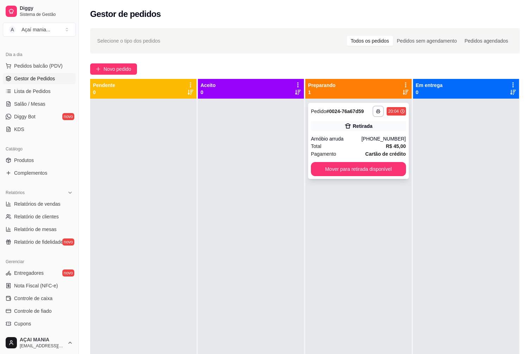
click at [372, 160] on div "**********" at bounding box center [358, 141] width 101 height 76
click at [377, 172] on button "Mover para retirada disponível" at bounding box center [358, 169] width 92 height 14
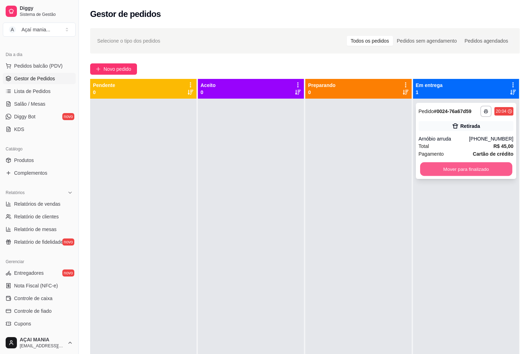
click at [431, 168] on button "Mover para finalizado" at bounding box center [466, 169] width 92 height 14
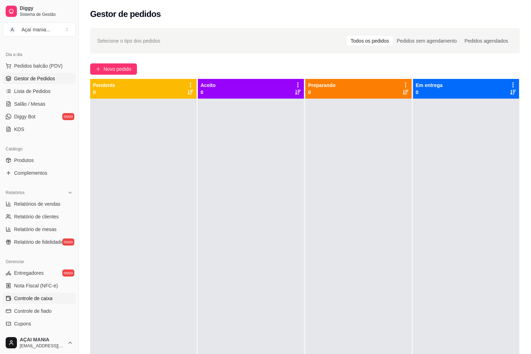
click at [39, 297] on span "Controle de caixa" at bounding box center [33, 298] width 38 height 7
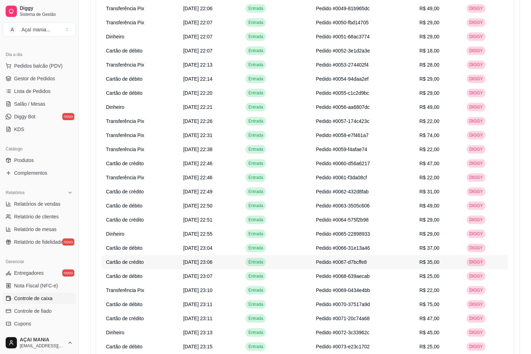
scroll to position [1161, 0]
click at [434, 138] on span "R$ 74,00" at bounding box center [429, 136] width 20 height 6
click at [51, 205] on span "Relatórios de vendas" at bounding box center [37, 203] width 46 height 7
select select "ALL"
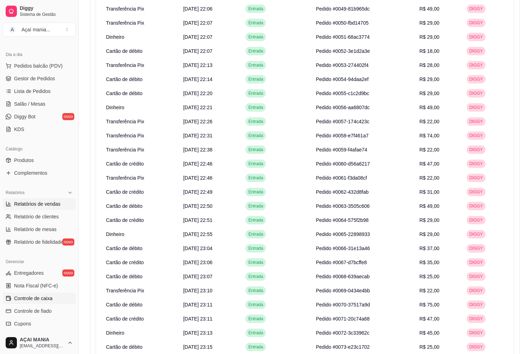
select select "0"
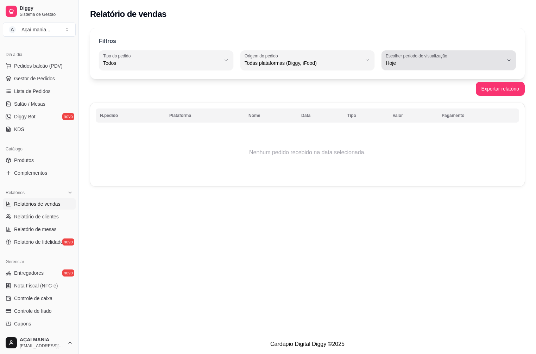
click at [434, 59] on div "Hoje" at bounding box center [445, 60] width 118 height 14
click at [403, 89] on span "Ontem" at bounding box center [445, 91] width 111 height 7
type input "1"
select select "1"
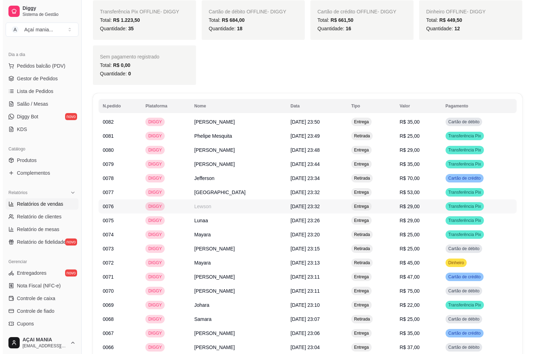
scroll to position [317, 0]
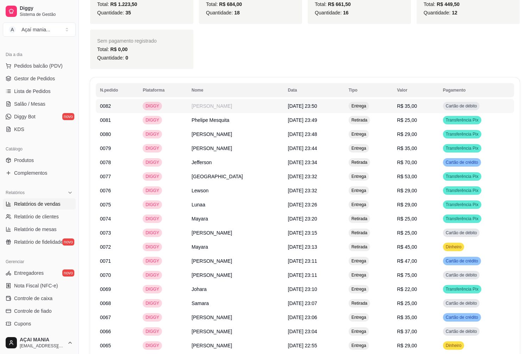
click at [341, 100] on td "[DATE] 23:50" at bounding box center [314, 106] width 61 height 14
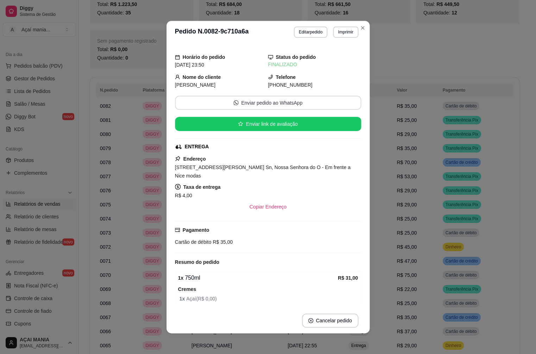
click at [342, 105] on button "Enviar pedido ao WhatsApp" at bounding box center [268, 102] width 186 height 14
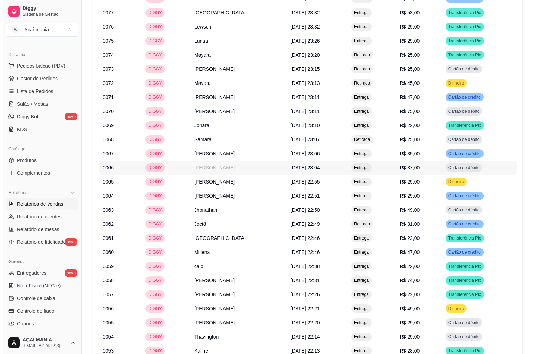
scroll to position [493, 0]
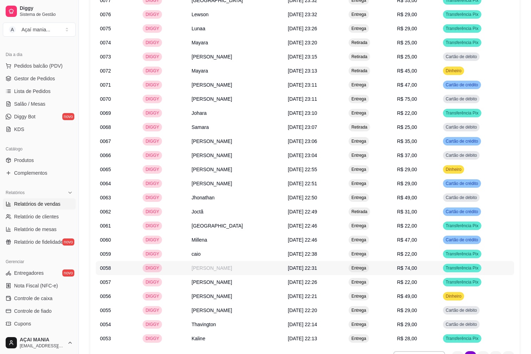
click at [408, 269] on span "R$ 74,00" at bounding box center [407, 268] width 20 height 6
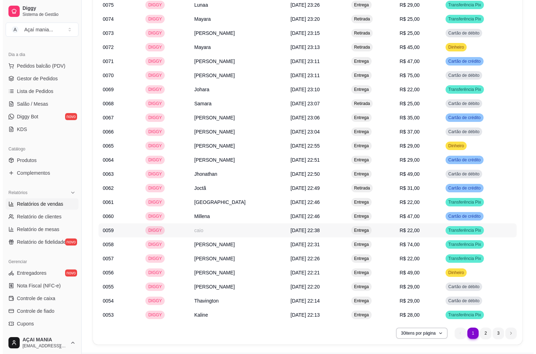
scroll to position [528, 0]
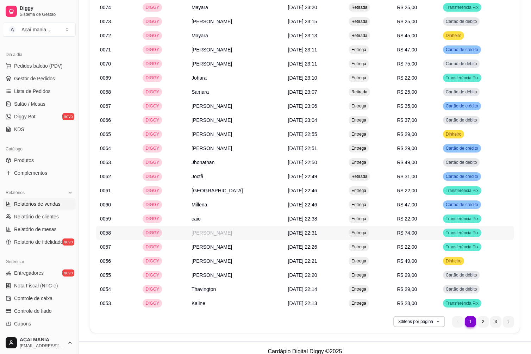
click at [342, 232] on td "[DATE] 22:31" at bounding box center [314, 233] width 61 height 14
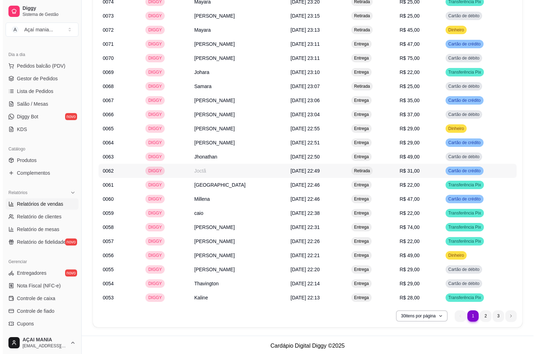
scroll to position [535, 0]
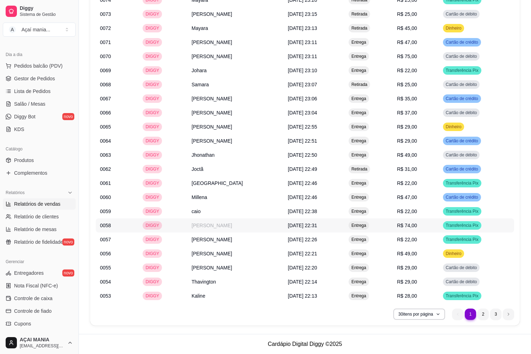
click at [284, 219] on td "[DATE] 22:31" at bounding box center [314, 225] width 61 height 14
click at [236, 116] on td "[PERSON_NAME]" at bounding box center [235, 113] width 96 height 14
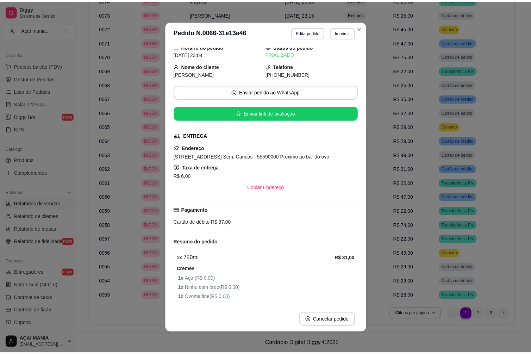
scroll to position [0, 0]
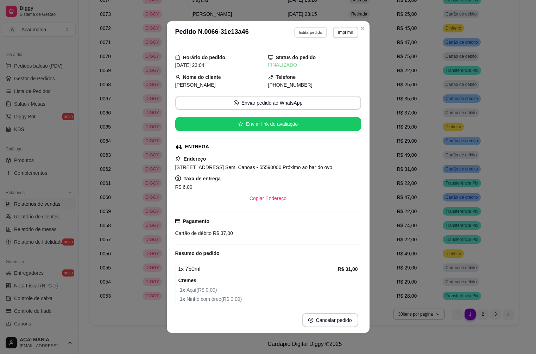
click at [319, 33] on button "Editar pedido" at bounding box center [310, 32] width 33 height 11
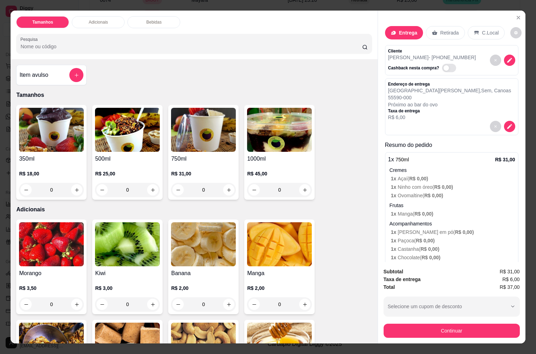
click at [457, 30] on div "Retirada" at bounding box center [445, 32] width 39 height 13
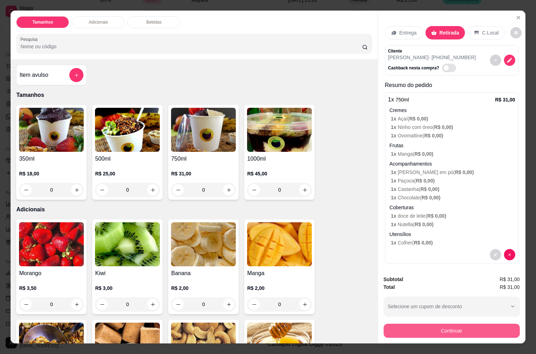
click at [446, 332] on button "Continuar" at bounding box center [452, 330] width 136 height 14
click at [516, 15] on icon "Close" at bounding box center [519, 18] width 6 height 6
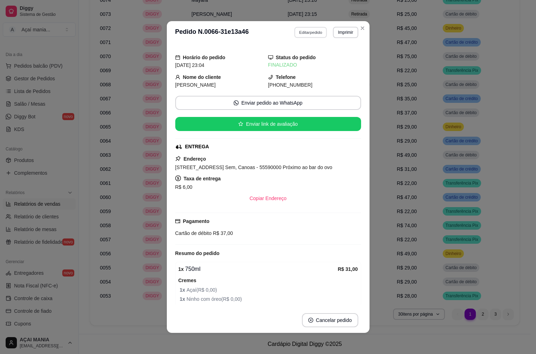
click at [321, 30] on button "Editar pedido" at bounding box center [310, 32] width 33 height 11
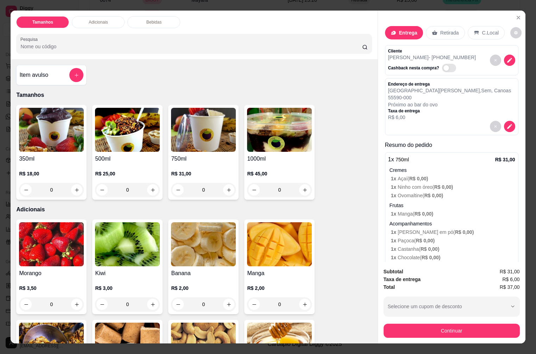
click at [456, 26] on div "Retirada" at bounding box center [445, 32] width 39 height 13
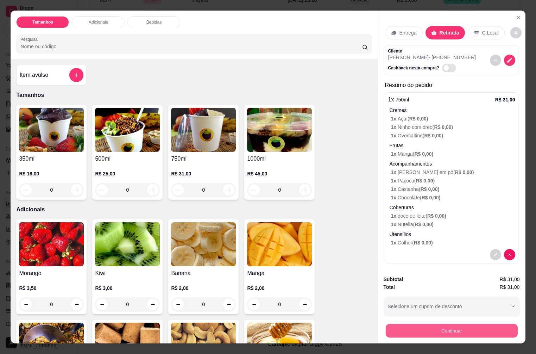
click at [456, 329] on button "Continuar" at bounding box center [451, 330] width 132 height 14
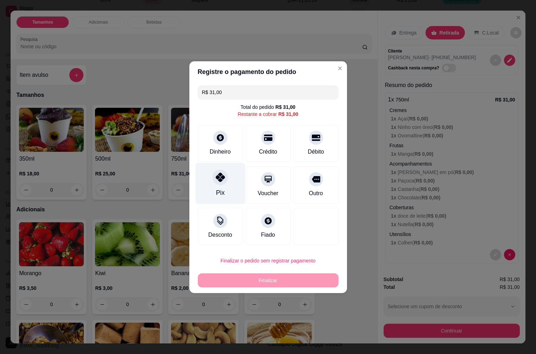
click at [221, 187] on div "Pix" at bounding box center [220, 183] width 50 height 41
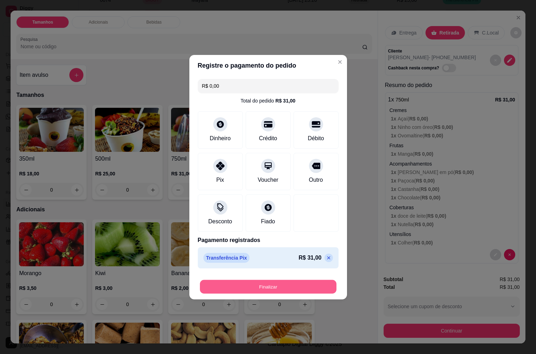
click at [258, 289] on button "Finalizar" at bounding box center [268, 286] width 137 height 14
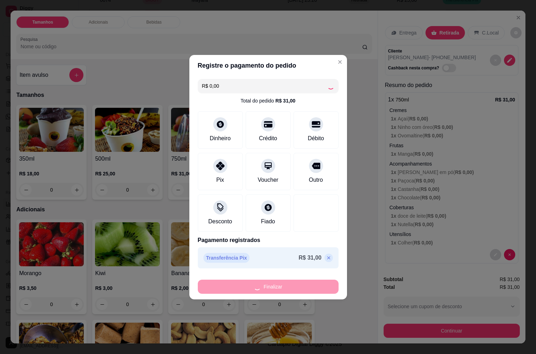
type input "-R$ 31,00"
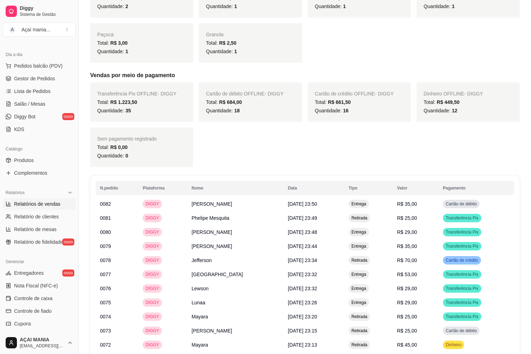
scroll to position [219, 0]
click at [37, 216] on span "Relatório de clientes" at bounding box center [36, 216] width 45 height 7
select select "30"
select select "HIGHEST_TOTAL_SPENT_WITH_ORDERS"
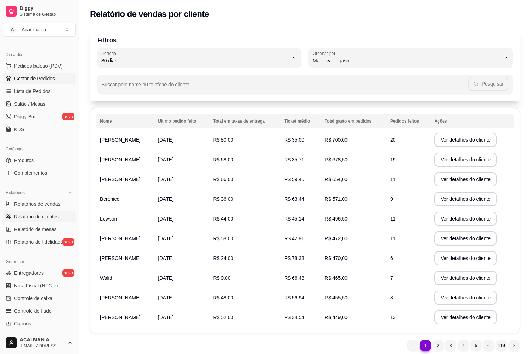
click at [49, 76] on span "Gestor de Pedidos" at bounding box center [34, 78] width 41 height 7
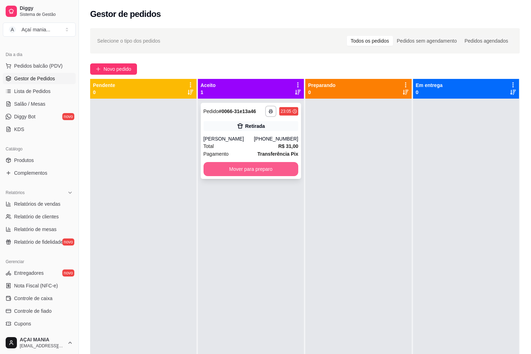
click at [269, 170] on button "Mover para preparo" at bounding box center [250, 169] width 95 height 14
click at [269, 170] on div "Mover para preparo" at bounding box center [250, 169] width 95 height 14
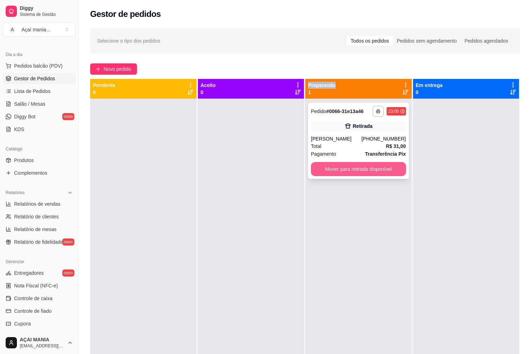
click at [371, 168] on button "Mover para retirada disponível" at bounding box center [358, 169] width 95 height 14
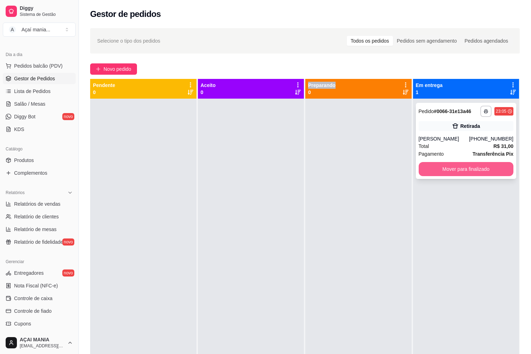
click at [439, 171] on button "Mover para finalizado" at bounding box center [465, 169] width 95 height 14
click at [430, 168] on button "Mover para finalizado" at bounding box center [465, 169] width 95 height 14
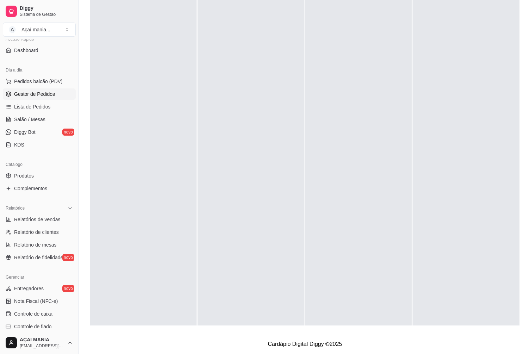
scroll to position [47, 0]
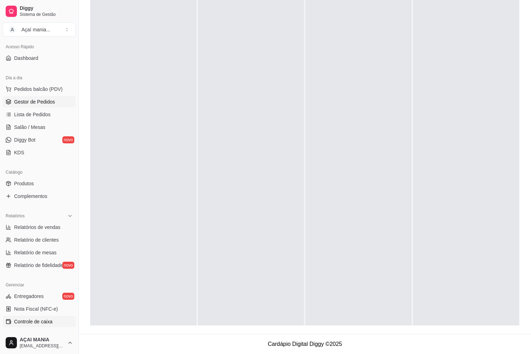
click at [38, 322] on span "Controle de caixa" at bounding box center [33, 321] width 38 height 7
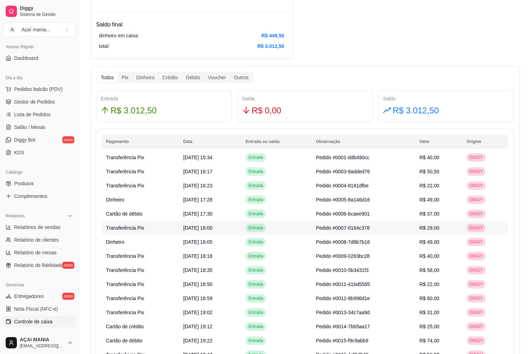
scroll to position [352, 0]
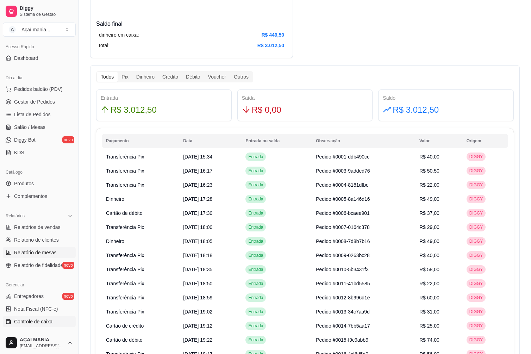
click at [35, 252] on span "Relatório de mesas" at bounding box center [35, 252] width 43 height 7
select select "TOTAL_OF_ORDERS"
select select "7"
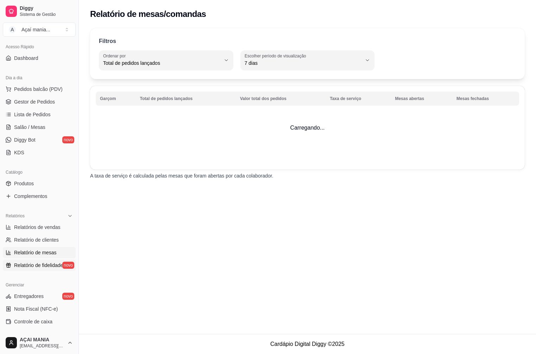
click at [34, 264] on span "Relatório de fidelidade" at bounding box center [38, 264] width 49 height 7
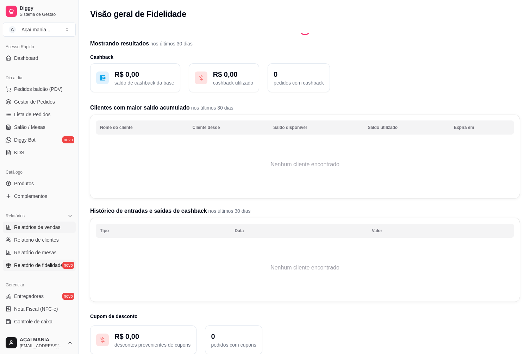
click at [31, 225] on span "Relatórios de vendas" at bounding box center [37, 226] width 46 height 7
select select "ALL"
select select "0"
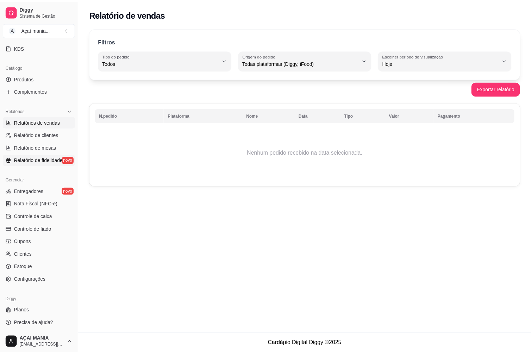
scroll to position [153, 0]
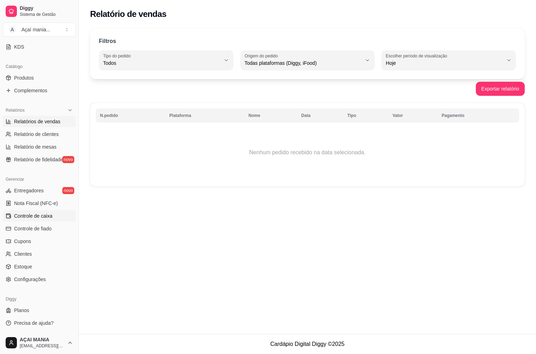
click at [49, 220] on link "Controle de caixa" at bounding box center [39, 215] width 73 height 11
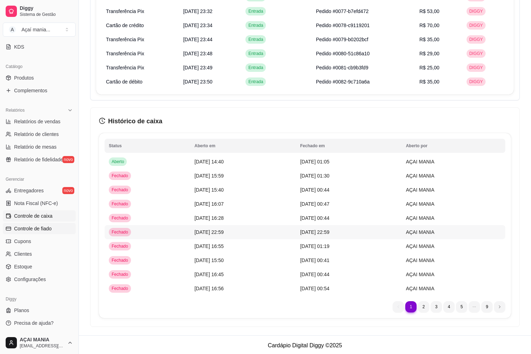
scroll to position [1554, 0]
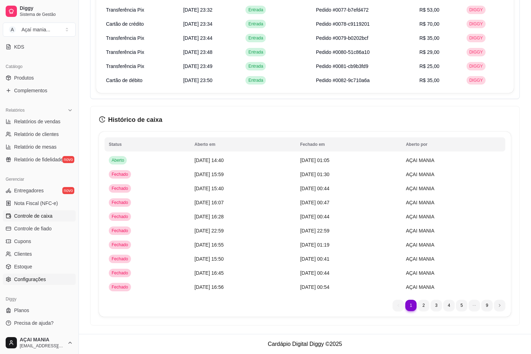
click at [31, 280] on span "Configurações" at bounding box center [30, 279] width 32 height 7
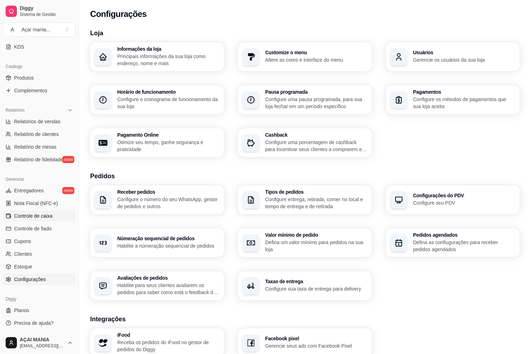
click at [32, 219] on span "Controle de caixa" at bounding box center [33, 215] width 38 height 7
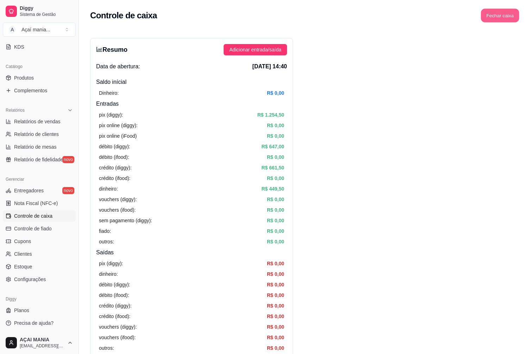
click at [504, 15] on button "Fechar caixa" at bounding box center [500, 16] width 38 height 14
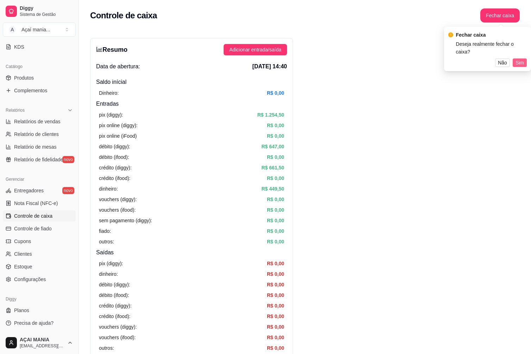
click at [521, 59] on span "Sim" at bounding box center [519, 63] width 8 height 8
